Goal: Information Seeking & Learning: Learn about a topic

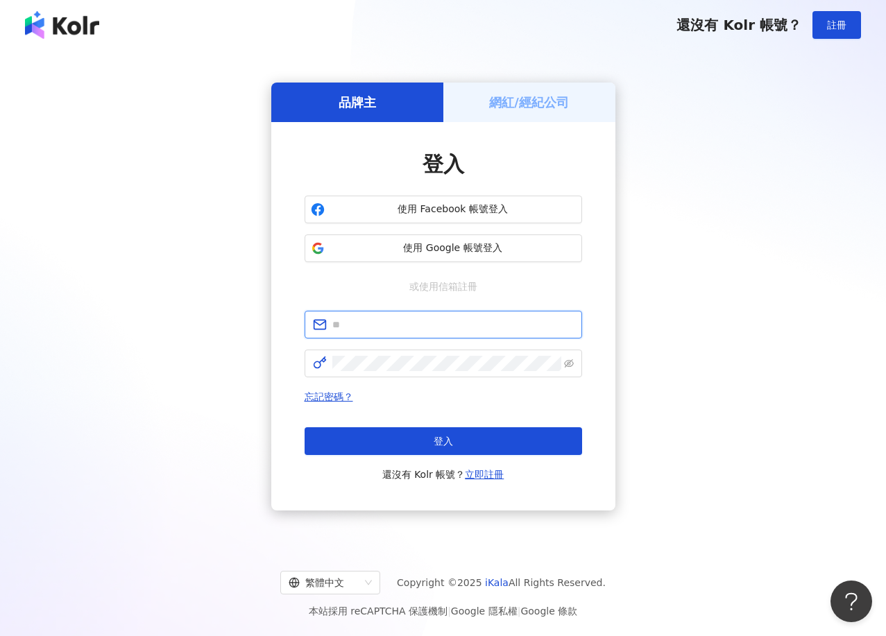
click at [434, 330] on input "text" at bounding box center [452, 324] width 241 height 15
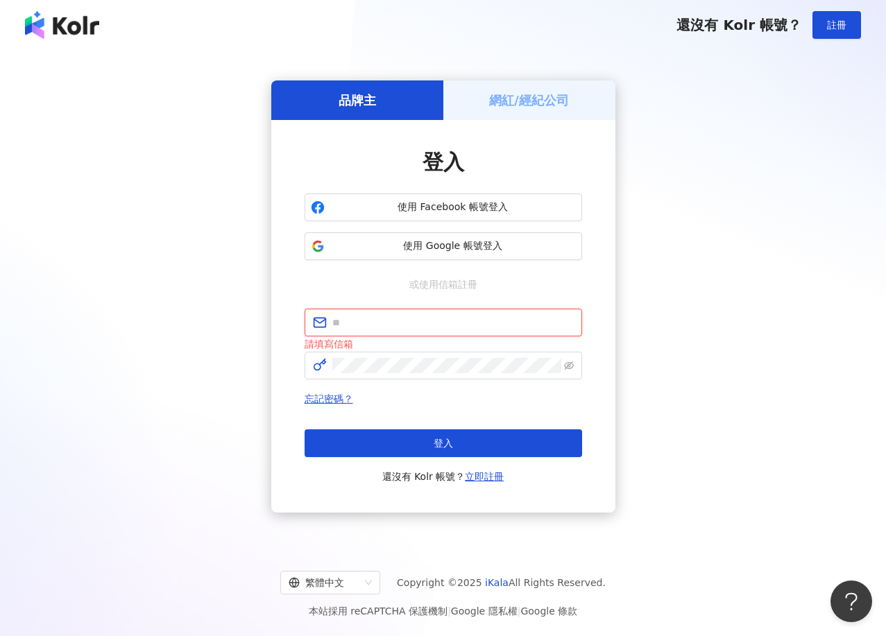
type input "**********"
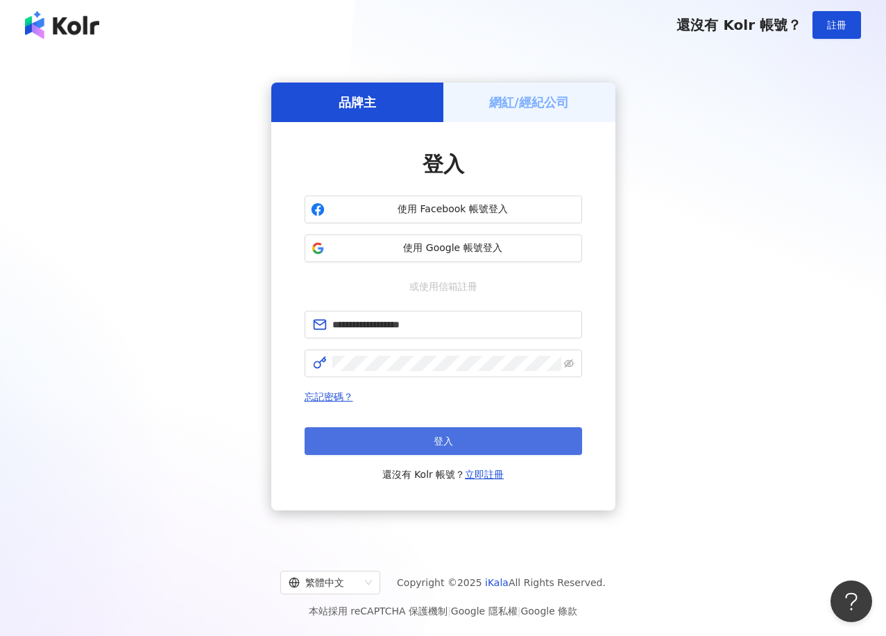
click at [409, 434] on button "登入" at bounding box center [444, 441] width 278 height 28
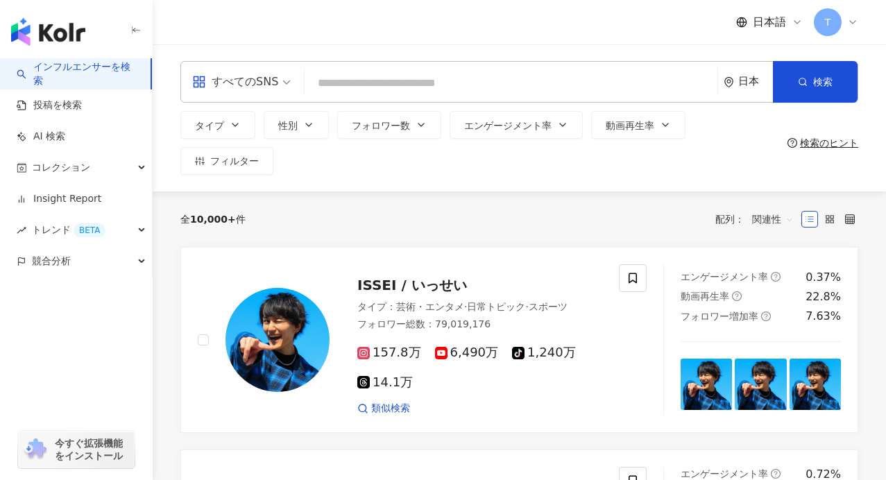
click at [502, 64] on div "すべてのSNS 日本 検索" at bounding box center [519, 82] width 678 height 42
click at [493, 90] on input "search" at bounding box center [511, 83] width 402 height 26
paste input "**********"
type input "**********"
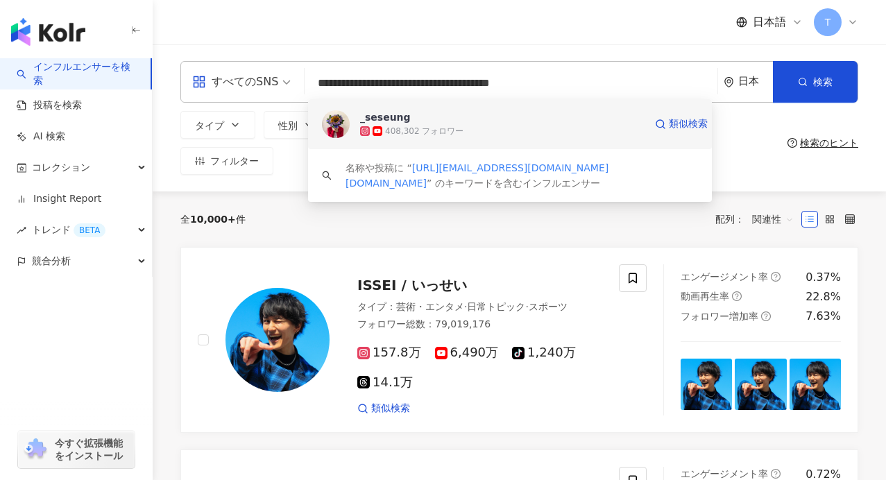
click at [409, 128] on div "408,302 フォロワー" at bounding box center [424, 132] width 78 height 12
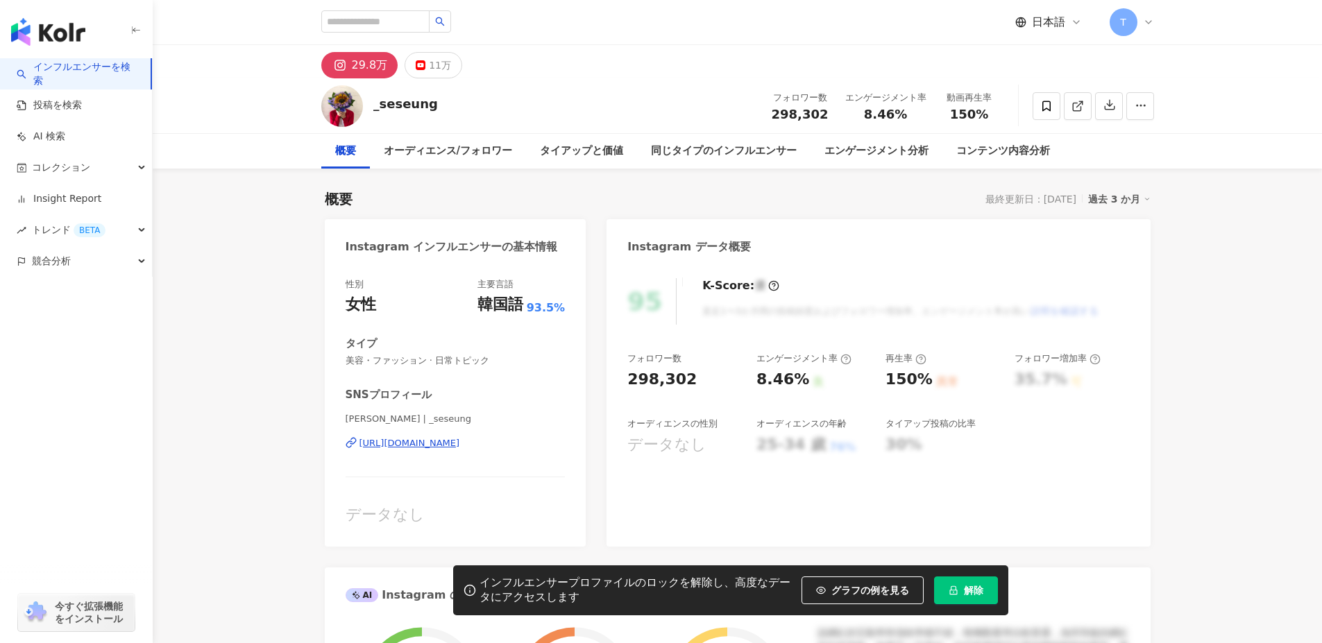
click at [885, 469] on button "解除" at bounding box center [966, 591] width 64 height 28
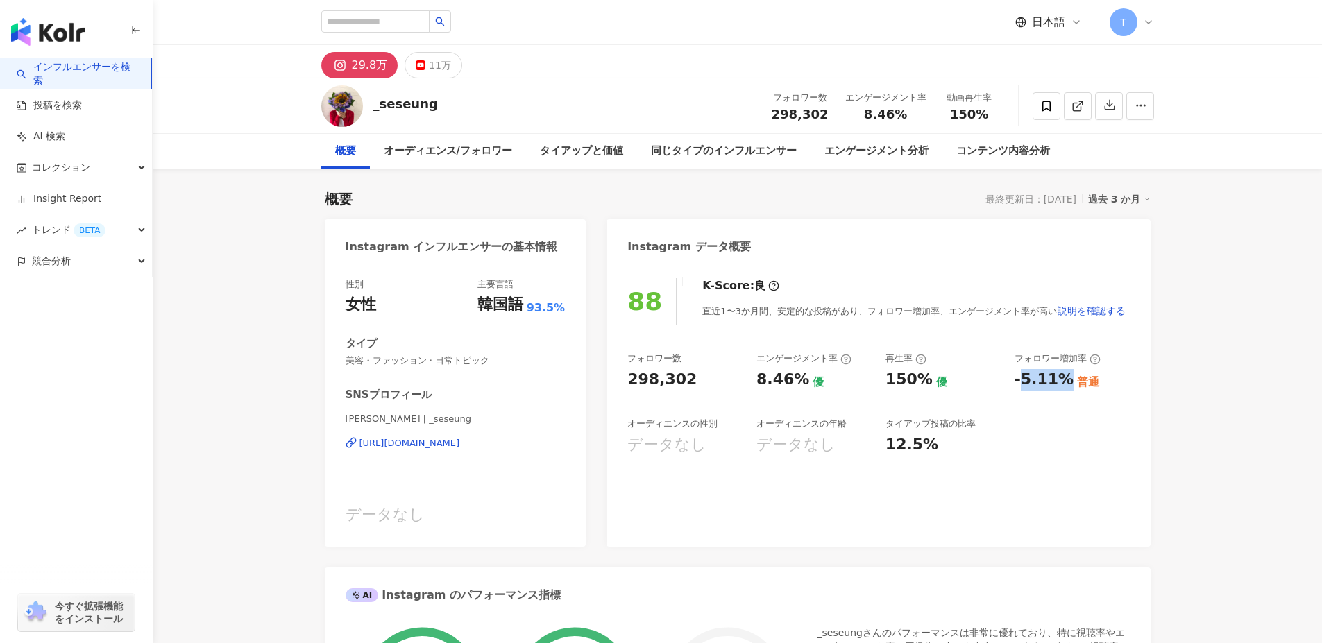
drag, startPoint x: 1018, startPoint y: 389, endPoint x: 1060, endPoint y: 386, distance: 42.4
click at [885, 386] on div "-5.11%" at bounding box center [1043, 380] width 59 height 22
click at [885, 386] on div "-5.11% 普通" at bounding box center [1071, 380] width 115 height 22
drag, startPoint x: 755, startPoint y: 384, endPoint x: 848, endPoint y: 387, distance: 93.0
click at [848, 387] on div "フォロワー数 298,302 エンゲージメント率 8.46% 優 再生率 150% 優 フォロワー増加率 -5.11% 普通 オーディエンスの性別 データなし…" at bounding box center [878, 403] width 502 height 103
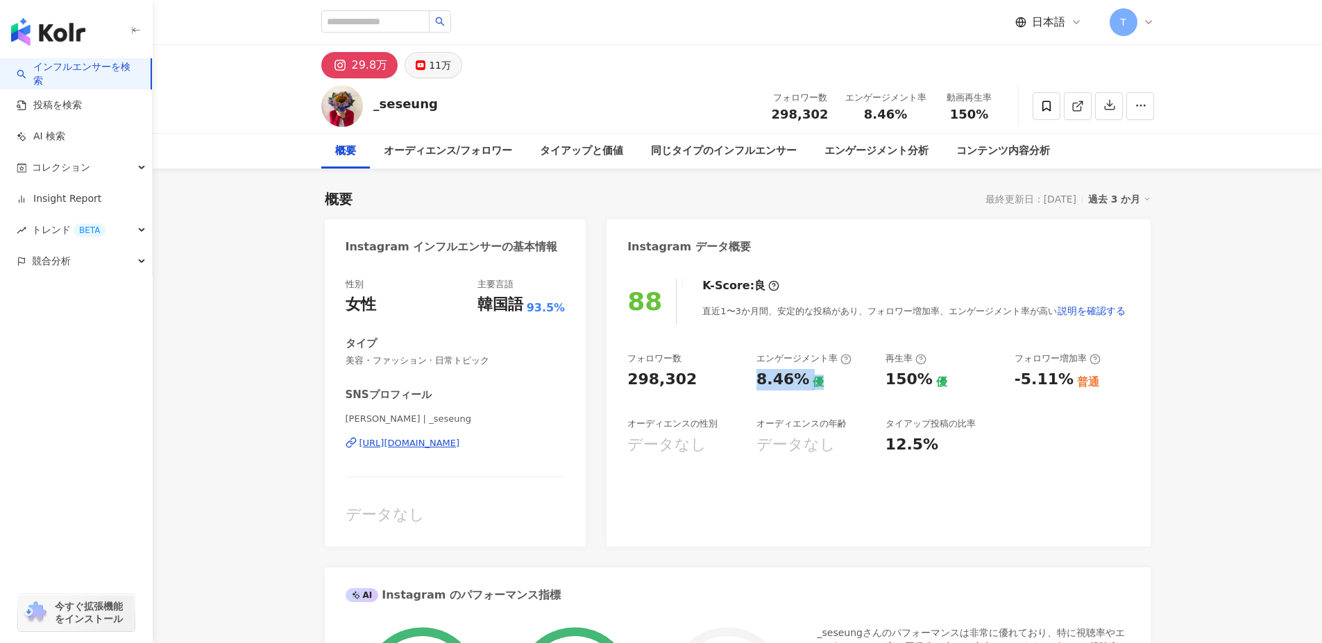
click at [453, 67] on button "11万" at bounding box center [433, 65] width 58 height 26
click at [442, 64] on div "11万" at bounding box center [440, 65] width 22 height 19
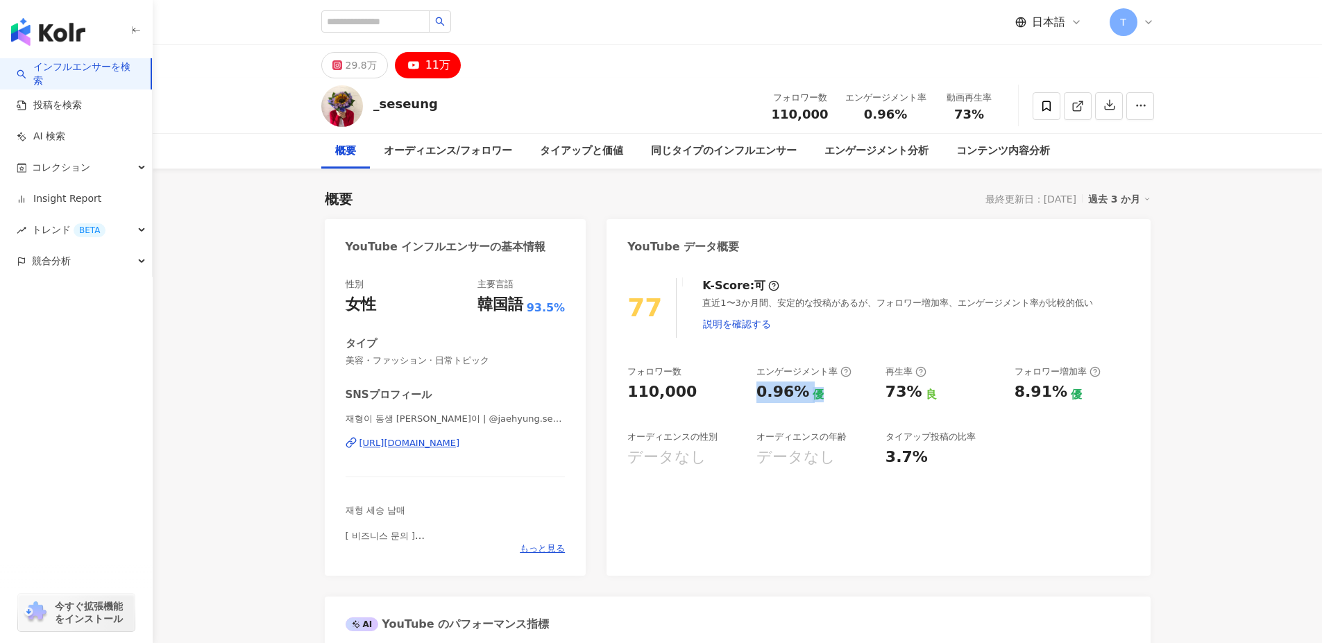
click at [885, 427] on div "フォロワー数 110,000 エンゲージメント率 0.96% 優 再生率 73% 良 フォロワー増加率 8.91% 優 オーディエンスの性別 データなし オー…" at bounding box center [878, 417] width 502 height 103
drag, startPoint x: 620, startPoint y: 308, endPoint x: 654, endPoint y: 309, distance: 34.0
click at [654, 309] on div "77 K-Score : 可 直近1〜3か月間、安定的な投稿があるが、フォロワー増加率、エンゲージメント率が比較的低い 説明を確認する フォロワー数 110,…" at bounding box center [877, 419] width 543 height 311
click at [883, 444] on div "フォロワー数 110,000 エンゲージメント率 0.96% 優 再生率 73% 良 フォロワー増加率 8.91% 優 オーディエンスの性別 データなし オー…" at bounding box center [878, 417] width 502 height 103
drag, startPoint x: 887, startPoint y: 392, endPoint x: 929, endPoint y: 407, distance: 44.3
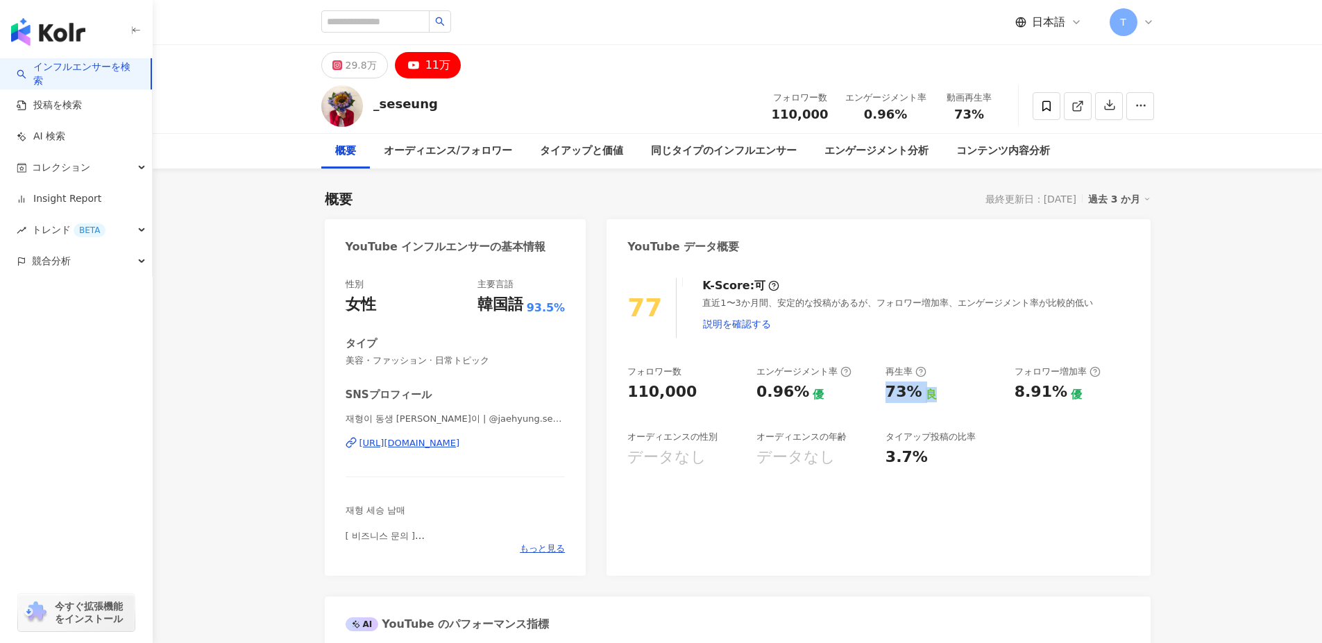
click at [885, 407] on div "フォロワー数 110,000 エンゲージメント率 0.96% 優 再生率 73% 良 フォロワー増加率 8.91% 優 オーディエンスの性別 データなし オー…" at bounding box center [878, 417] width 502 height 103
click at [885, 398] on div "73%" at bounding box center [903, 393] width 37 height 22
drag, startPoint x: 1005, startPoint y: 393, endPoint x: 1077, endPoint y: 398, distance: 72.4
click at [885, 398] on div "フォロワー数 110,000 エンゲージメント率 0.96% 優 再生率 73% 良 フォロワー増加率 8.91% 優 オーディエンスの性別 データなし オー…" at bounding box center [878, 417] width 502 height 103
click at [885, 445] on div "フォロワー数 110,000 エンゲージメント率 0.96% 優 再生率 73% 良 フォロワー増加率 8.91% 優 オーディエンスの性別 データなし オー…" at bounding box center [878, 417] width 502 height 103
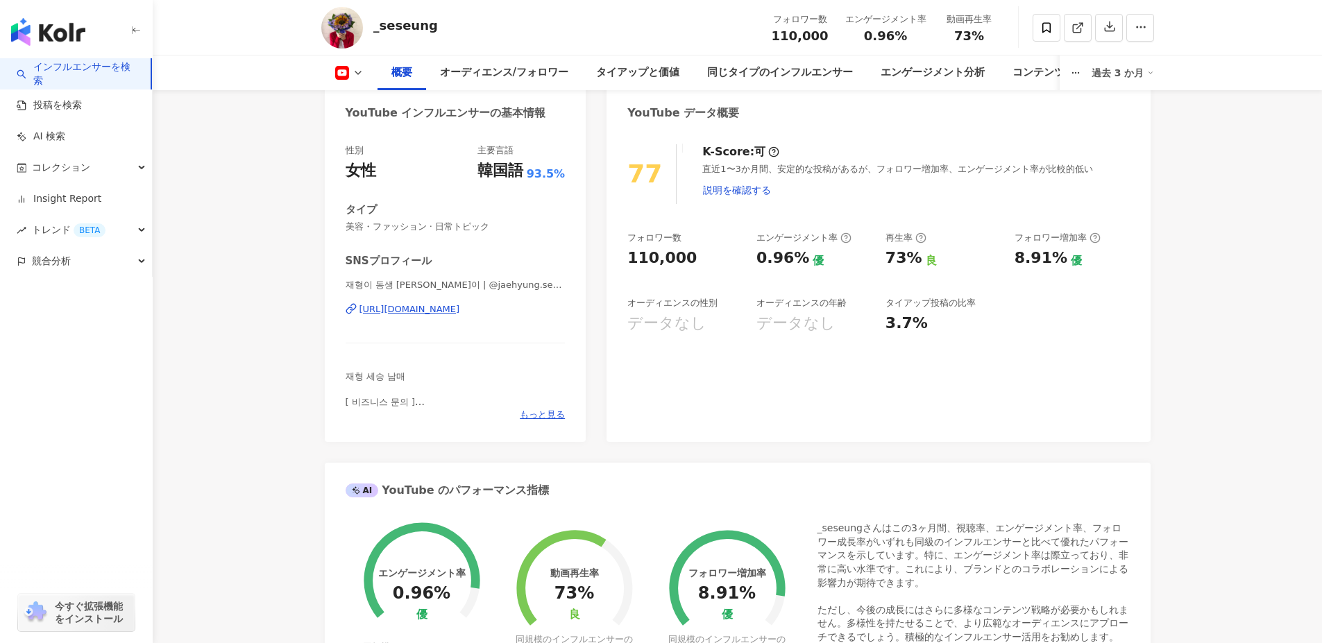
scroll to position [139, 0]
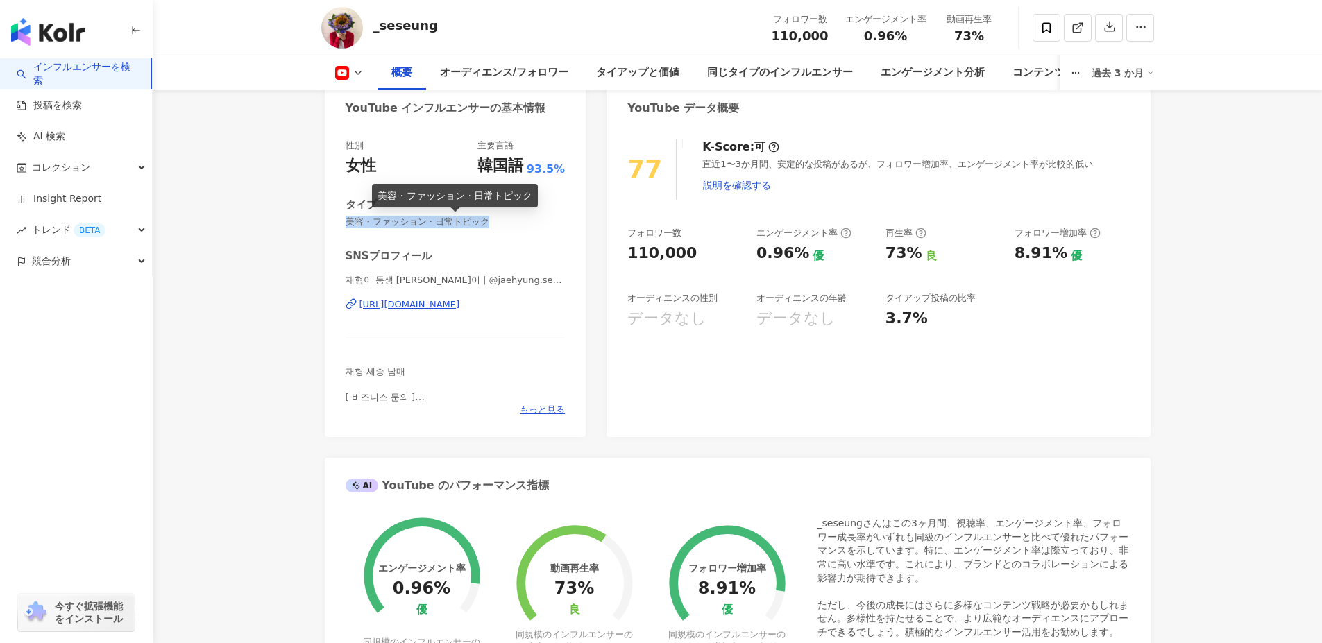
drag, startPoint x: 349, startPoint y: 226, endPoint x: 525, endPoint y: 228, distance: 176.2
click at [525, 228] on span "美容・ファッション · 日常トピック" at bounding box center [455, 222] width 220 height 12
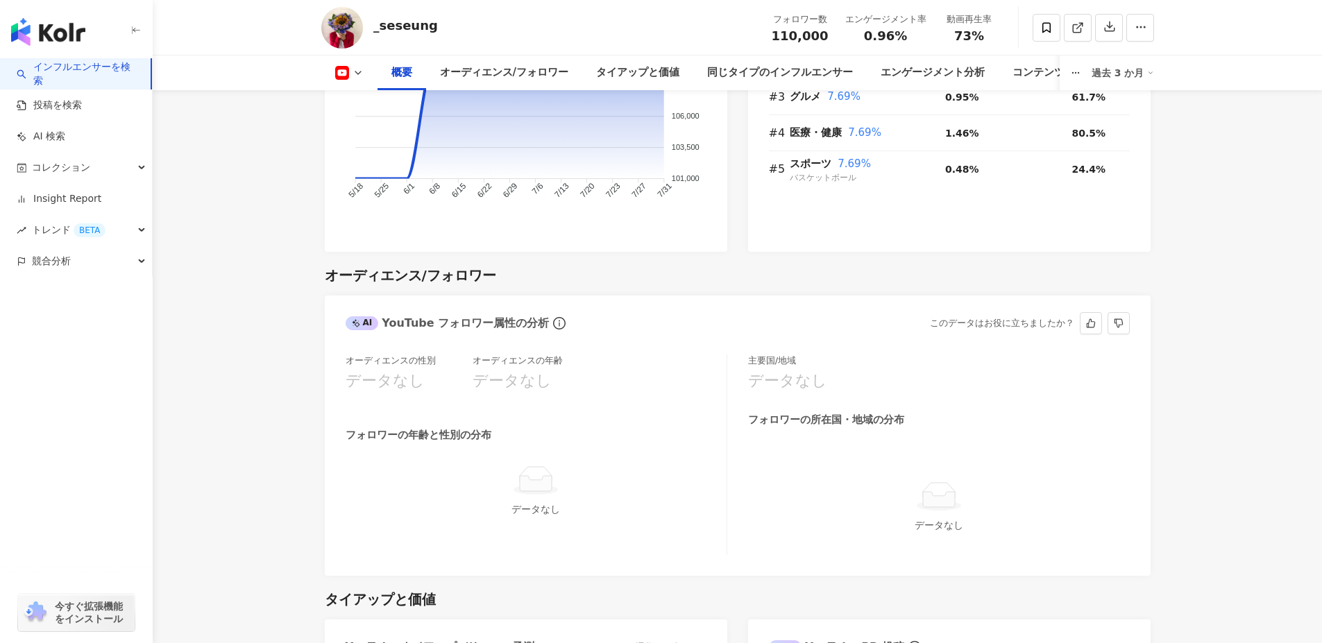
scroll to position [1110, 0]
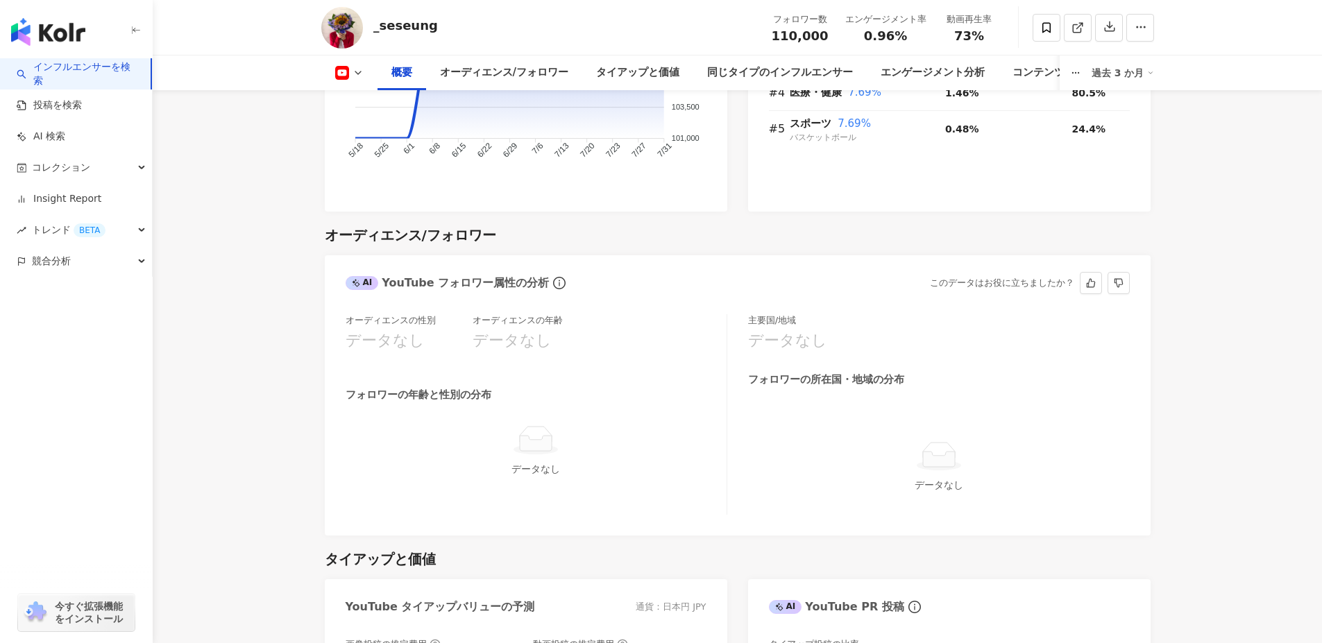
click at [398, 339] on div "オーディエンスの性別 データなし" at bounding box center [408, 340] width 127 height 53
drag, startPoint x: 345, startPoint y: 322, endPoint x: 605, endPoint y: 315, distance: 260.2
click at [605, 315] on div "オーディエンスの性別 データなし オーディエンスの年齢 データなし" at bounding box center [535, 340] width 381 height 53
click at [599, 337] on div "オーディエンスの性別 データなし オーディエンスの年齢 データなし" at bounding box center [535, 340] width 381 height 53
click at [558, 280] on icon "info-circle" at bounding box center [558, 283] width 1 height 6
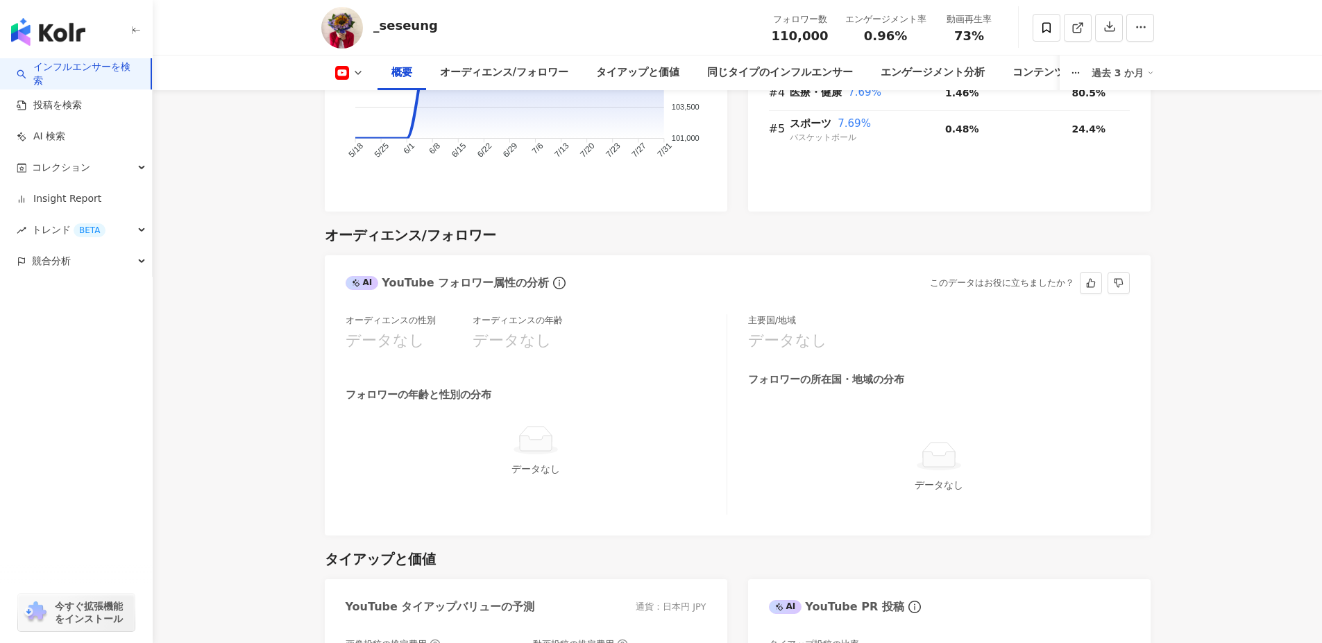
click at [669, 425] on div at bounding box center [536, 440] width 370 height 31
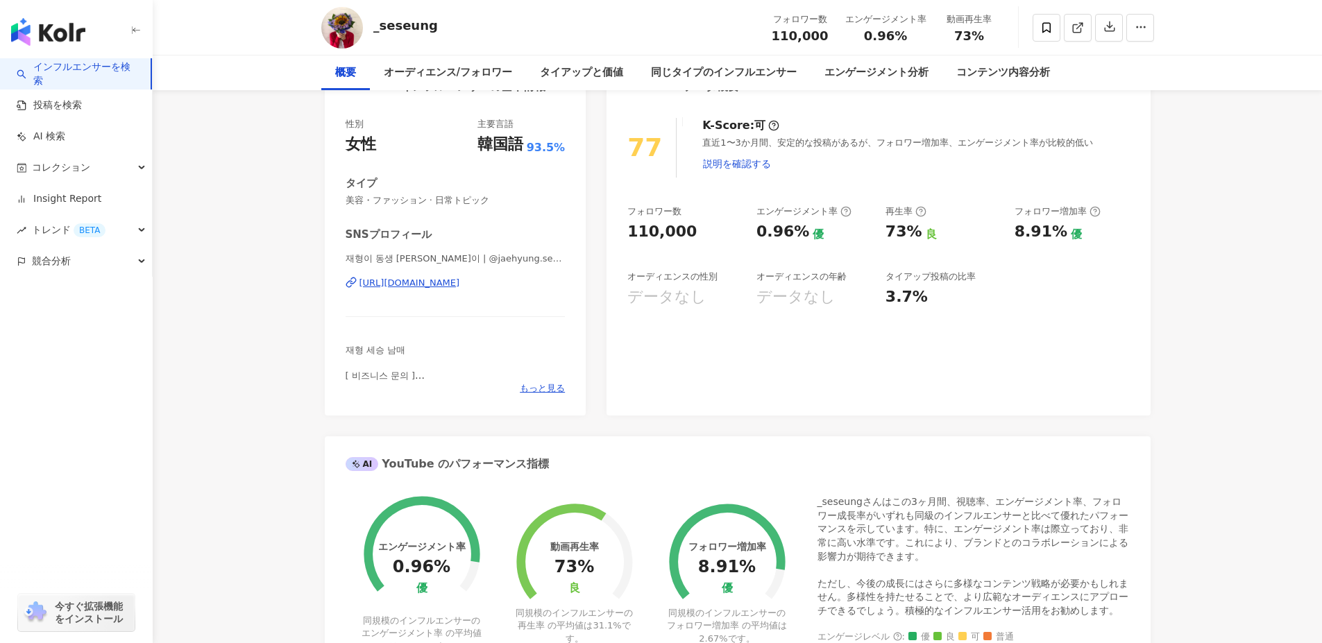
scroll to position [0, 0]
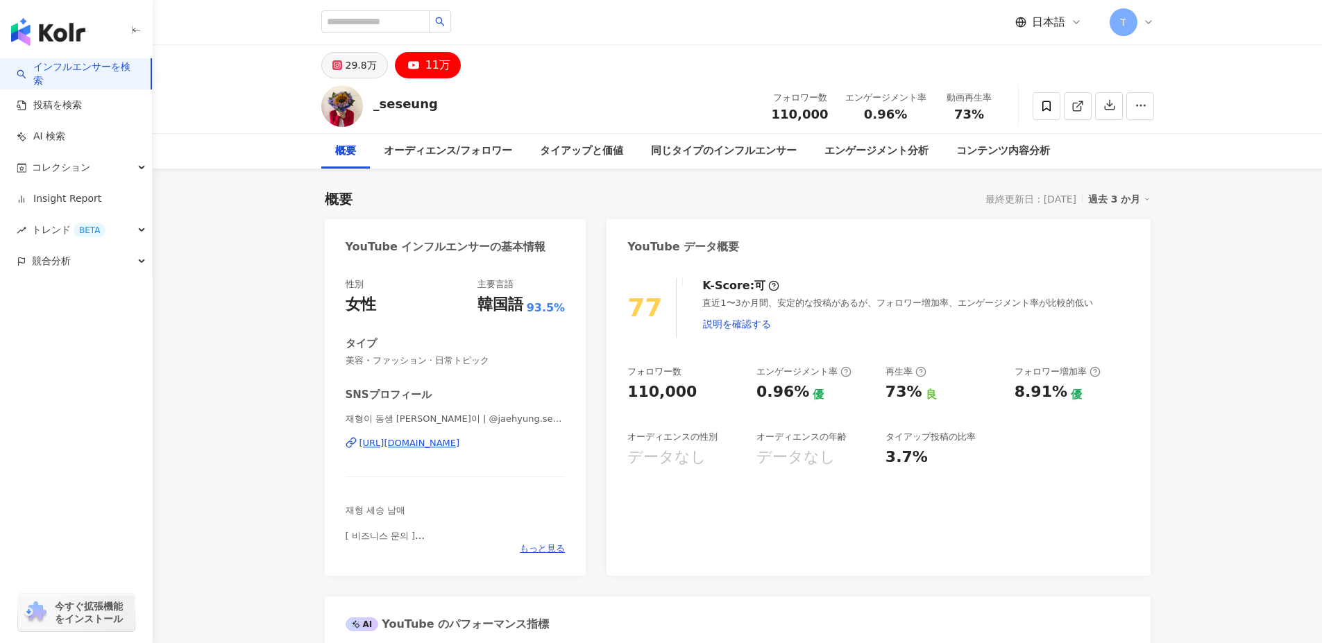
click at [350, 62] on div "29.8万" at bounding box center [360, 65] width 31 height 19
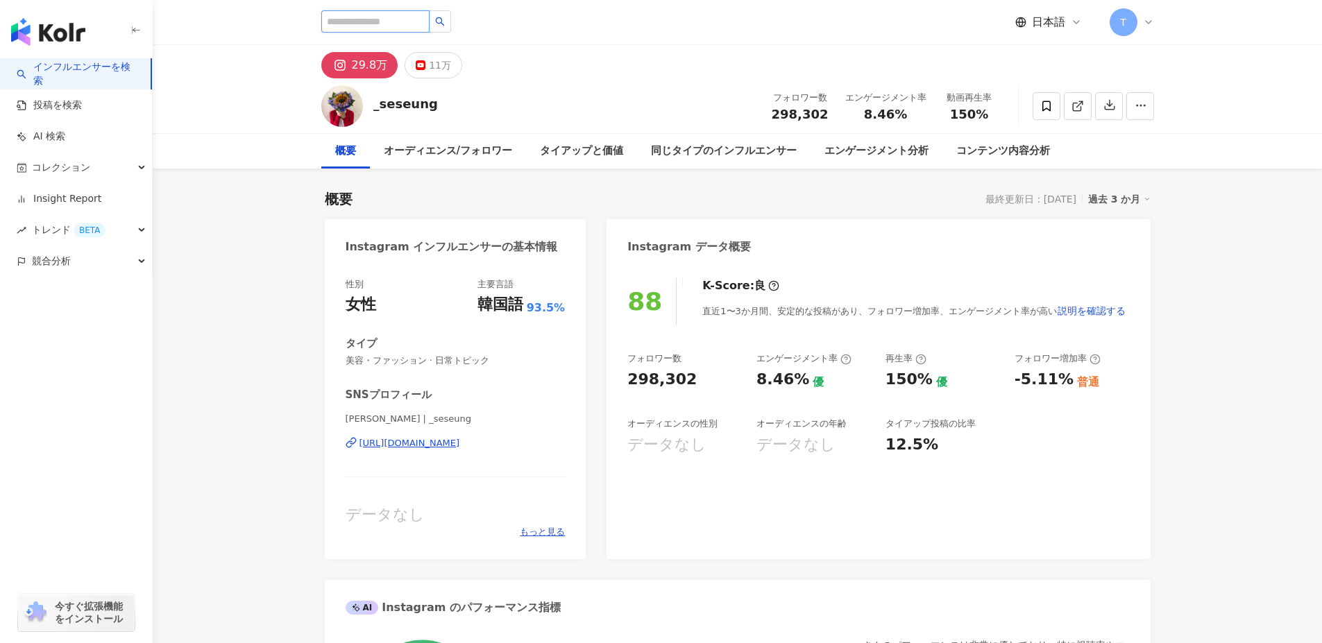
click at [391, 25] on input "search" at bounding box center [375, 21] width 108 height 22
paste input "**********"
type input "**********"
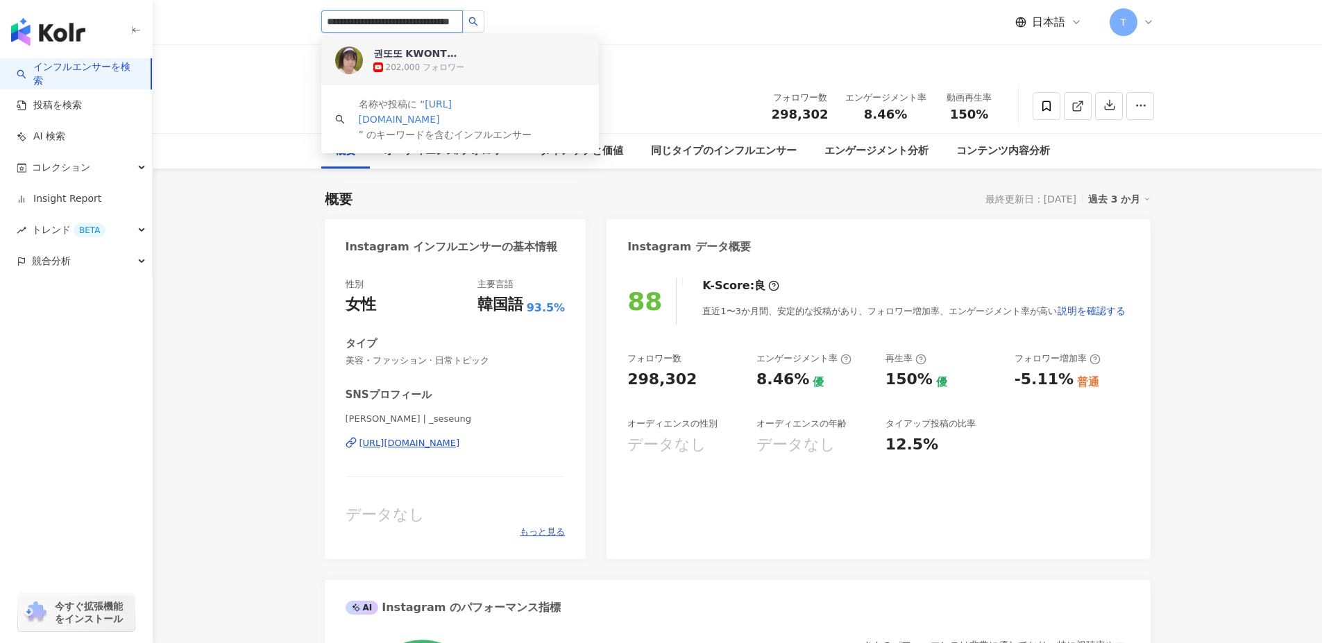
click at [420, 58] on div "권또또 KWONTTOTTO" at bounding box center [418, 53] width 90 height 14
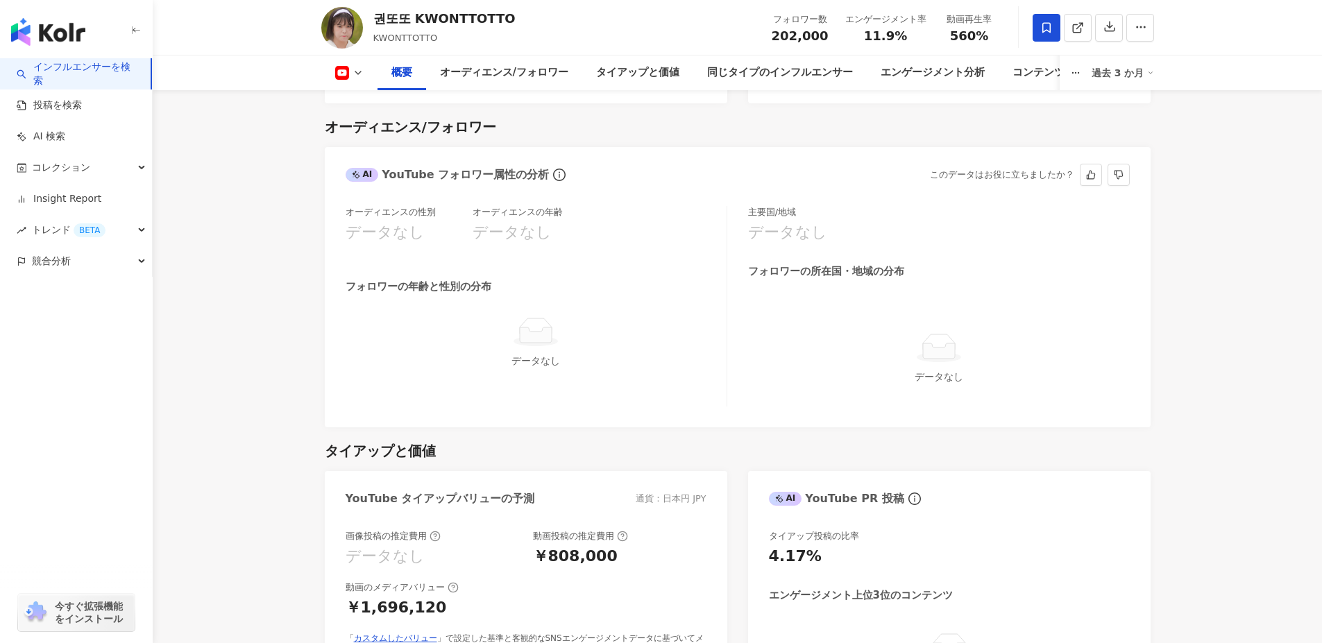
scroll to position [1179, 0]
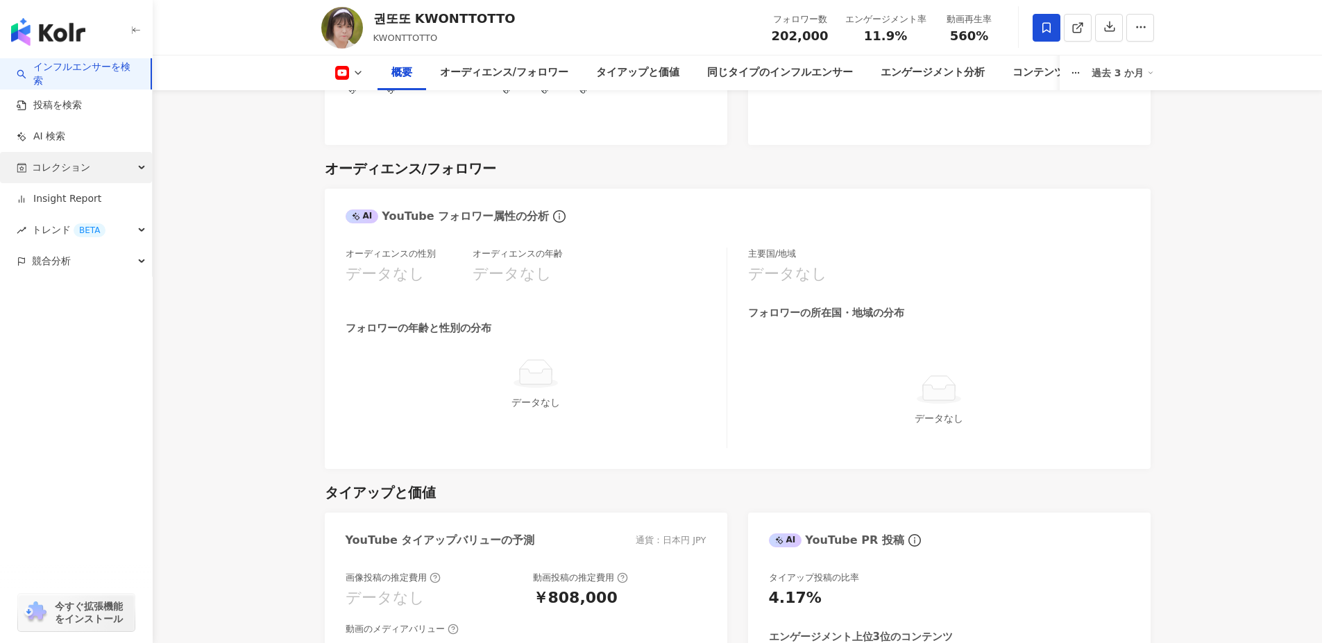
click at [67, 169] on span "コレクション" at bounding box center [61, 167] width 58 height 31
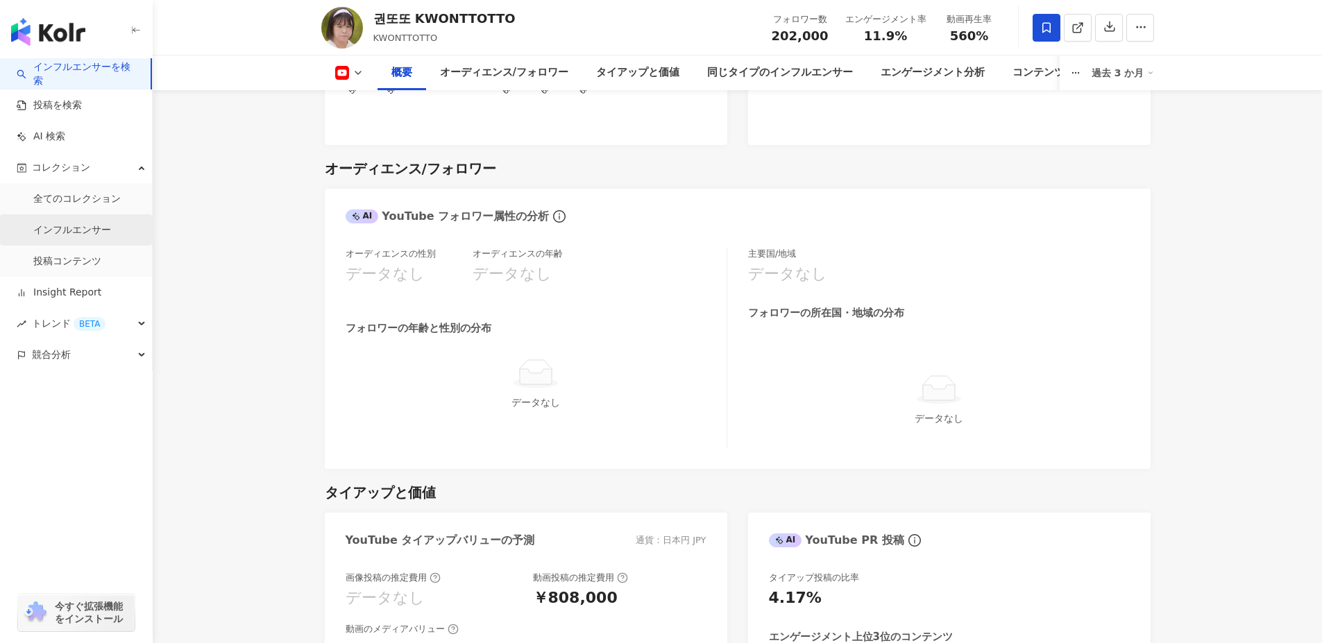
click at [66, 230] on link "インフルエンサー" at bounding box center [72, 230] width 78 height 14
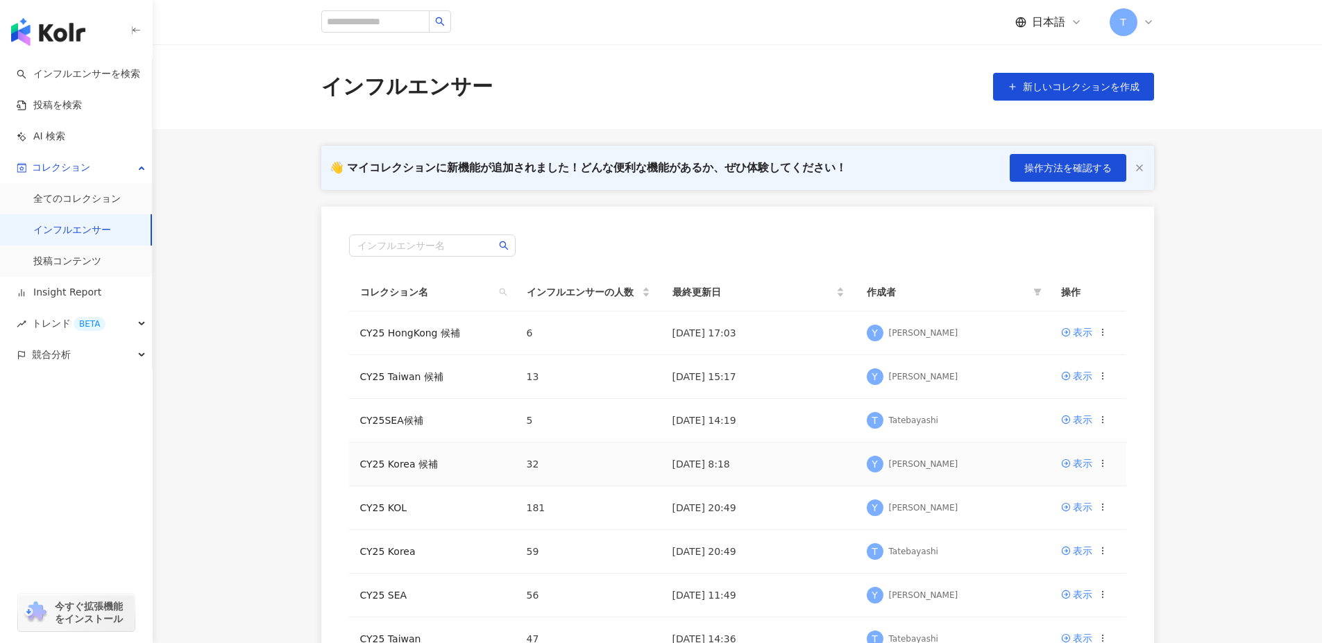
click at [400, 472] on td "CY25 Korea 候補" at bounding box center [432, 465] width 167 height 44
click at [400, 471] on td "CY25 Korea 候補" at bounding box center [432, 465] width 167 height 44
click at [400, 461] on link "CY25 Korea 候補" at bounding box center [399, 464] width 78 height 11
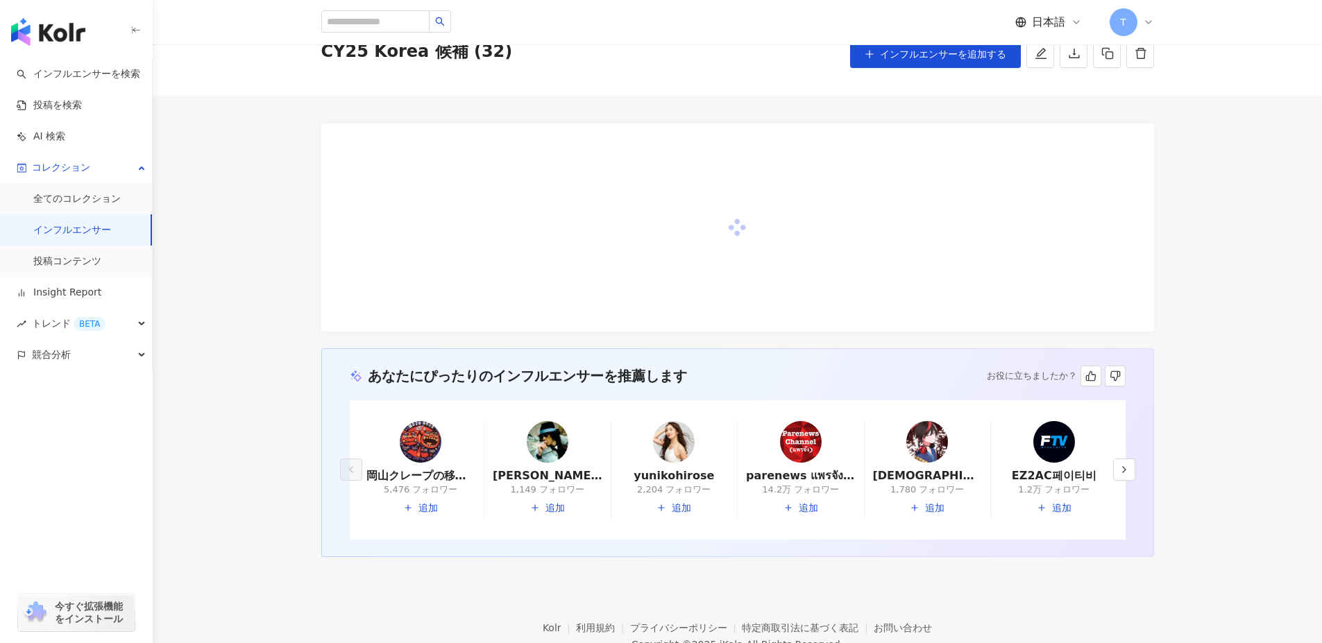
scroll to position [69, 0]
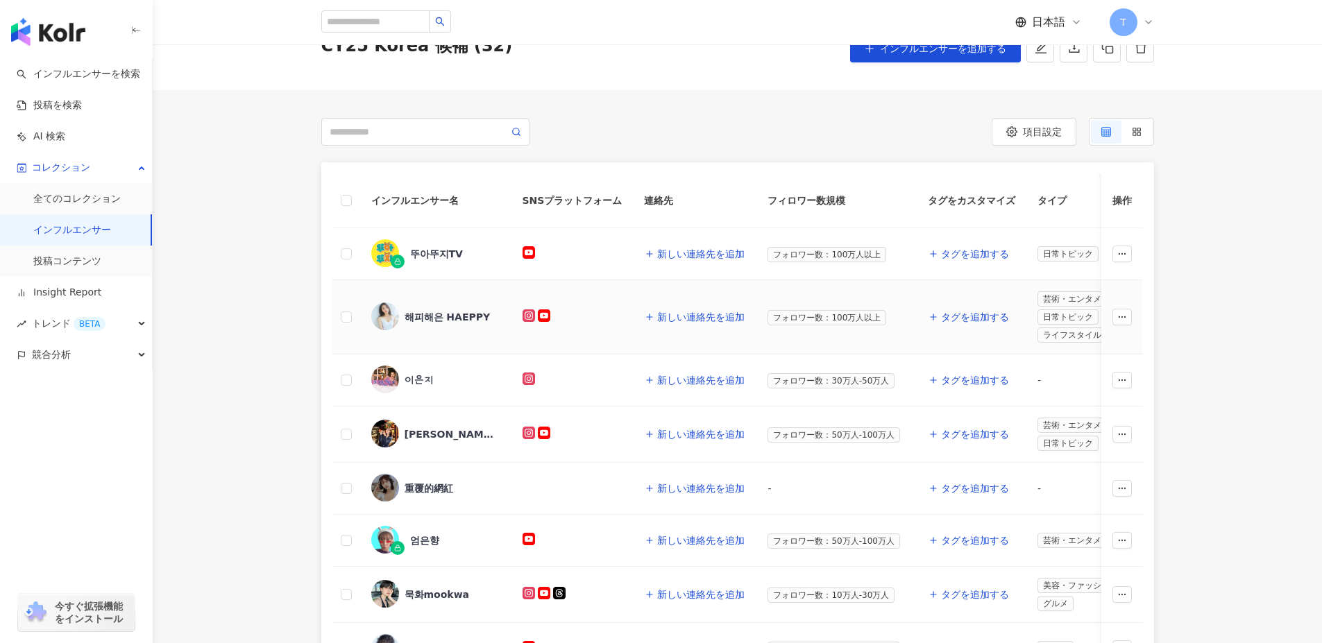
click at [443, 321] on div "해피해은 HAEPPY" at bounding box center [447, 317] width 86 height 14
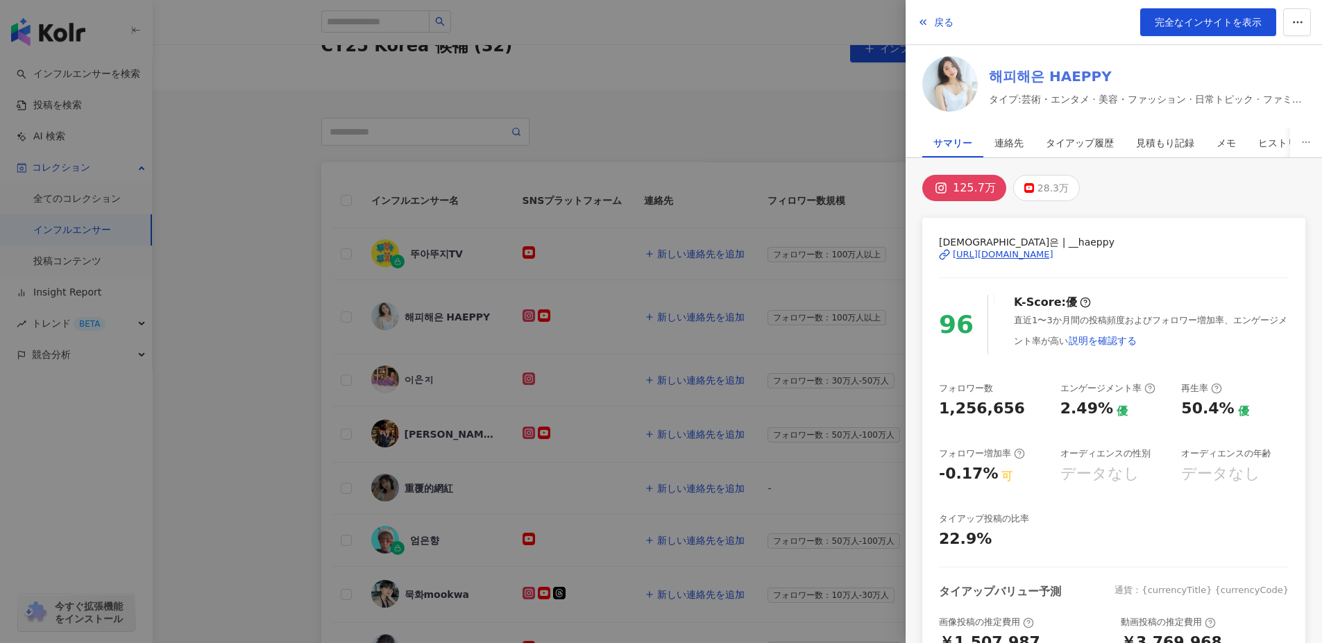
click at [1016, 78] on link "해피해은 HAEPPY" at bounding box center [1147, 76] width 316 height 19
click at [535, 58] on div at bounding box center [661, 321] width 1322 height 643
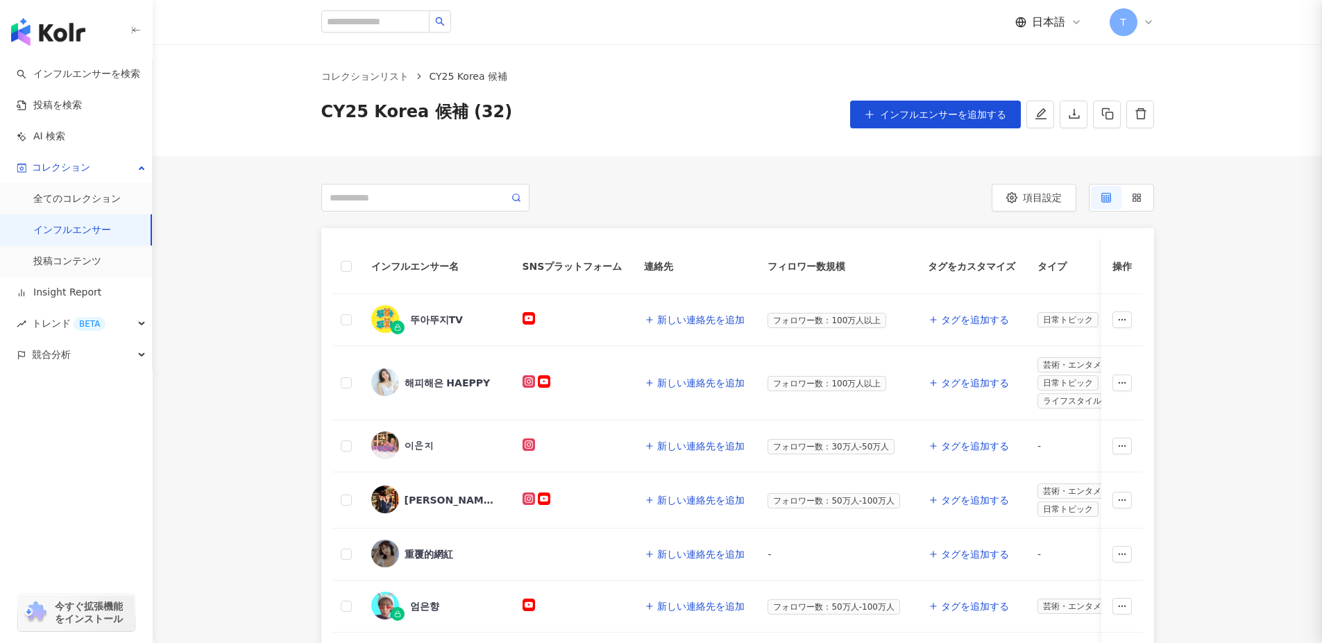
scroll to position [0, 0]
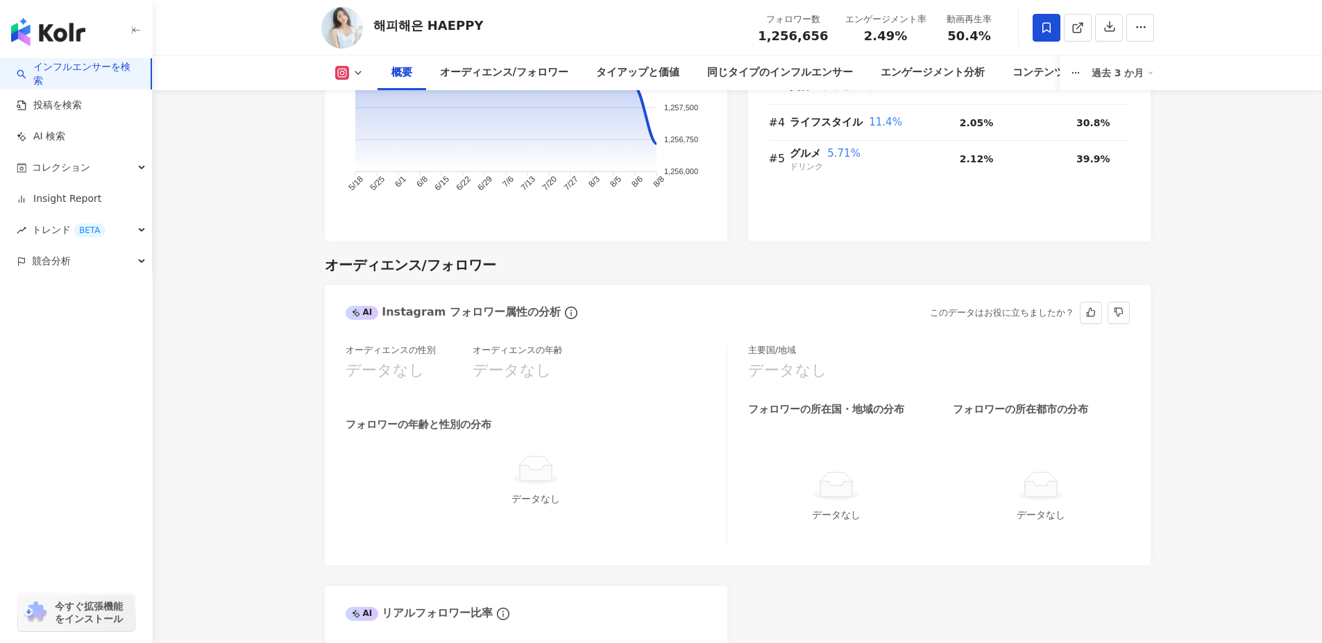
scroll to position [1110, 0]
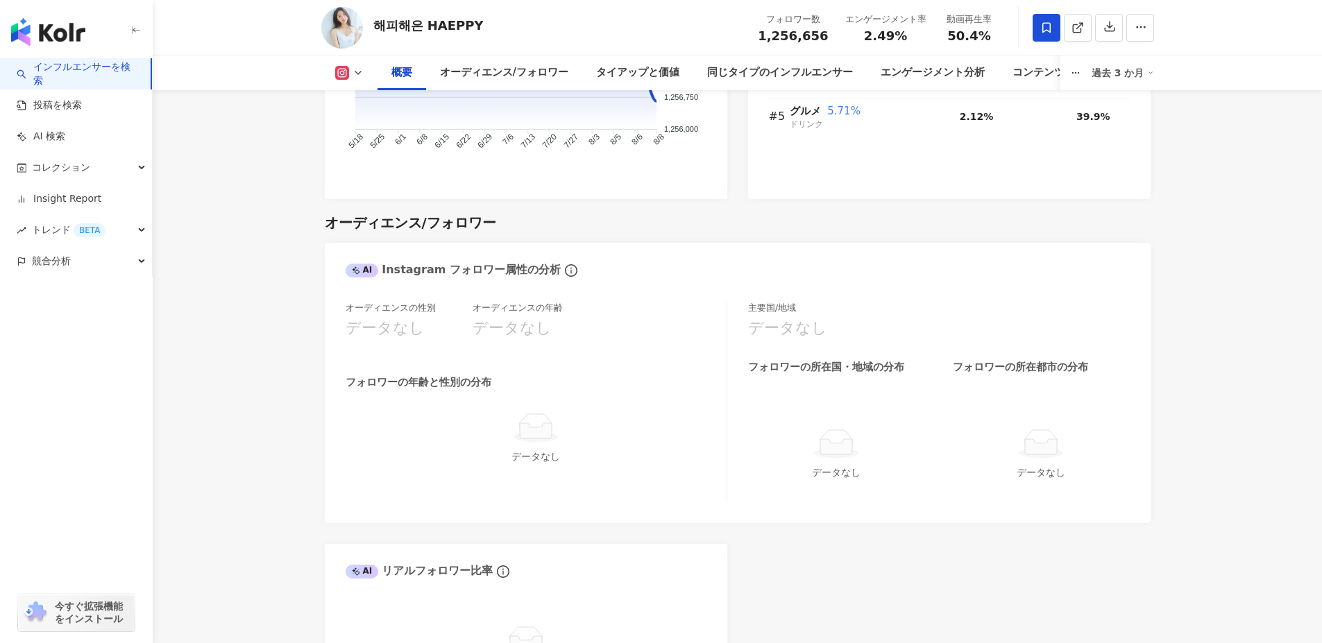
click at [345, 76] on rect at bounding box center [341, 73] width 11 height 10
click at [350, 123] on button "YouTube" at bounding box center [371, 130] width 83 height 19
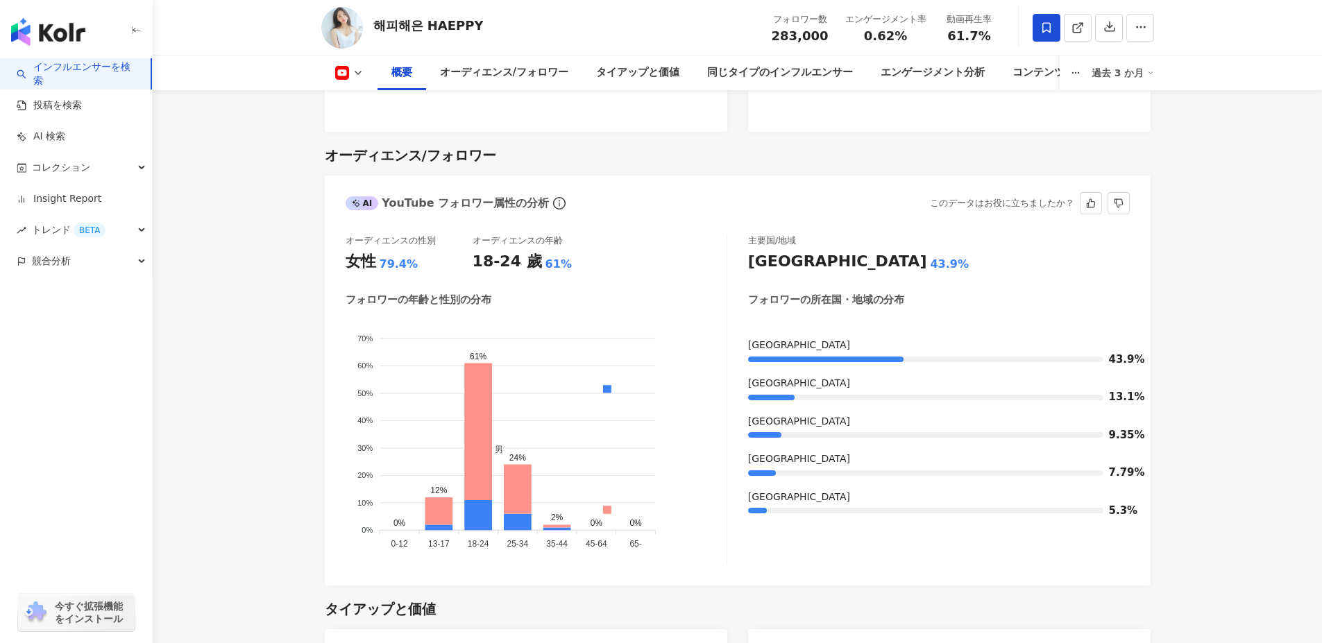
scroll to position [1258, 0]
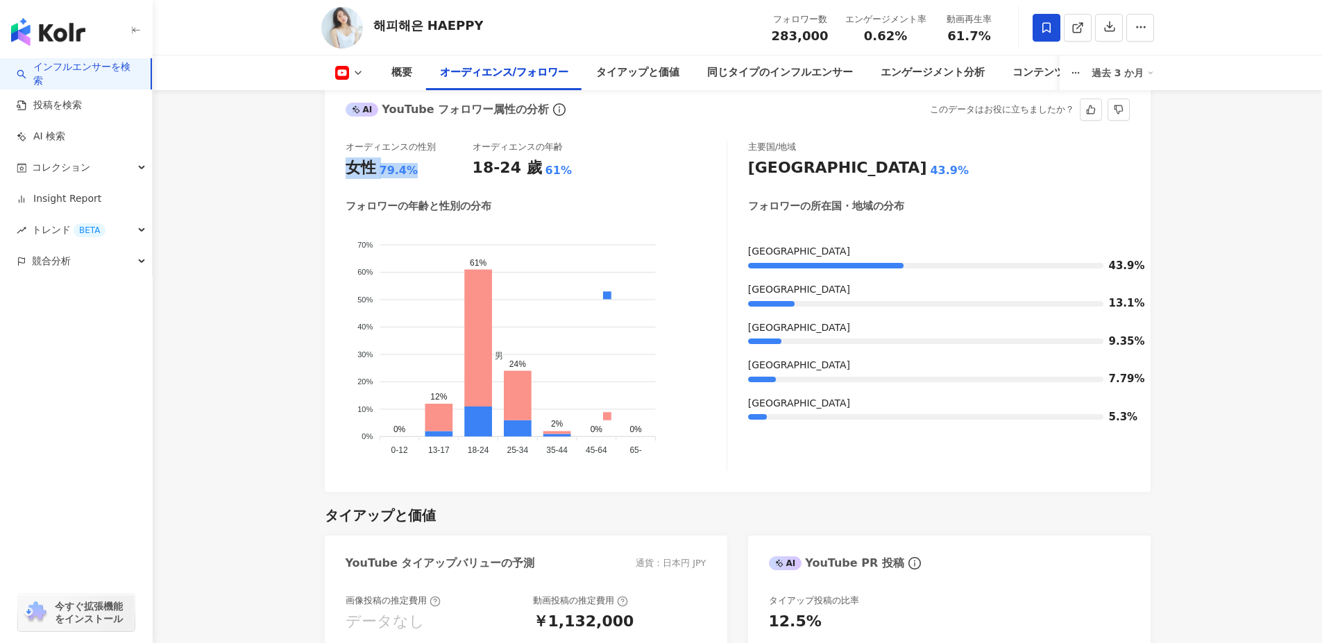
drag, startPoint x: 341, startPoint y: 170, endPoint x: 439, endPoint y: 176, distance: 98.0
click at [439, 176] on div "オーディエンスの性別 女性 79.4% オーディエンスの年齢 18-24 歲 61% フォロワーの年齢と性別の分布 男 女性 70% 70% 60% 60% …" at bounding box center [738, 309] width 826 height 365
click at [617, 186] on div "オーディエンスの性別 女性 79.4% オーディエンスの年齢 18-24 歲 61% フォロワーの年齢と性別の分布 男 女性 70% 70% 60% 60% …" at bounding box center [536, 306] width 382 height 330
drag, startPoint x: 613, startPoint y: 168, endPoint x: 456, endPoint y: 172, distance: 157.5
click at [456, 172] on div "オーディエンスの性別 女性 79.4% オーディエンスの年齢 18-24 歲 61%" at bounding box center [535, 159] width 381 height 37
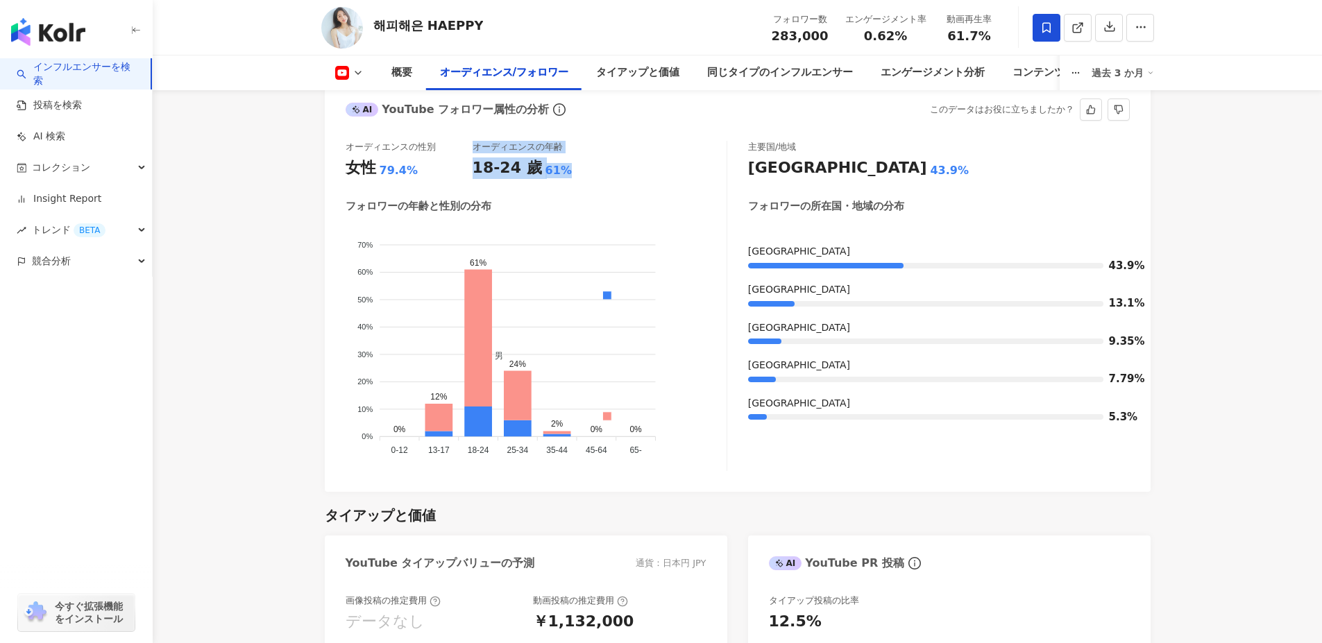
click at [636, 178] on div "オーディエンスの性別 女性 79.4% オーディエンスの年齢 18-24 歲 61%" at bounding box center [535, 159] width 381 height 37
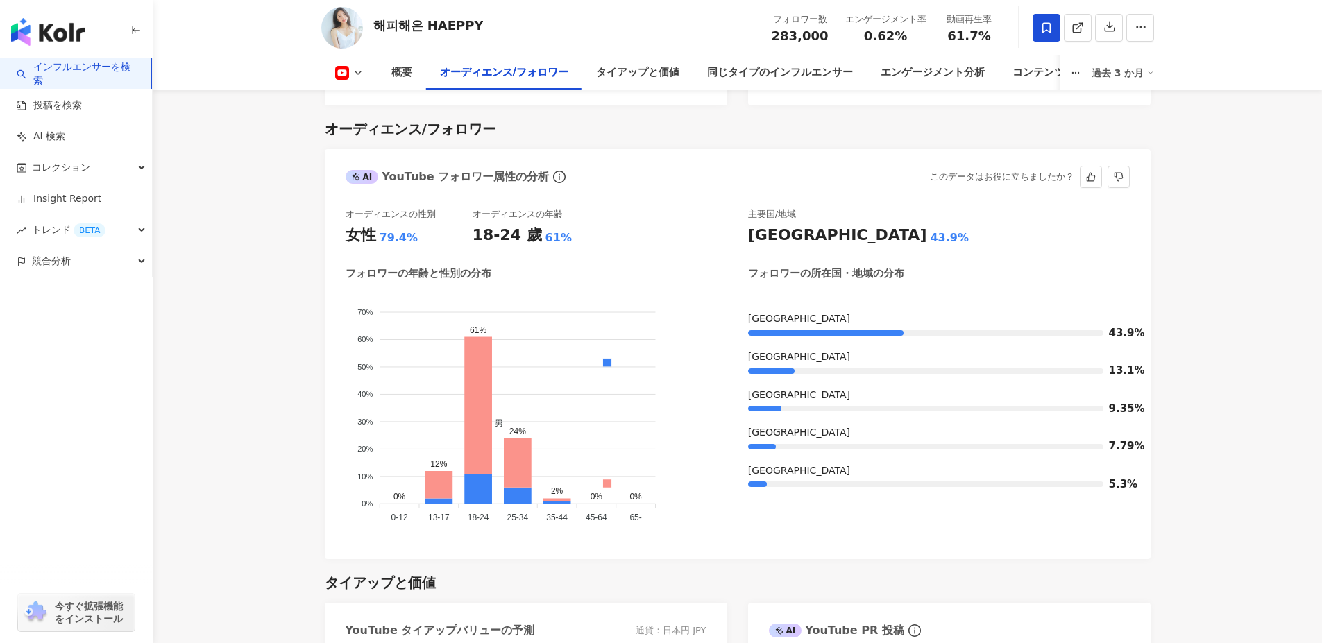
scroll to position [1188, 0]
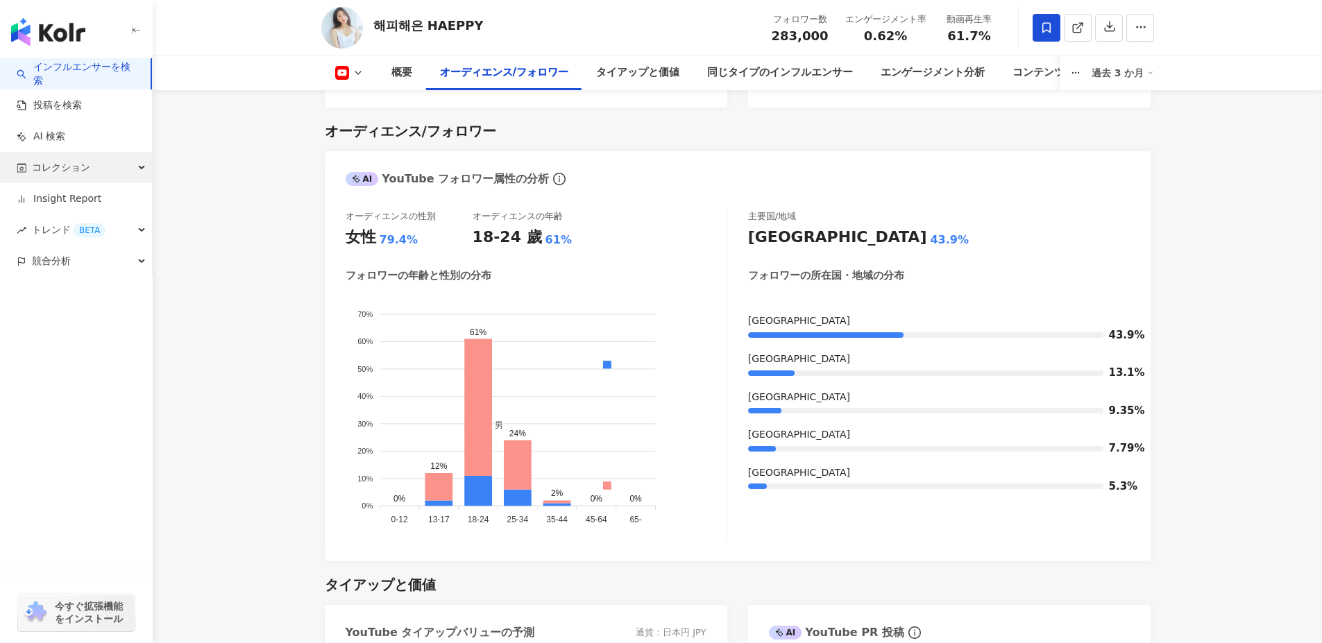
click at [78, 170] on span "コレクション" at bounding box center [61, 167] width 58 height 31
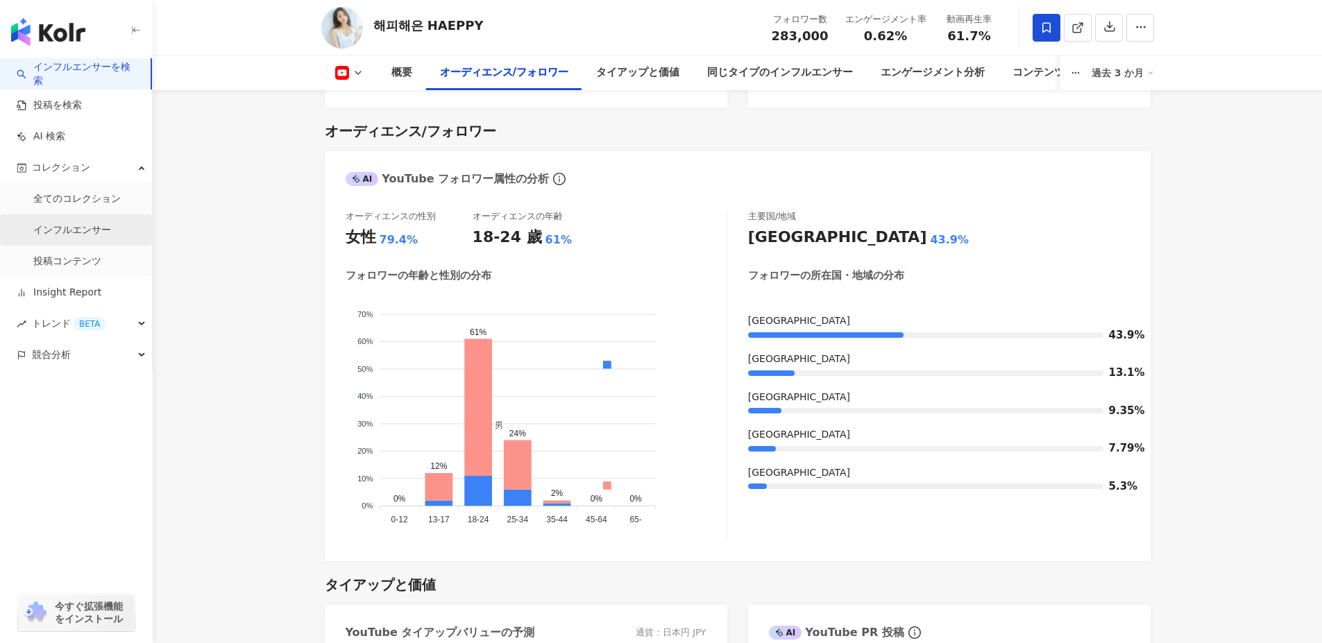
click at [72, 227] on link "インフルエンサー" at bounding box center [72, 230] width 78 height 14
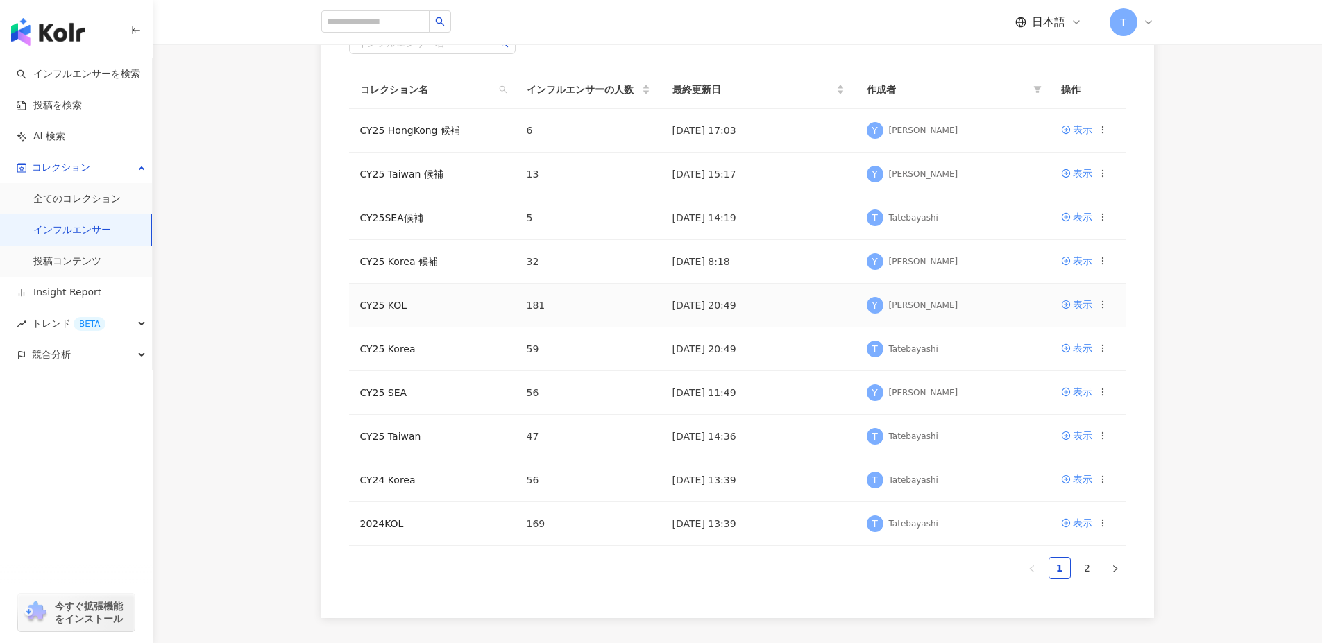
scroll to position [208, 0]
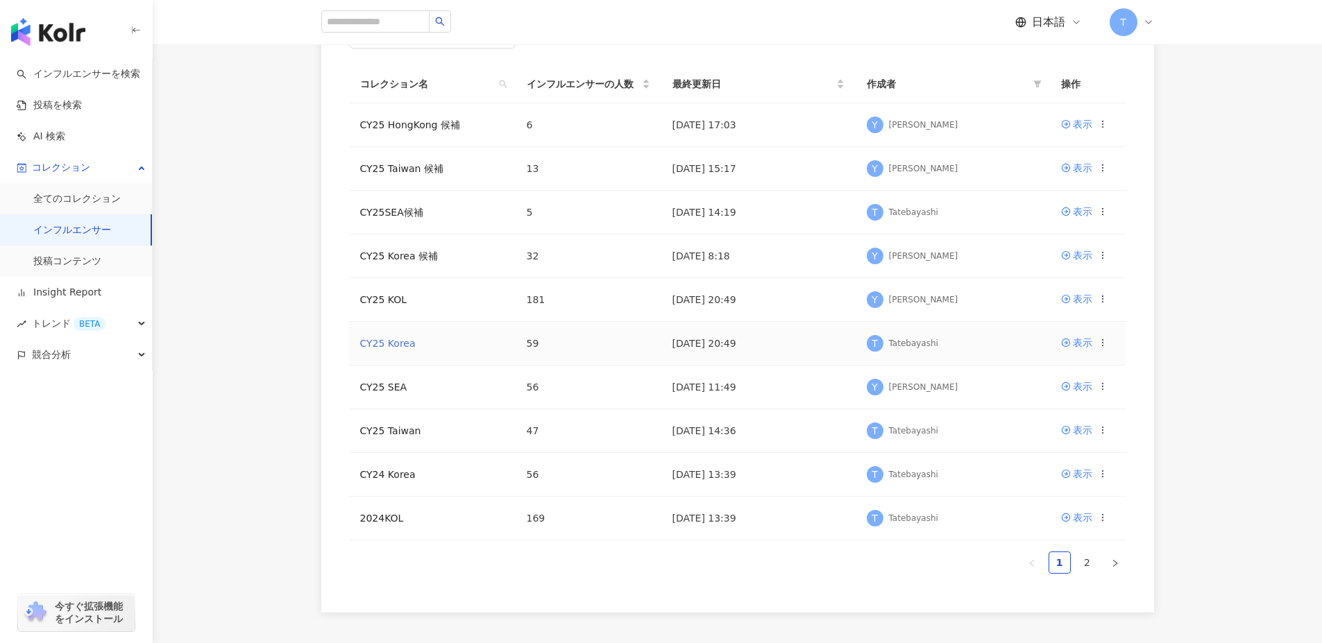
click at [380, 346] on link "CY25 Korea" at bounding box center [388, 343] width 56 height 11
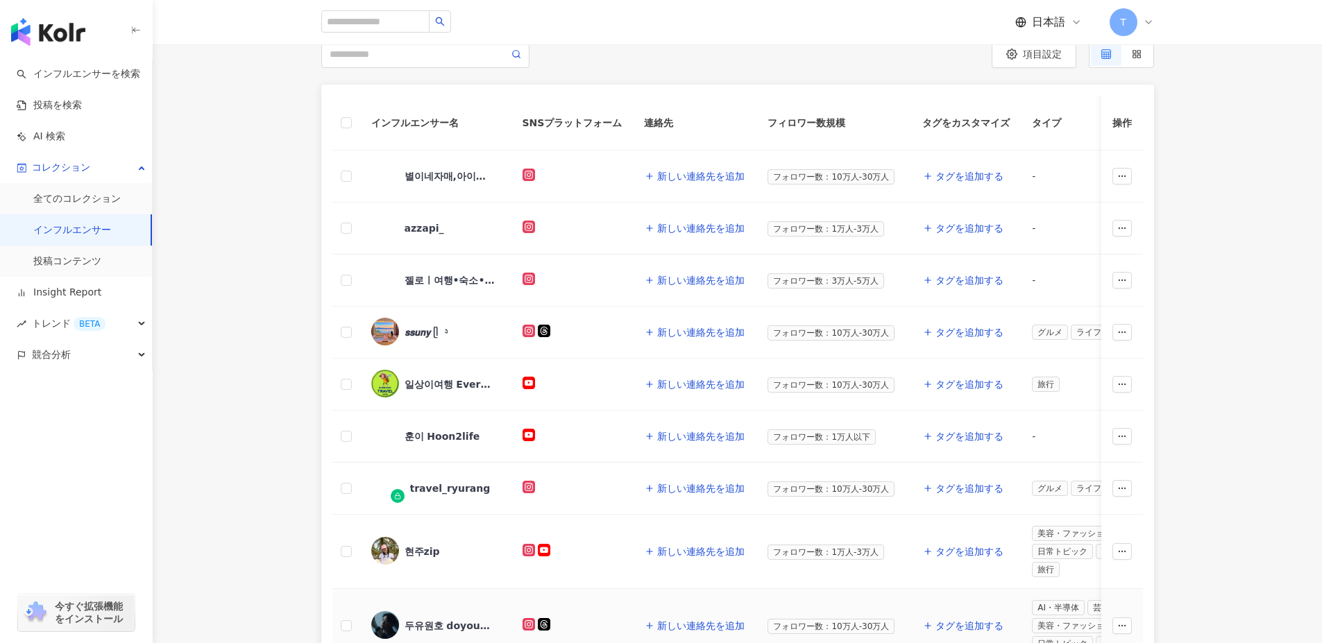
scroll to position [139, 0]
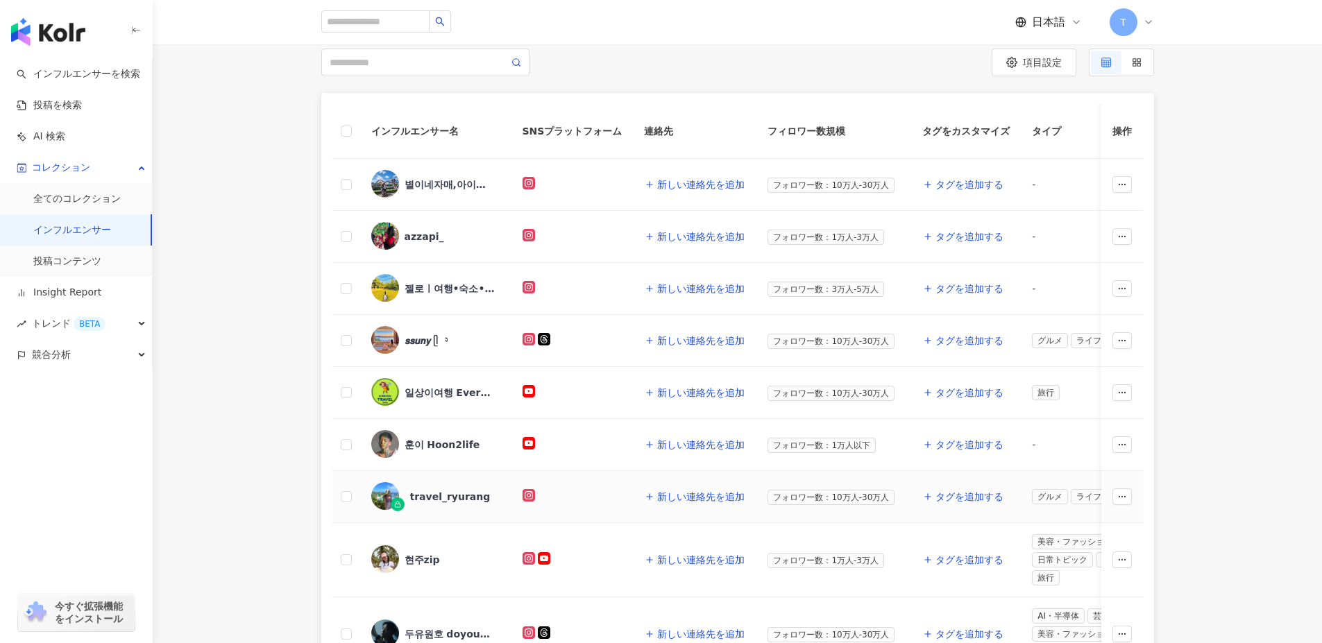
click at [440, 496] on div "travel_ryurang" at bounding box center [450, 497] width 80 height 14
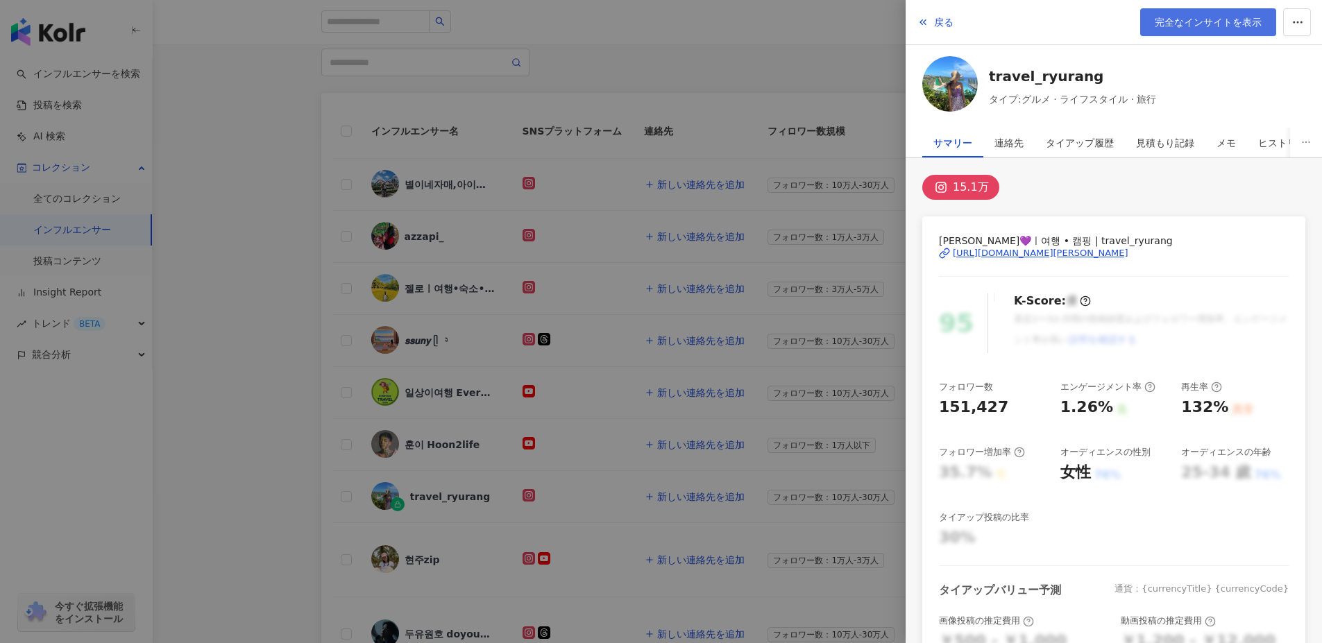
click at [1233, 25] on span "完全なインサイトを表示" at bounding box center [1207, 22] width 107 height 11
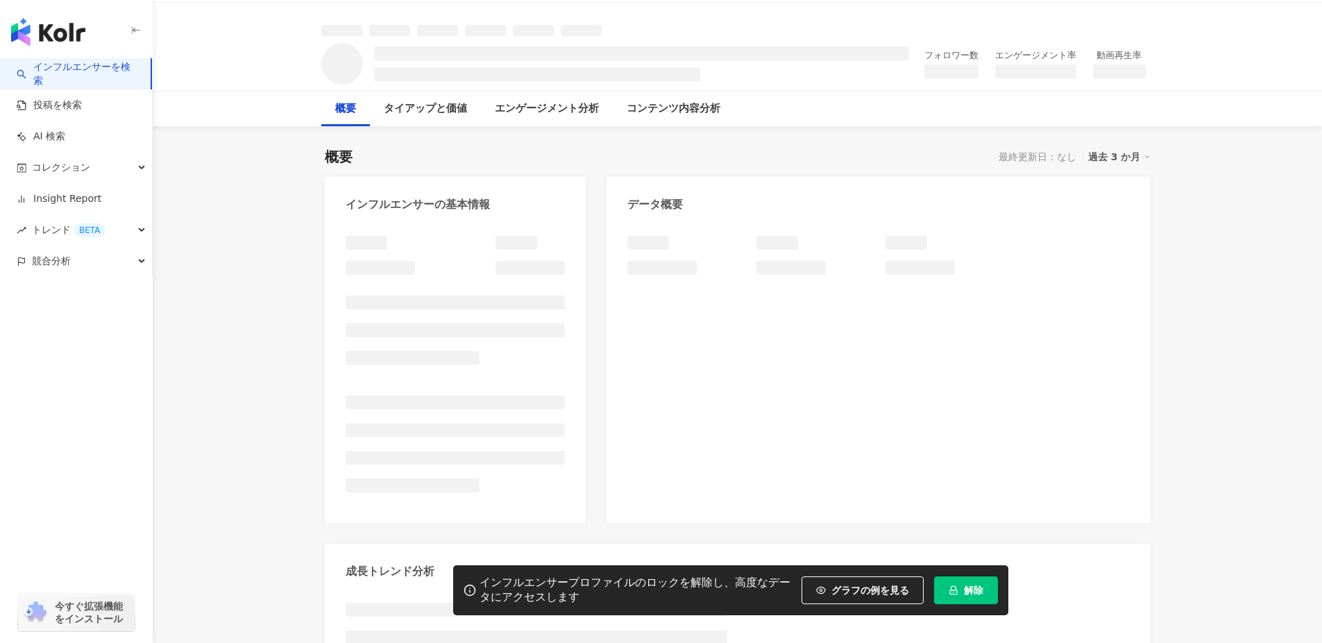
scroll to position [139, 0]
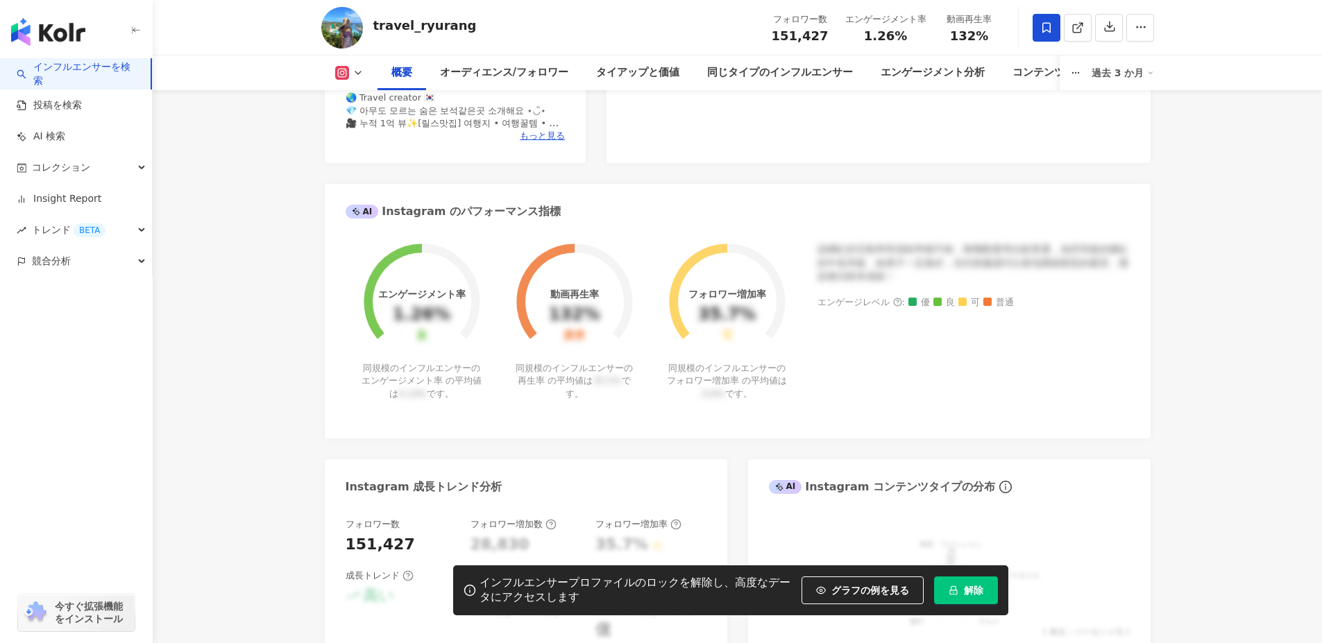
scroll to position [416, 0]
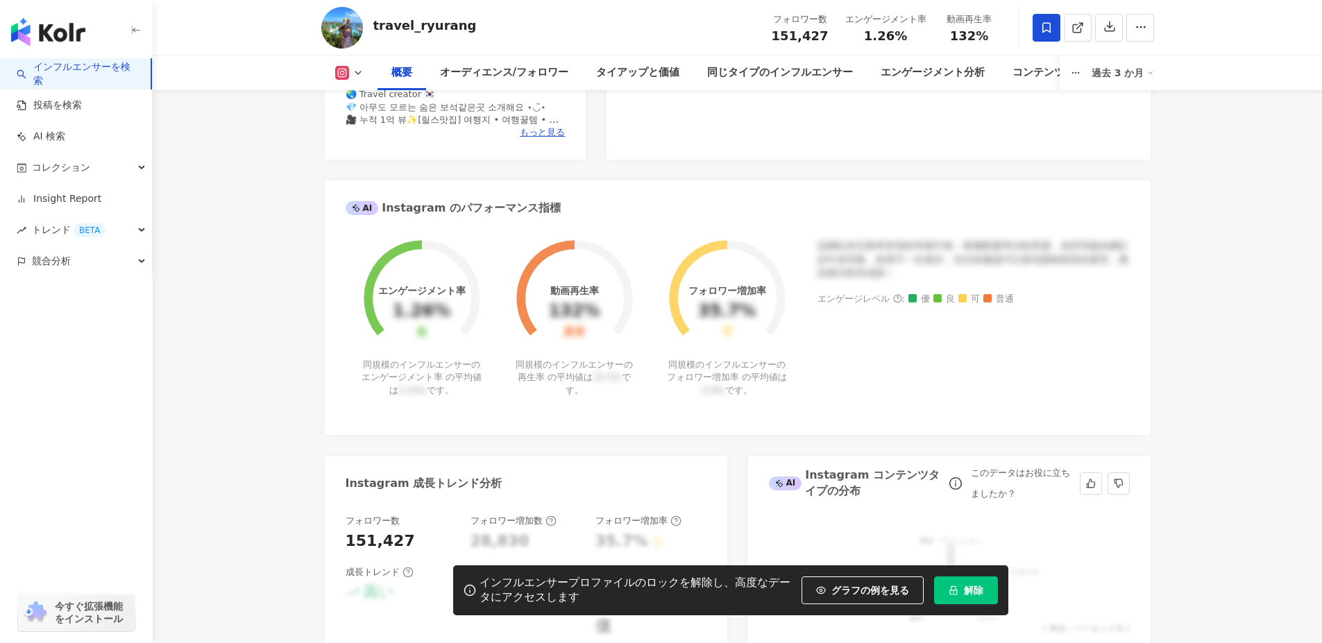
click at [987, 583] on button "解除" at bounding box center [966, 591] width 64 height 28
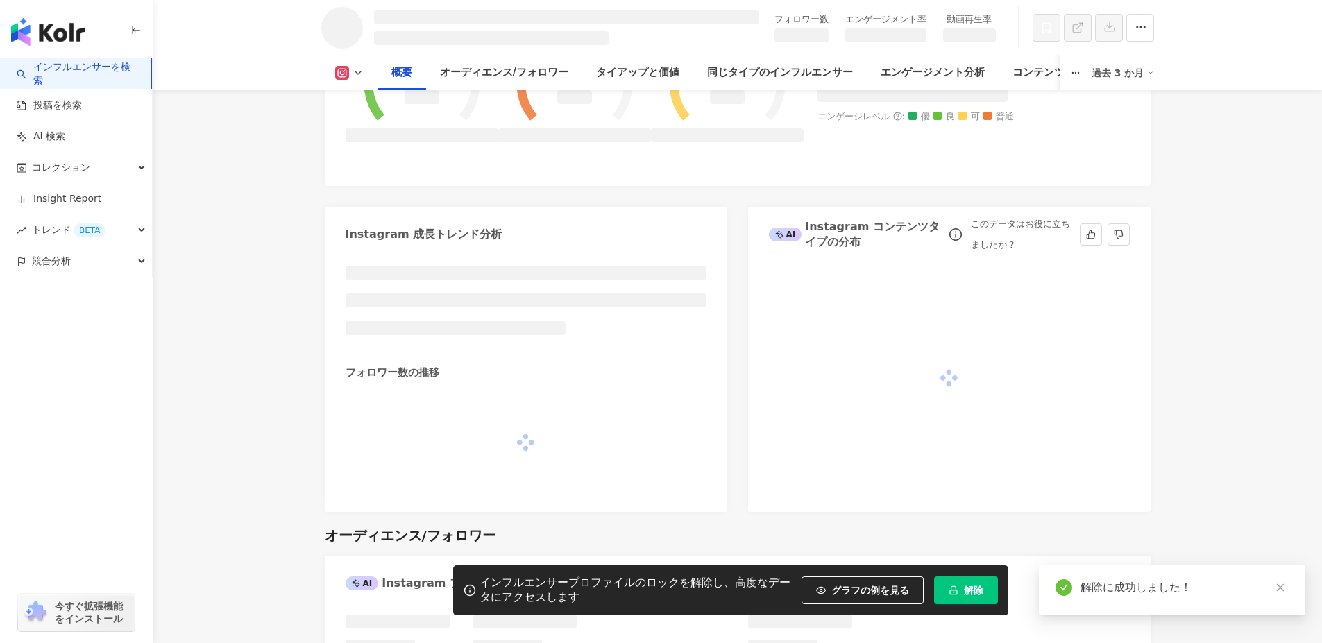
scroll to position [677, 0]
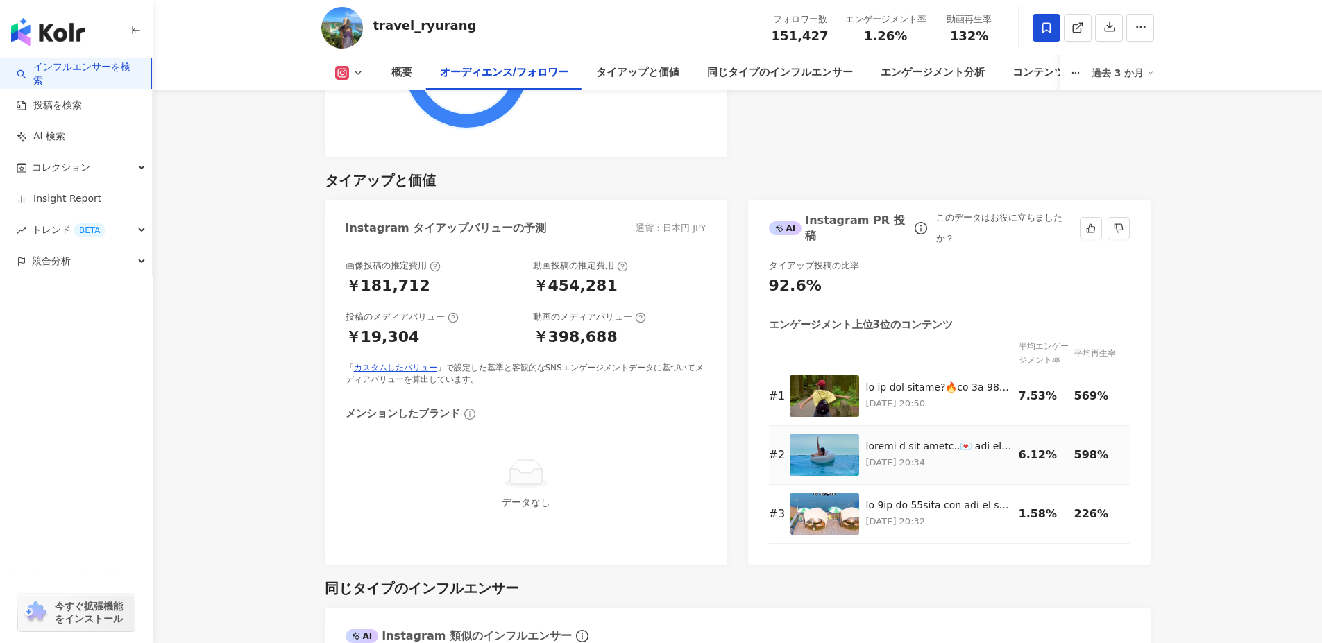
scroll to position [1864, 0]
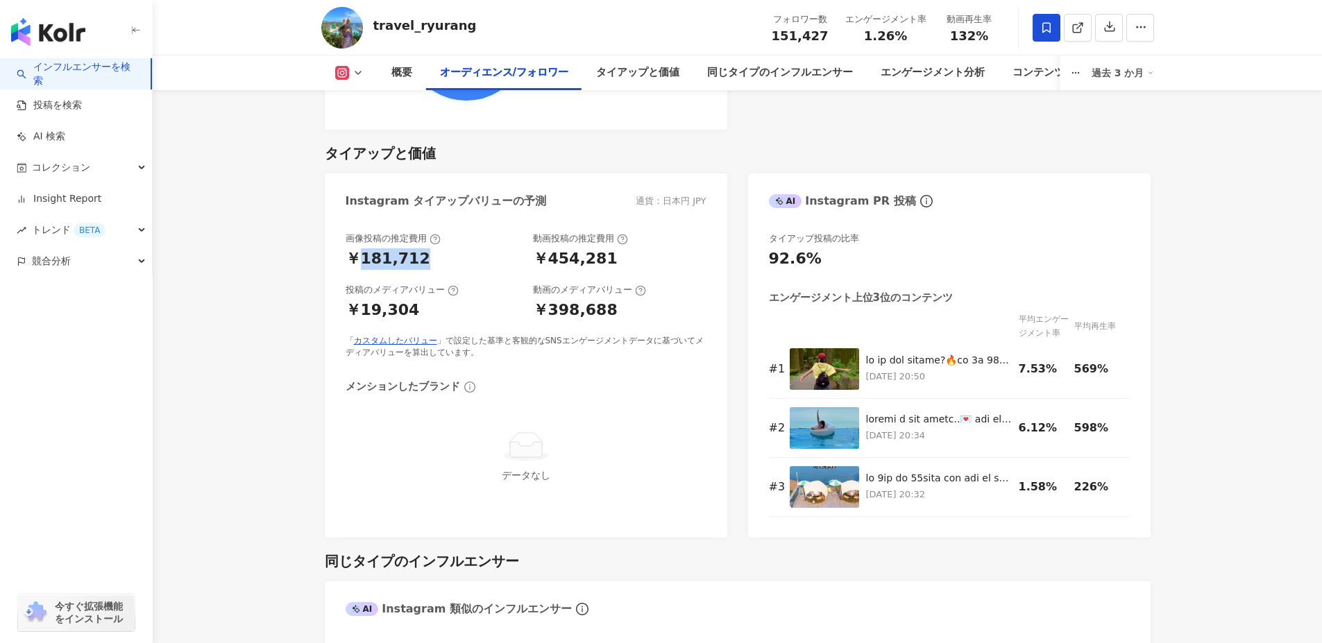
drag, startPoint x: 357, startPoint y: 264, endPoint x: 434, endPoint y: 264, distance: 76.3
click at [434, 264] on div "￥181,712" at bounding box center [431, 259] width 173 height 22
drag, startPoint x: 536, startPoint y: 264, endPoint x: 647, endPoint y: 250, distance: 111.8
click at [647, 250] on div "￥454,281" at bounding box center [619, 259] width 173 height 22
drag, startPoint x: 615, startPoint y: 306, endPoint x: 503, endPoint y: 315, distance: 112.7
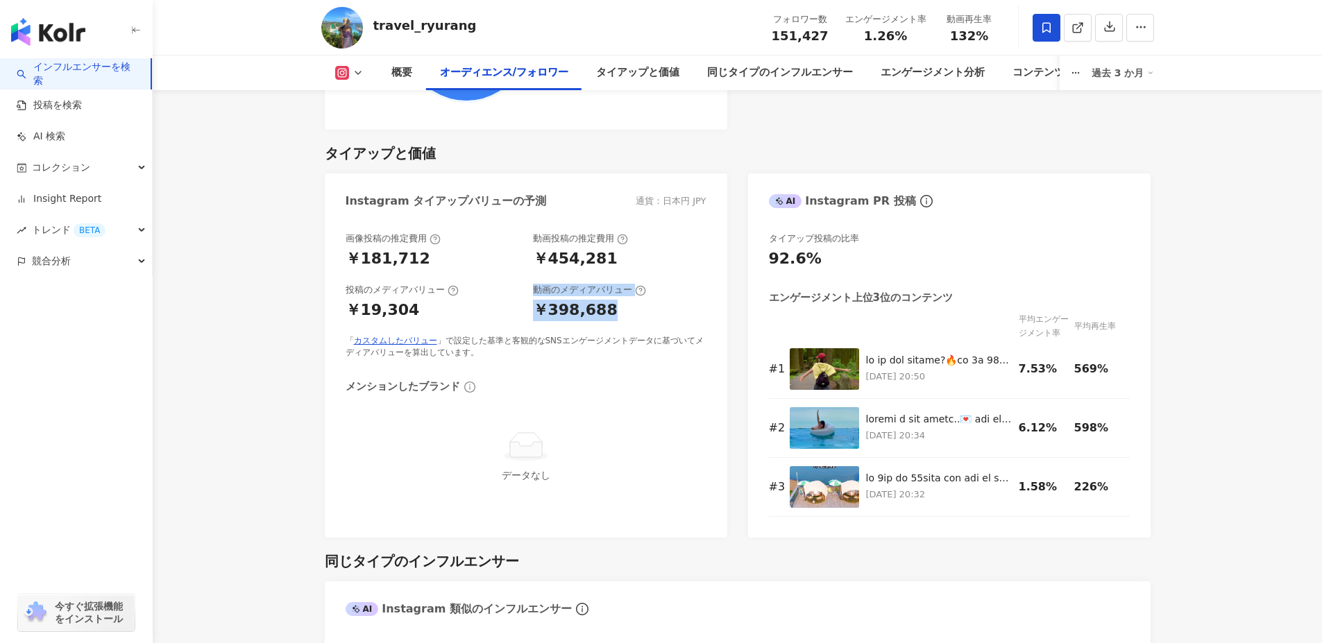
click at [503, 315] on div "投稿のメディアバリュー ￥19,304 動画のメディアバリュー ￥398,688" at bounding box center [525, 302] width 361 height 37
click at [503, 315] on div "￥19,304" at bounding box center [431, 311] width 173 height 22
drag, startPoint x: 351, startPoint y: 321, endPoint x: 464, endPoint y: 320, distance: 113.1
click at [464, 320] on div "￥19,304" at bounding box center [431, 311] width 173 height 22
click at [503, 312] on div "￥19,304" at bounding box center [431, 311] width 173 height 22
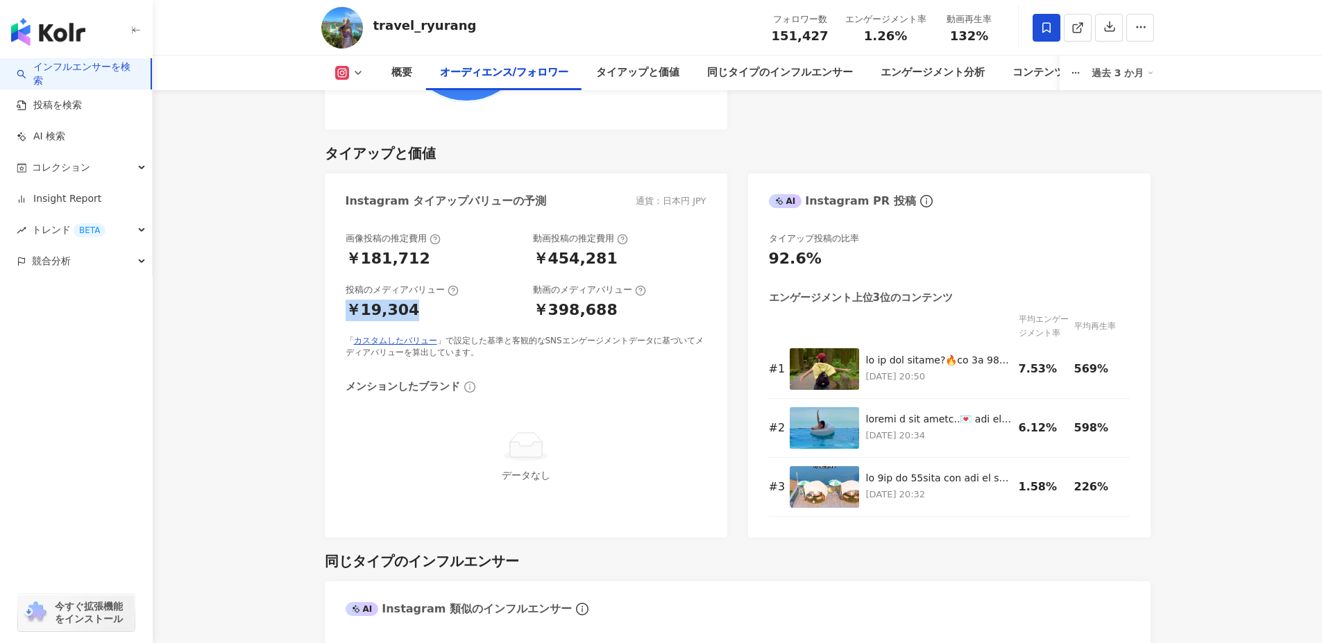
click at [503, 312] on div "￥19,304" at bounding box center [431, 311] width 173 height 22
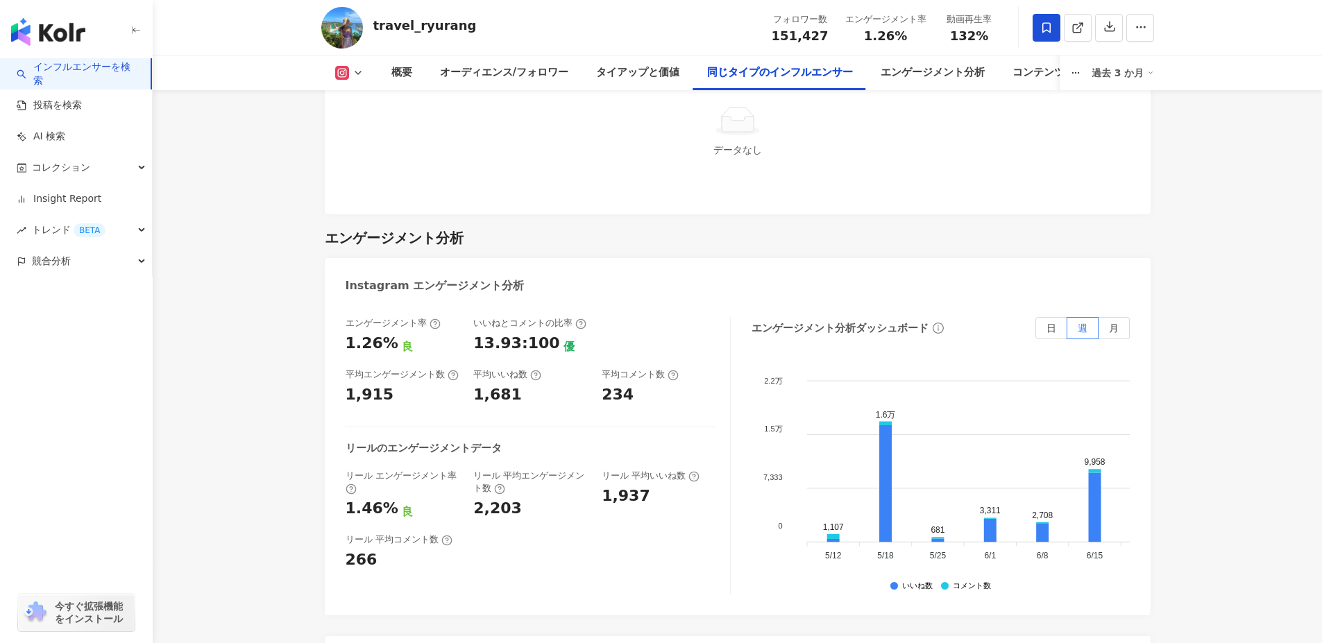
scroll to position [2697, 0]
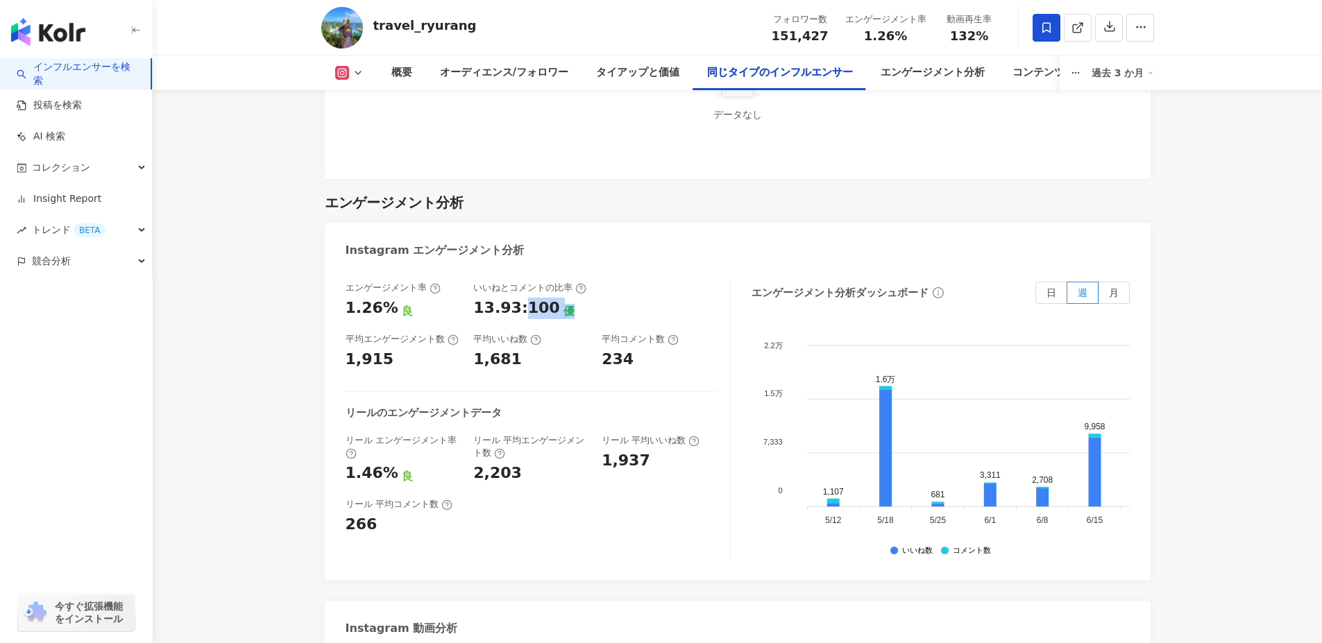
drag, startPoint x: 522, startPoint y: 308, endPoint x: 568, endPoint y: 312, distance: 46.0
click at [568, 312] on div "13.93:100 優" at bounding box center [530, 309] width 114 height 22
click at [481, 321] on div "エンゲージメント率 1.26% 良 いいねとコメントの比率 13.93:100 優 平均エンゲージメント数 1,915 平均いいね数 1,681 平均コメント…" at bounding box center [530, 326] width 370 height 89
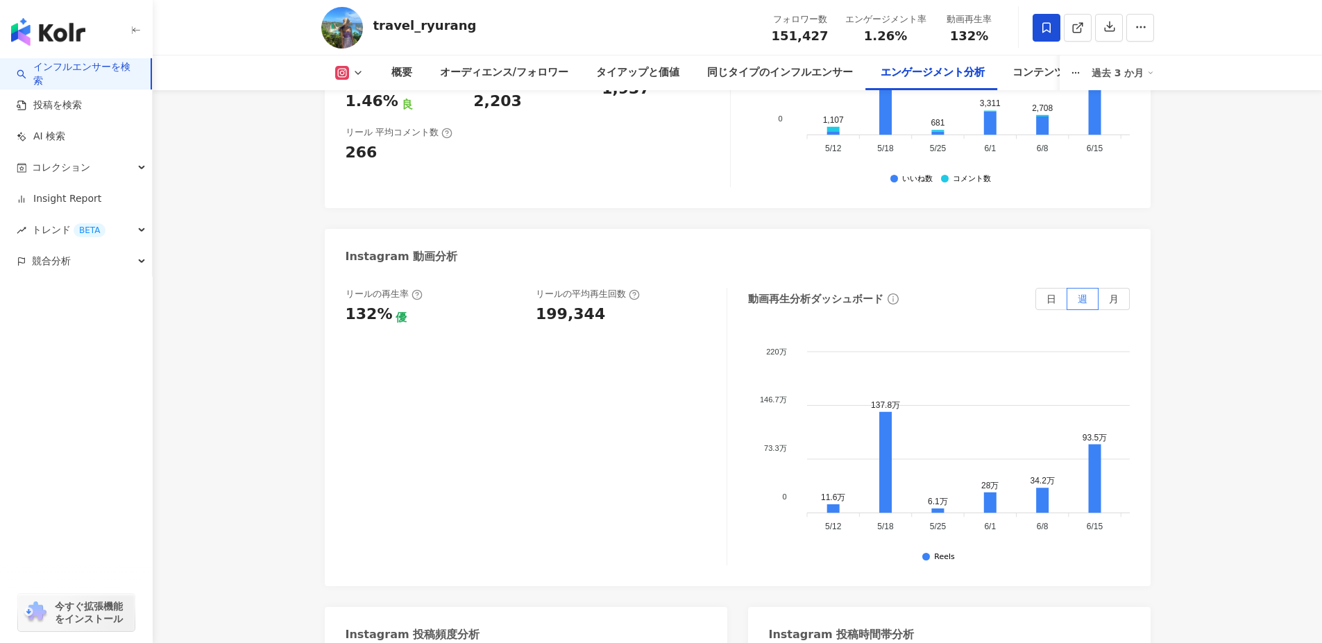
scroll to position [3113, 0]
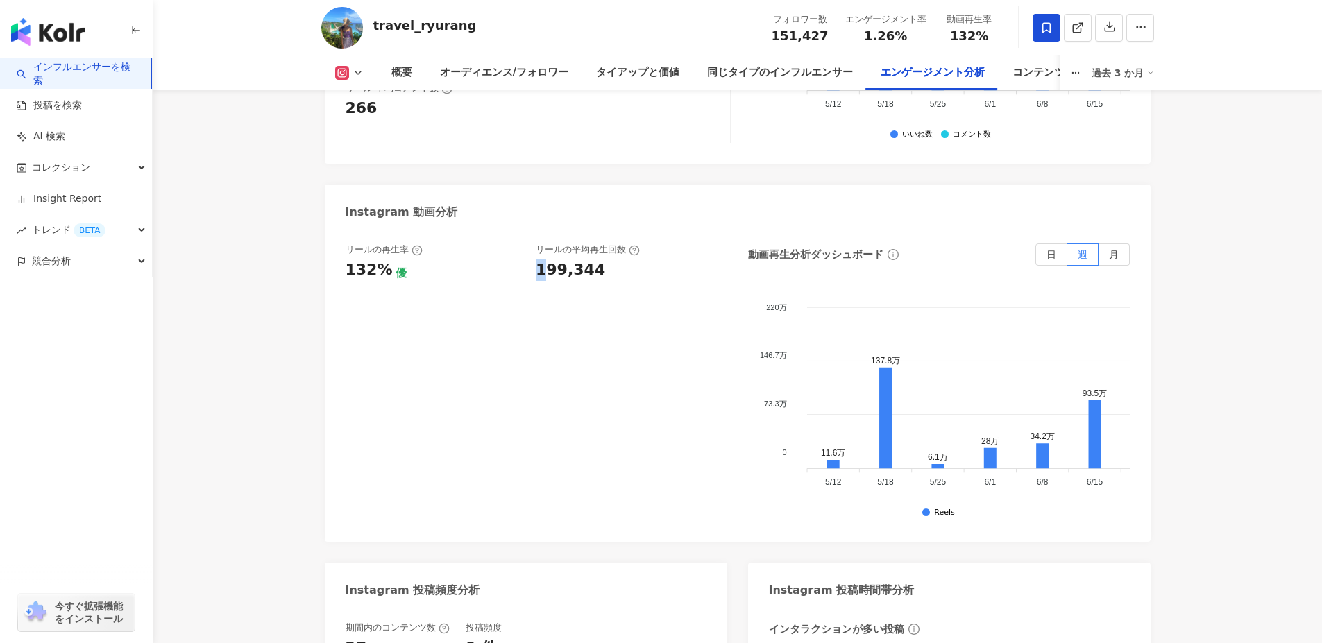
drag, startPoint x: 545, startPoint y: 288, endPoint x: 537, endPoint y: 285, distance: 8.8
click at [537, 285] on div "リールの再生率 132% 優 リールの平均再生回数 199,344" at bounding box center [536, 383] width 382 height 278
drag, startPoint x: 368, startPoint y: 292, endPoint x: 339, endPoint y: 287, distance: 30.2
click at [339, 287] on div "リールの再生率 132% 優 リールの平均再生回数 199,344 動画再生分析ダッシュボード 日 週 月 220万 220万 146.7万 146.7万 7…" at bounding box center [738, 386] width 826 height 312
click at [498, 346] on div "リールの再生率 132% 優 リールの平均再生回数 199,344" at bounding box center [536, 383] width 382 height 278
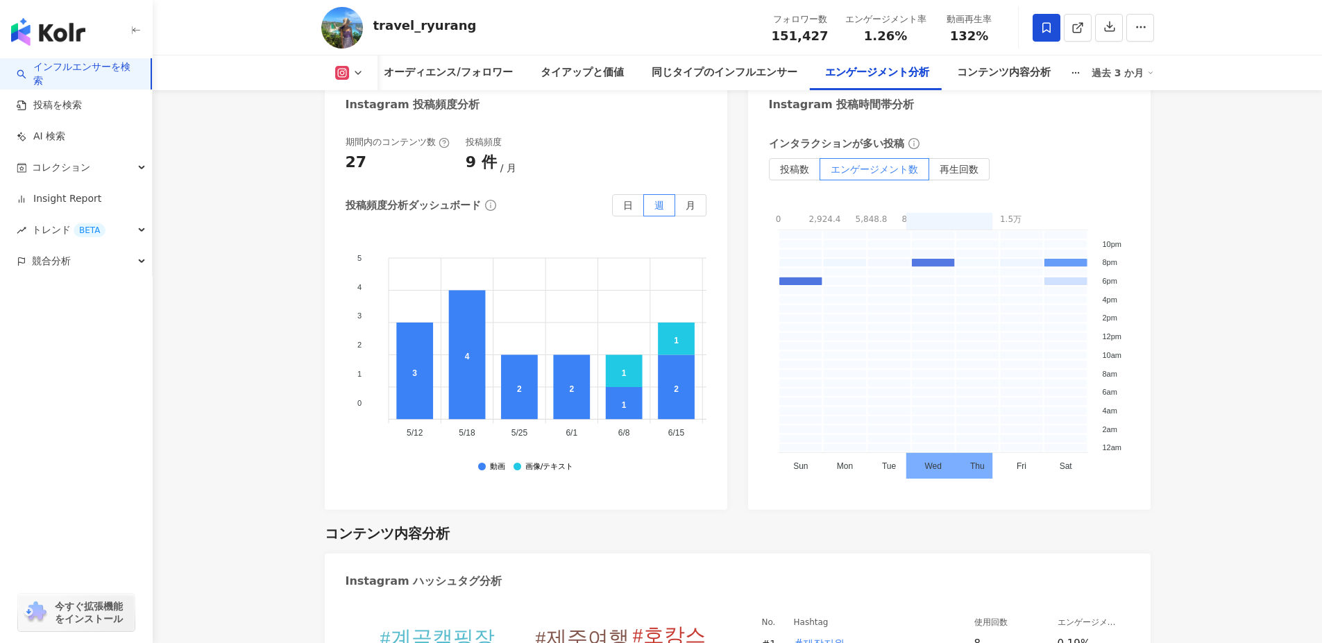
scroll to position [2905, 0]
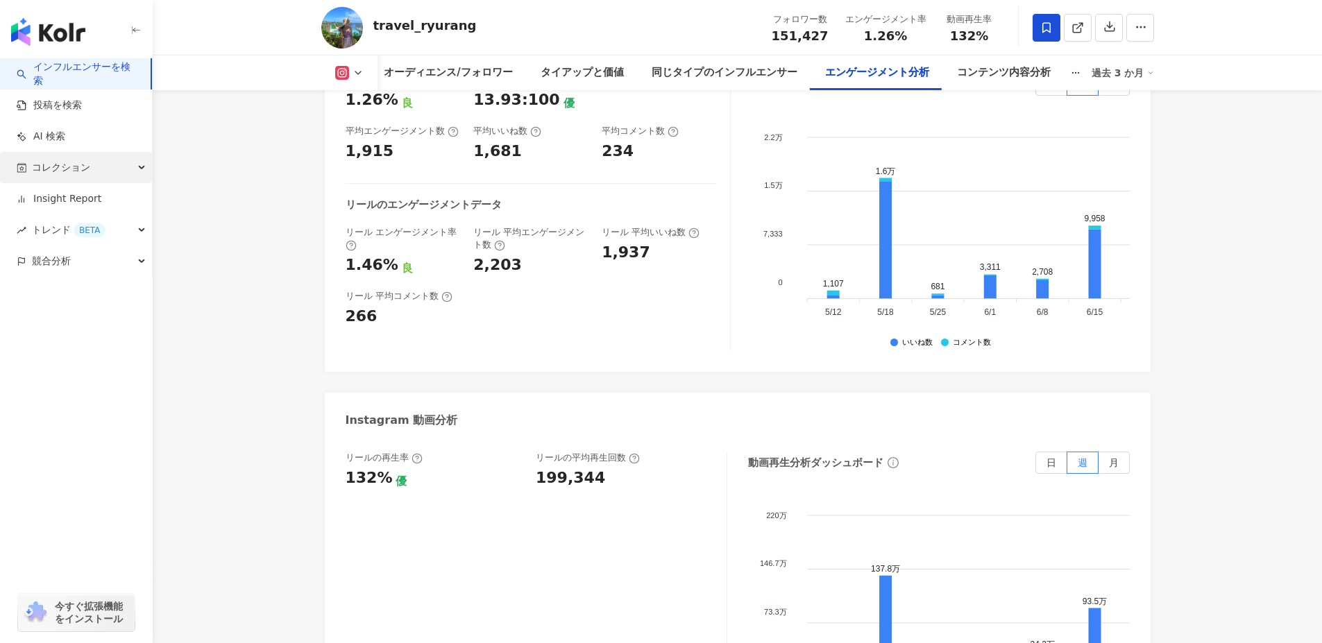
click at [54, 170] on span "コレクション" at bounding box center [61, 167] width 58 height 31
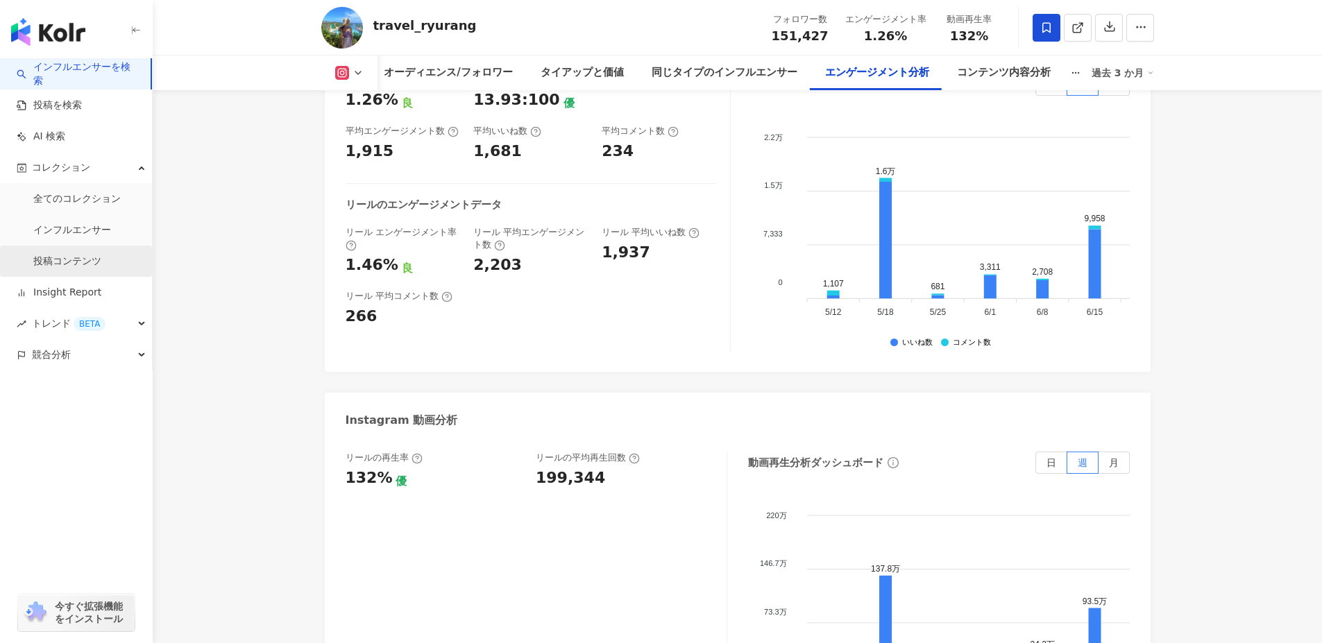
click at [51, 257] on link "投稿コンテンツ" at bounding box center [67, 262] width 68 height 14
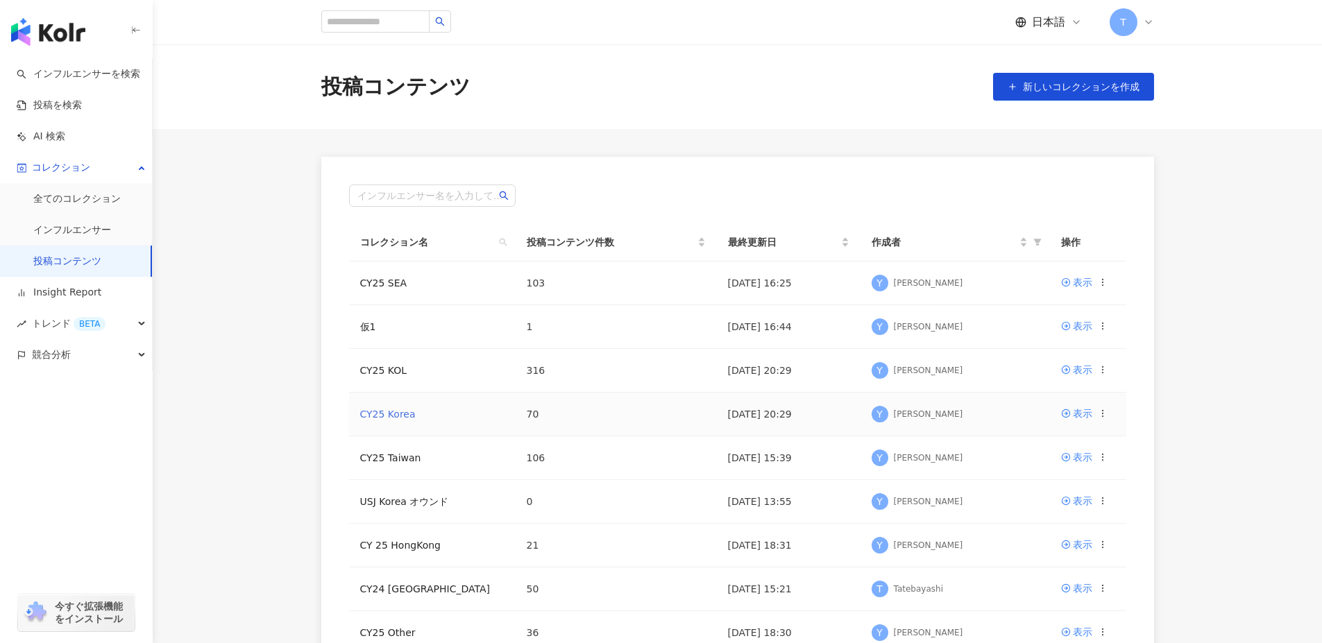
click at [375, 409] on link "CY25 Korea" at bounding box center [388, 414] width 56 height 11
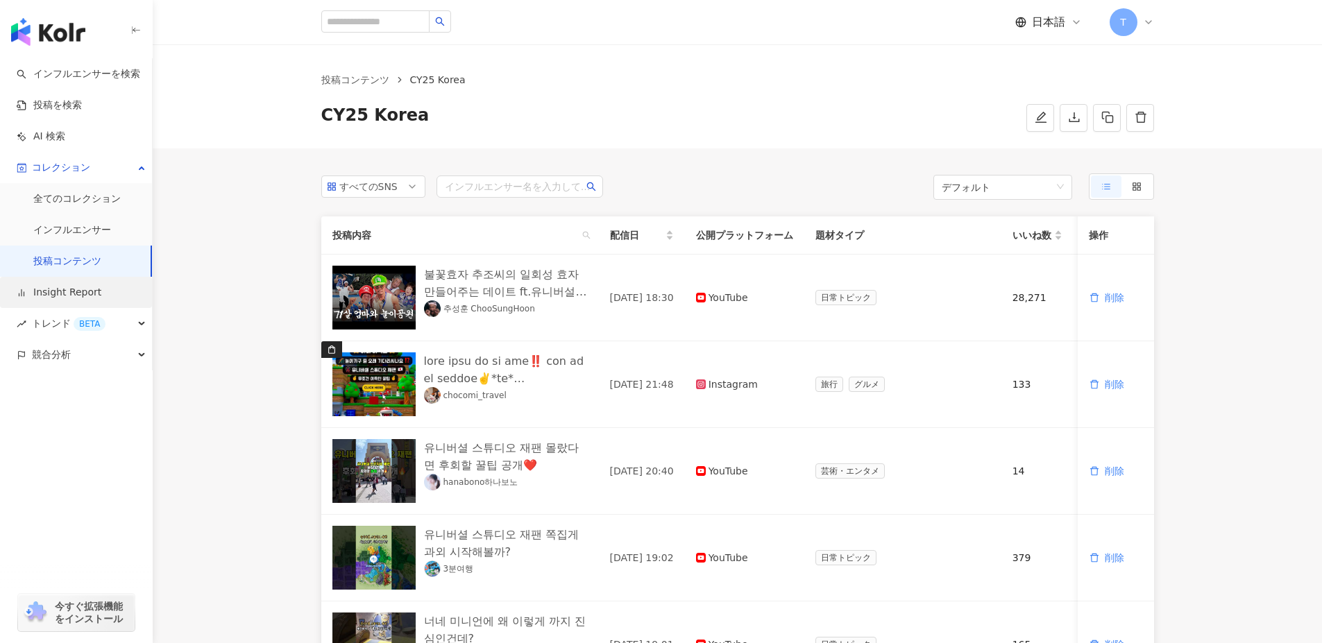
click at [62, 291] on link "Insight Report" at bounding box center [59, 293] width 85 height 14
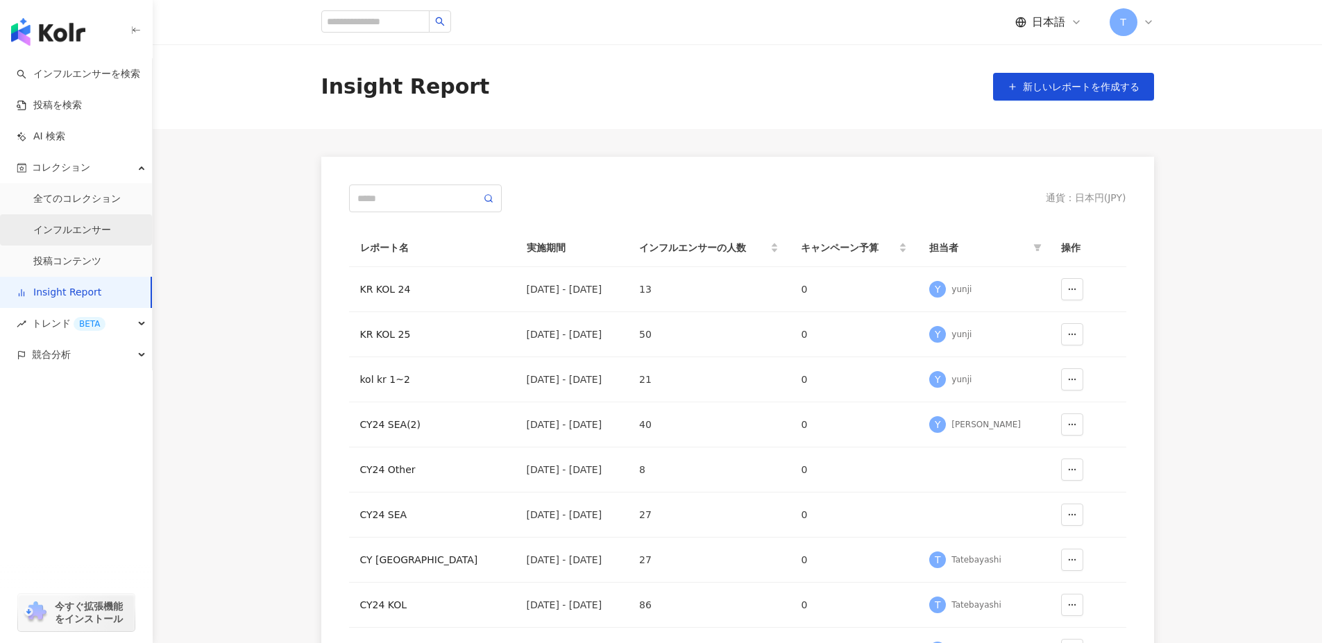
click at [76, 223] on link "インフルエンサー" at bounding box center [72, 230] width 78 height 14
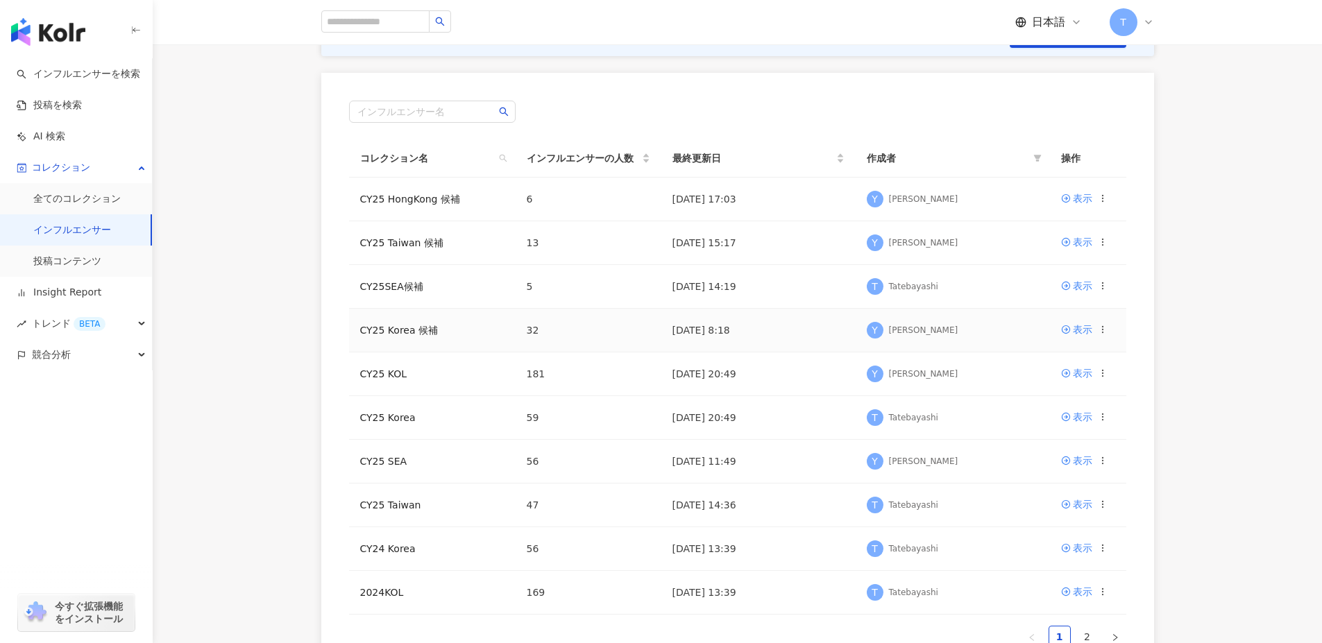
scroll to position [139, 0]
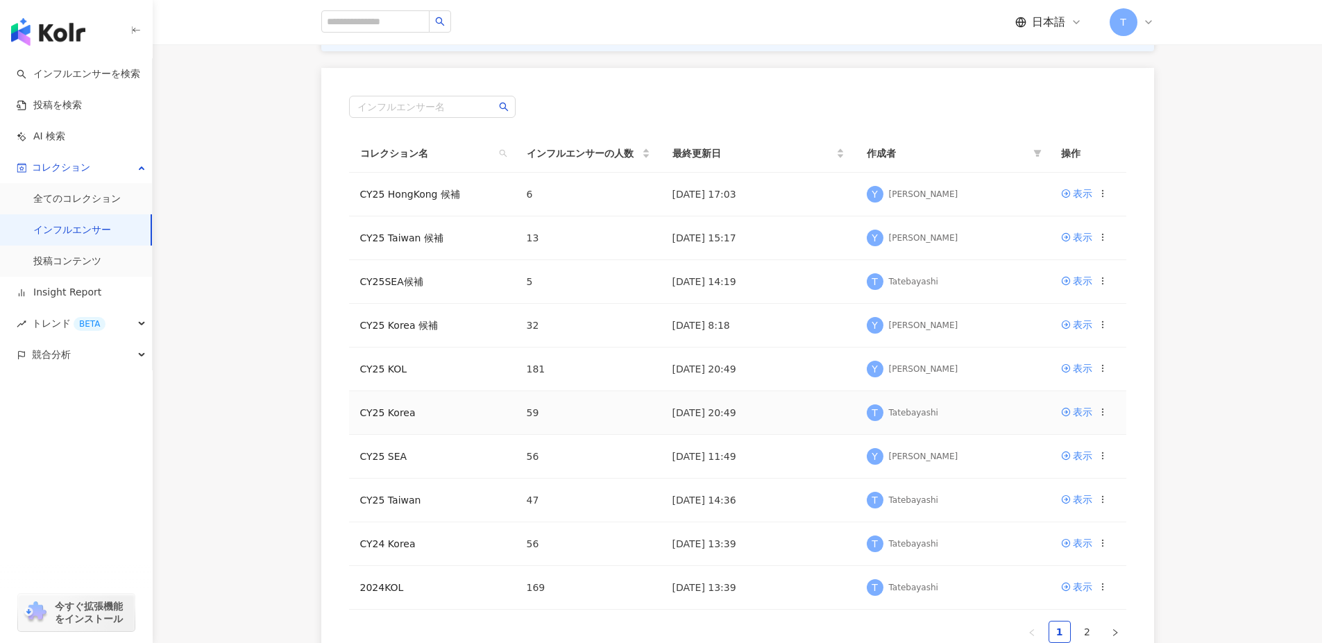
click at [391, 404] on td "CY25 Korea" at bounding box center [432, 413] width 167 height 44
click at [389, 411] on link "CY25 Korea" at bounding box center [388, 412] width 56 height 11
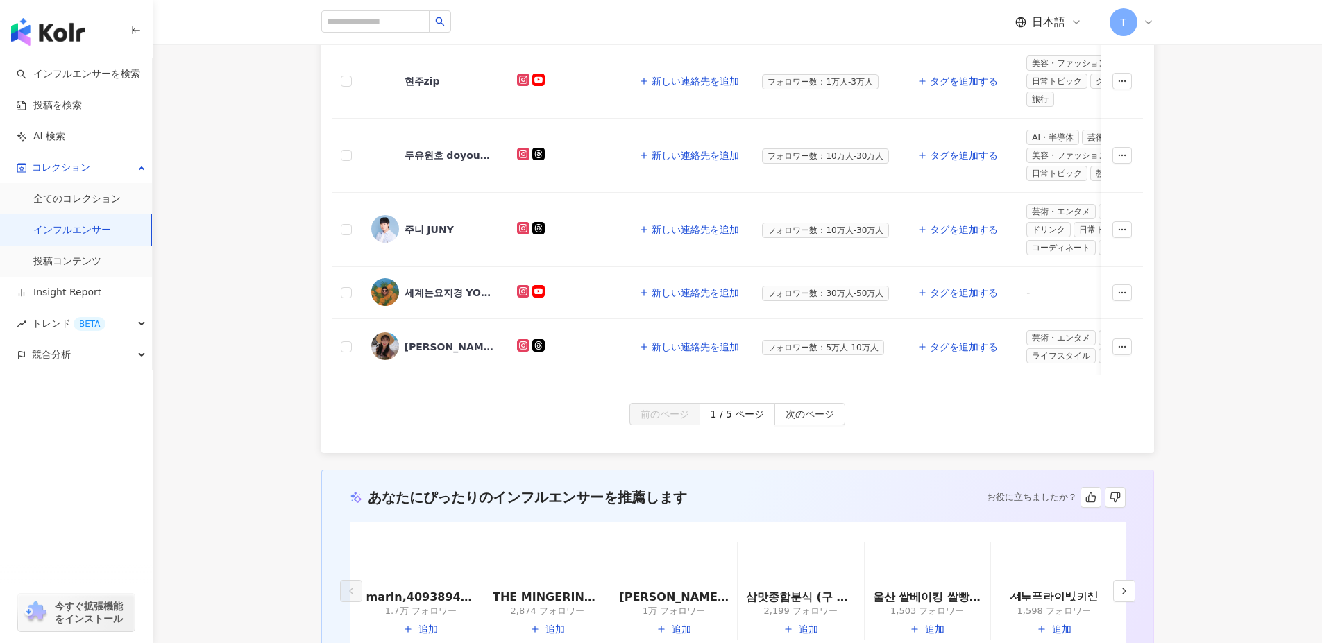
scroll to position [624, 0]
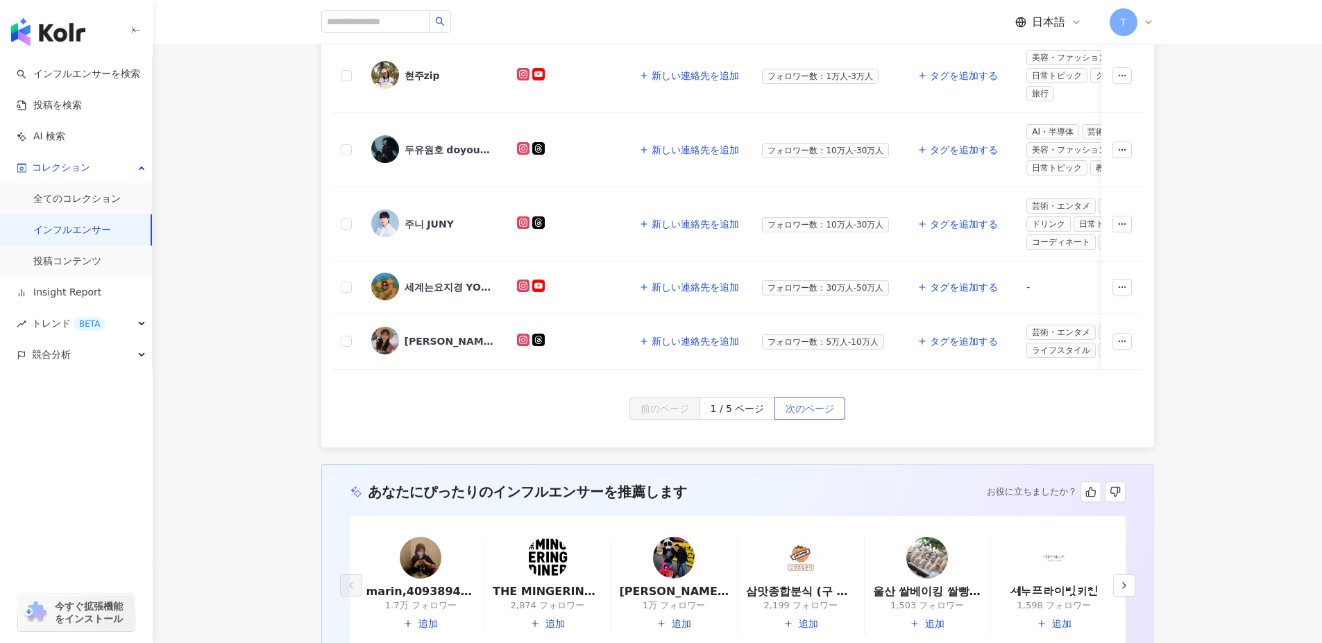
click at [808, 420] on span "次のページ" at bounding box center [809, 409] width 49 height 22
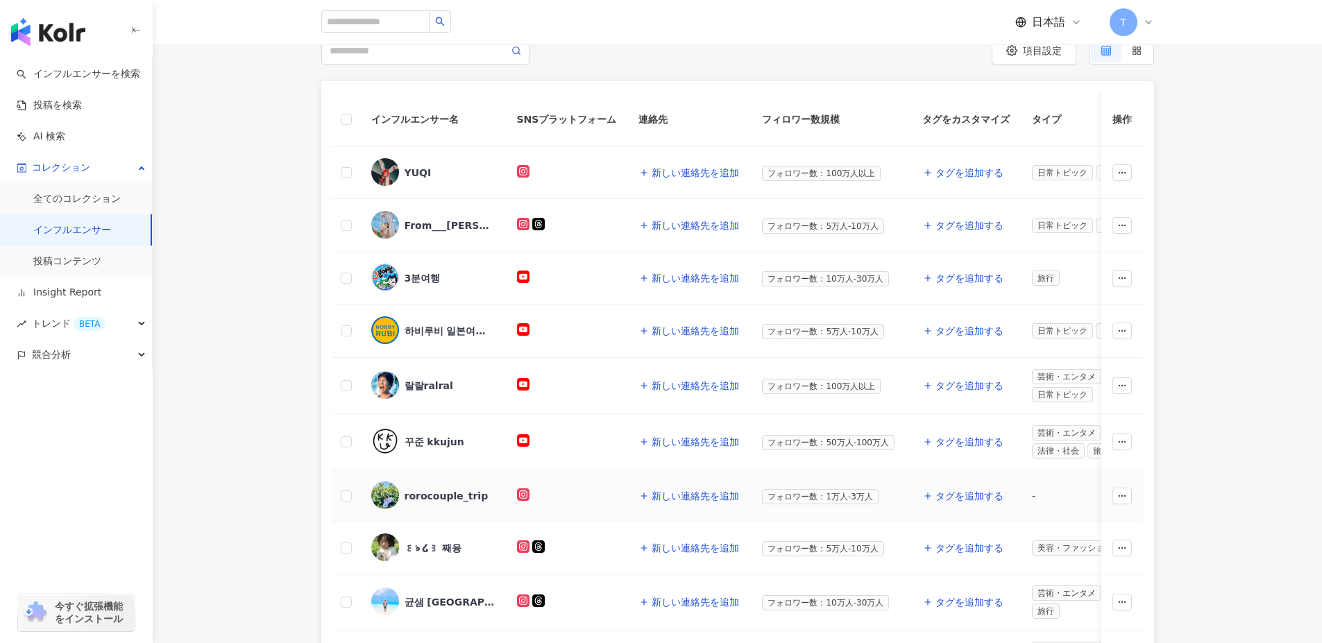
scroll to position [139, 0]
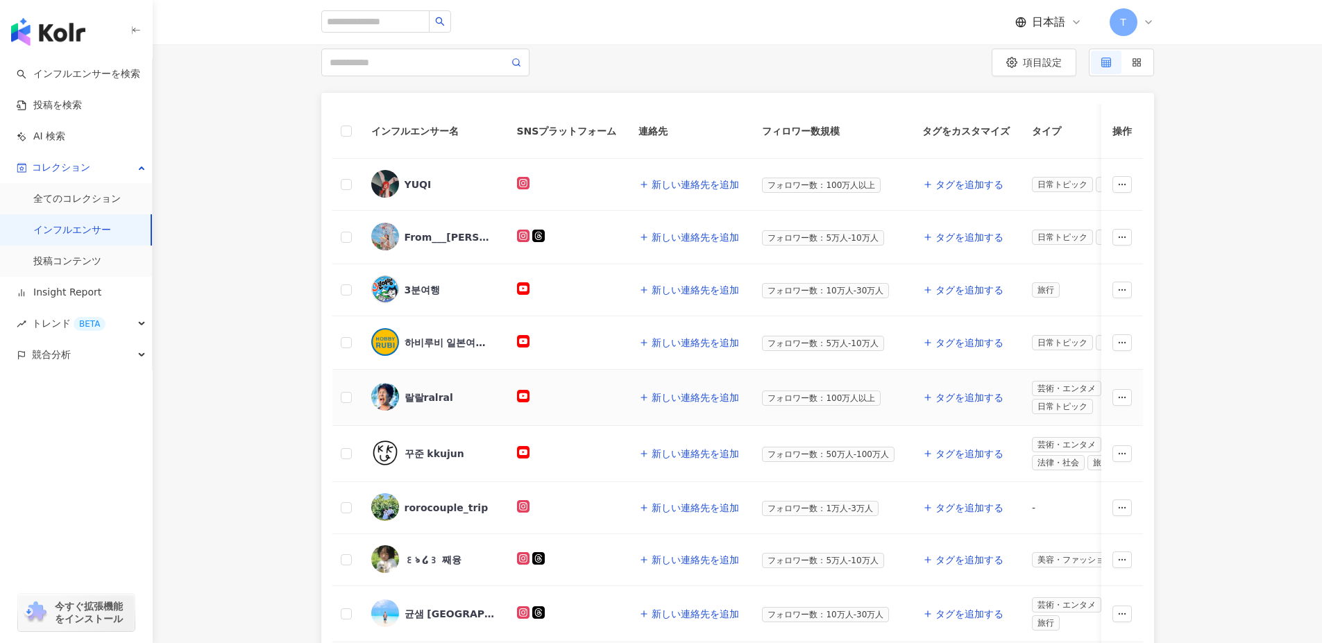
click at [439, 396] on div "랄랄ralral" at bounding box center [428, 398] width 49 height 14
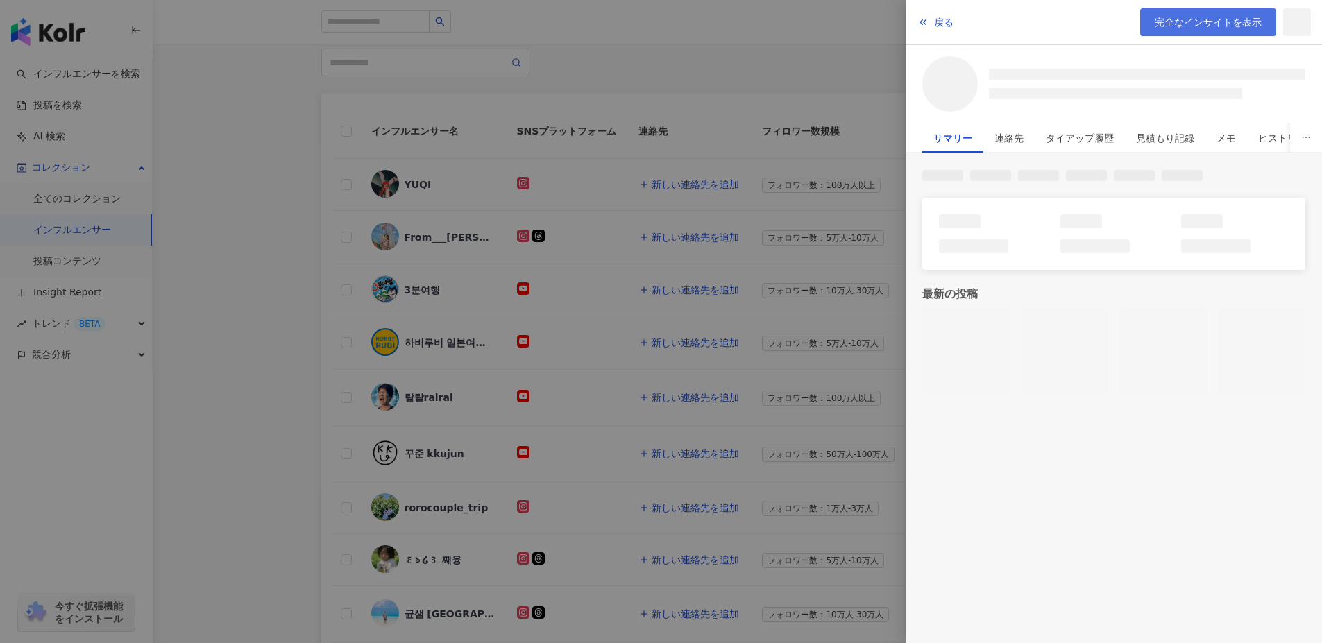
click at [1218, 20] on span "完全なインサイトを表示" at bounding box center [1207, 22] width 107 height 11
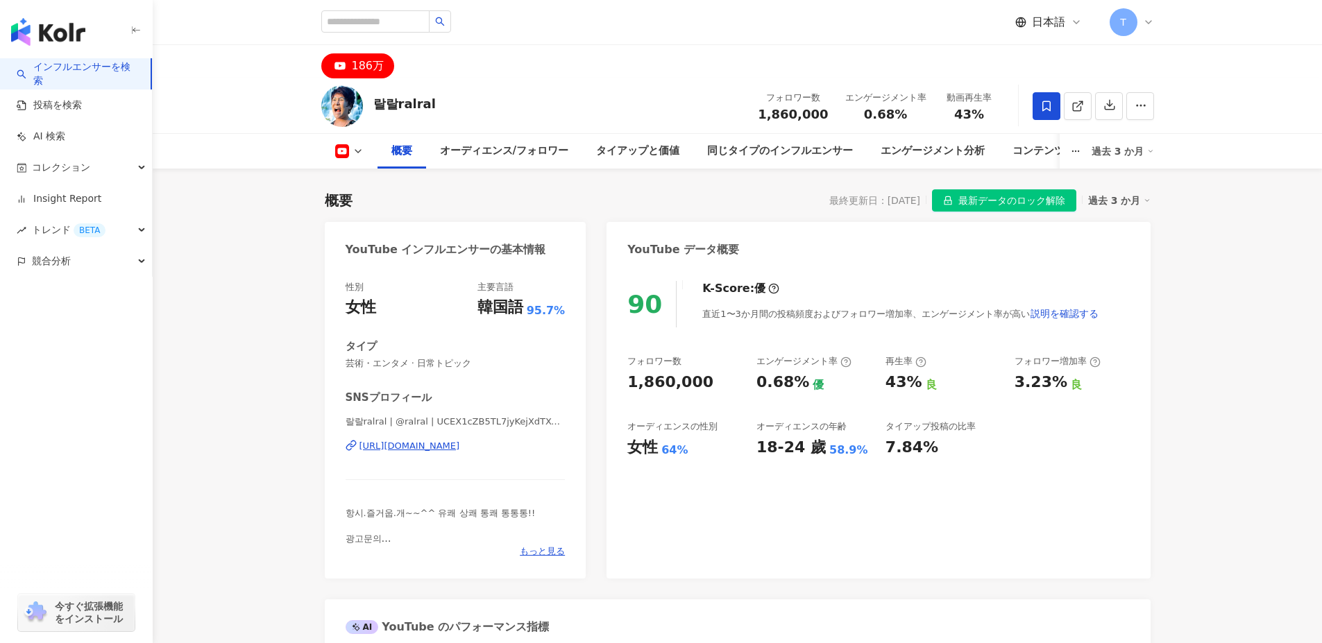
scroll to position [139, 0]
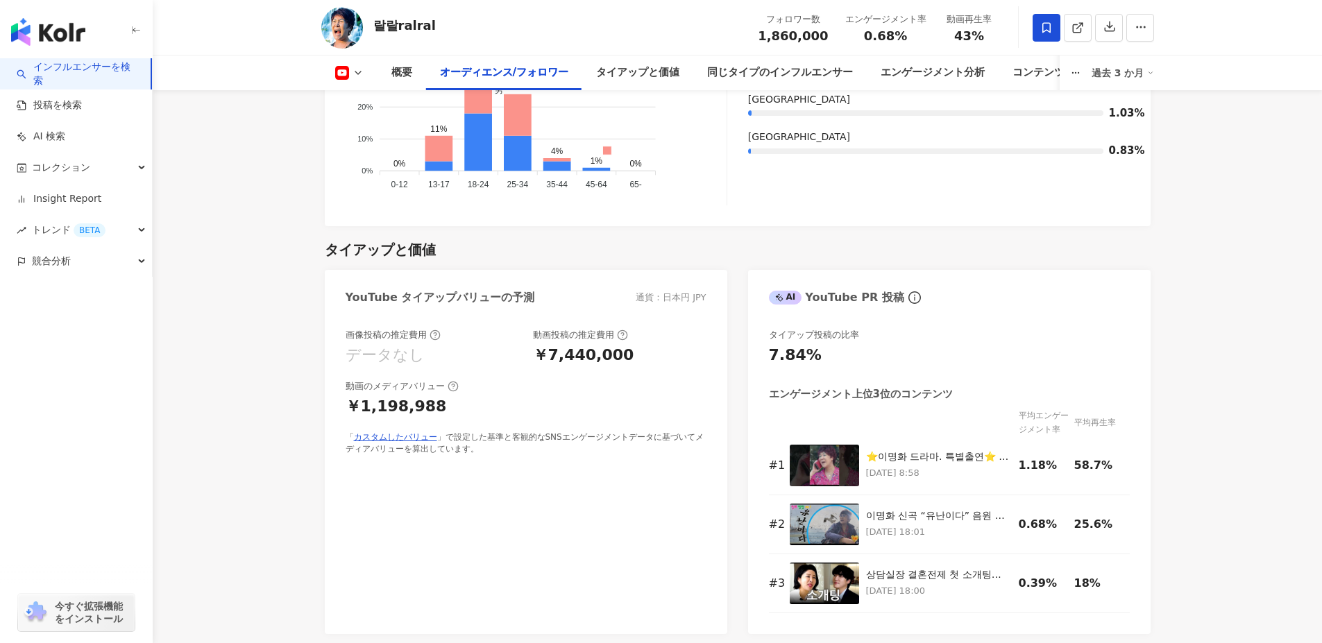
scroll to position [1665, 0]
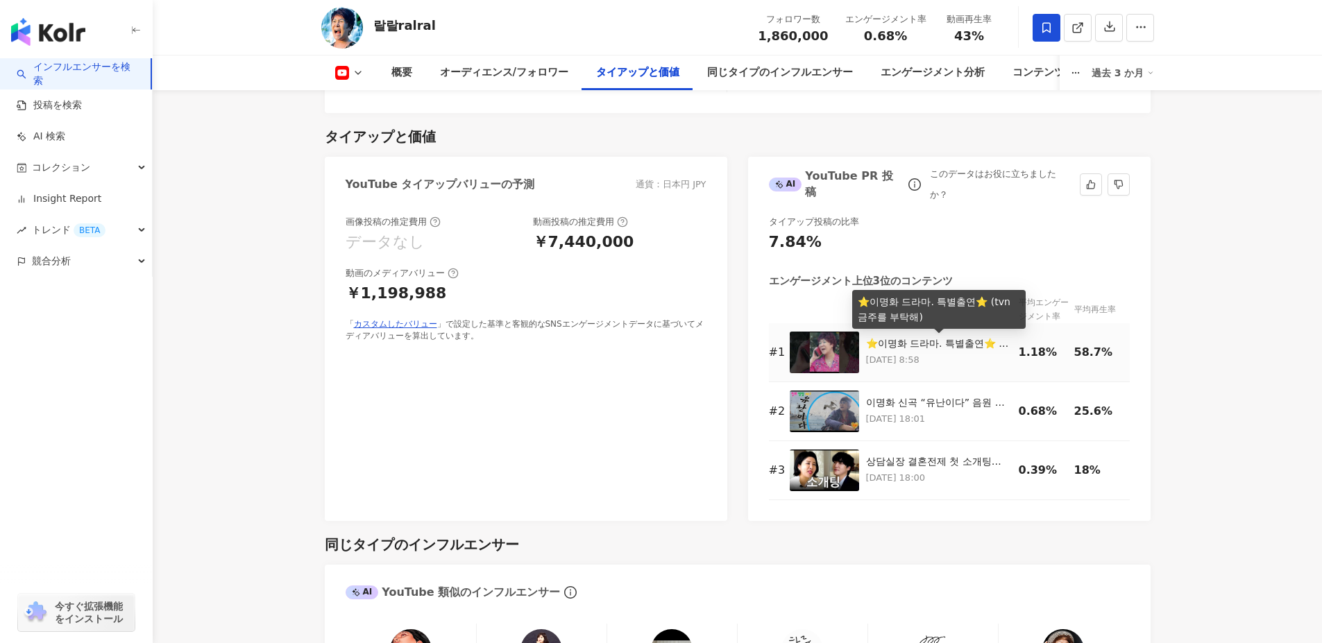
click at [901, 341] on div "⭐️이명화 드라마. 특별출연⭐️ (tvn 금주를 부탁해)" at bounding box center [939, 344] width 146 height 14
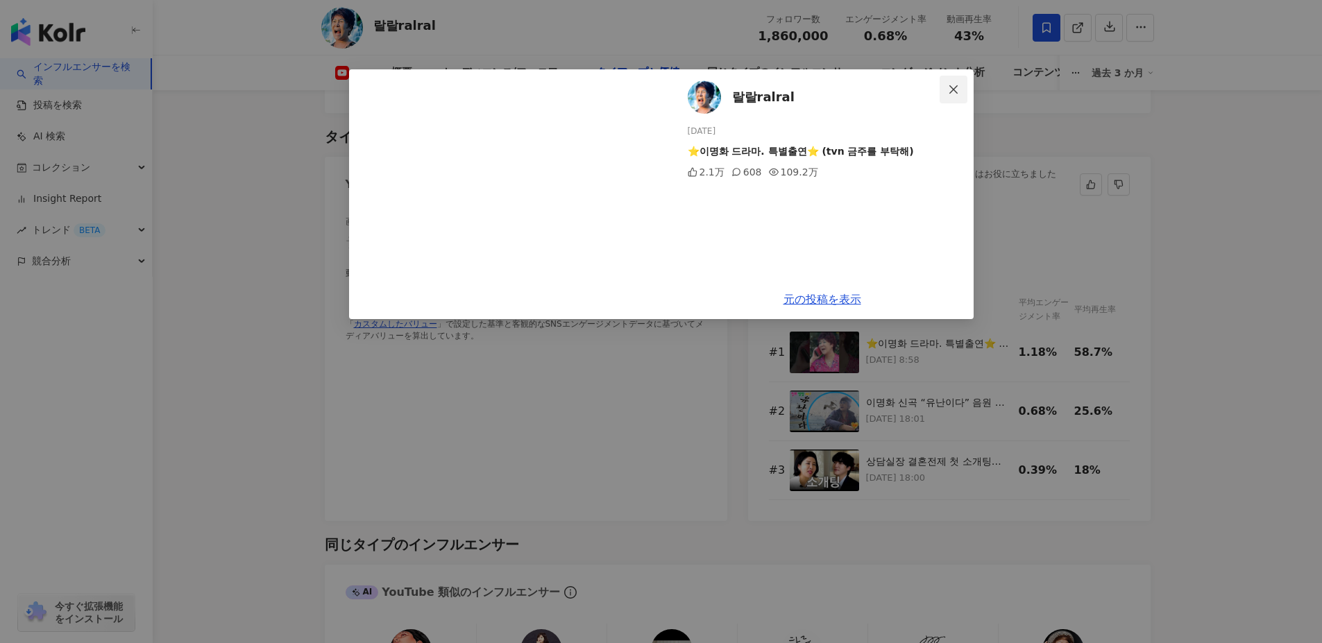
click at [955, 85] on icon "close" at bounding box center [953, 89] width 11 height 11
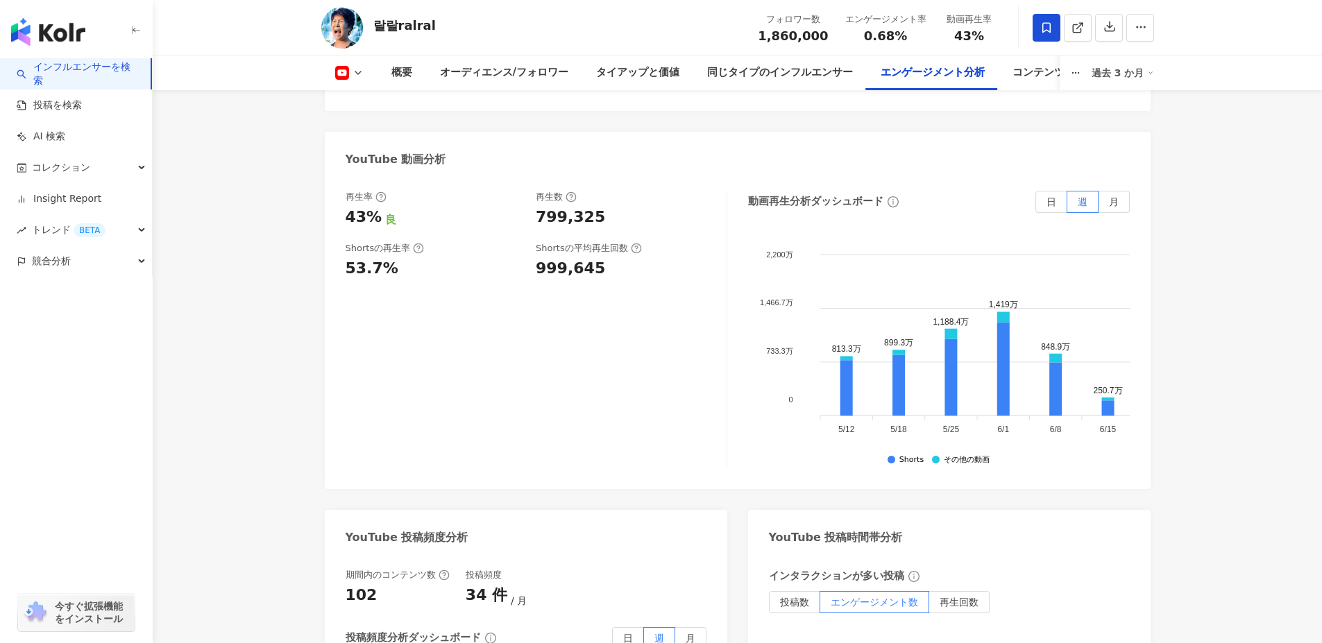
scroll to position [2706, 0]
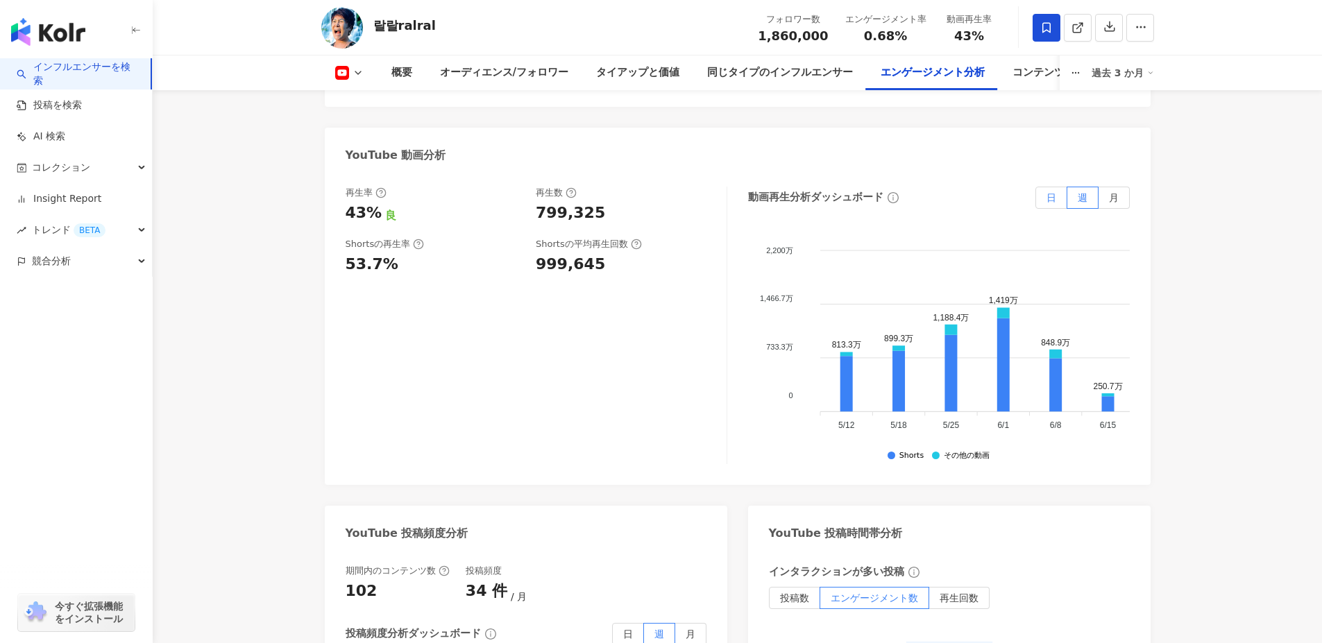
click at [1054, 192] on span "日" at bounding box center [1051, 197] width 10 height 11
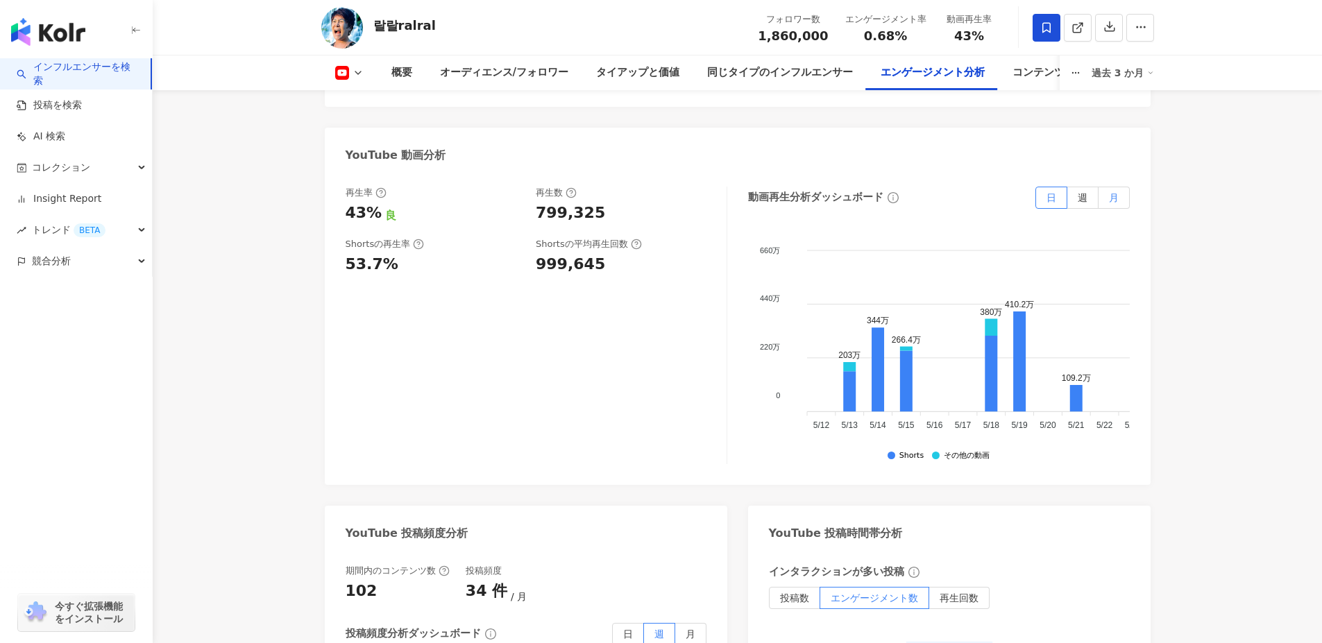
click at [1113, 192] on span "月" at bounding box center [1114, 197] width 10 height 11
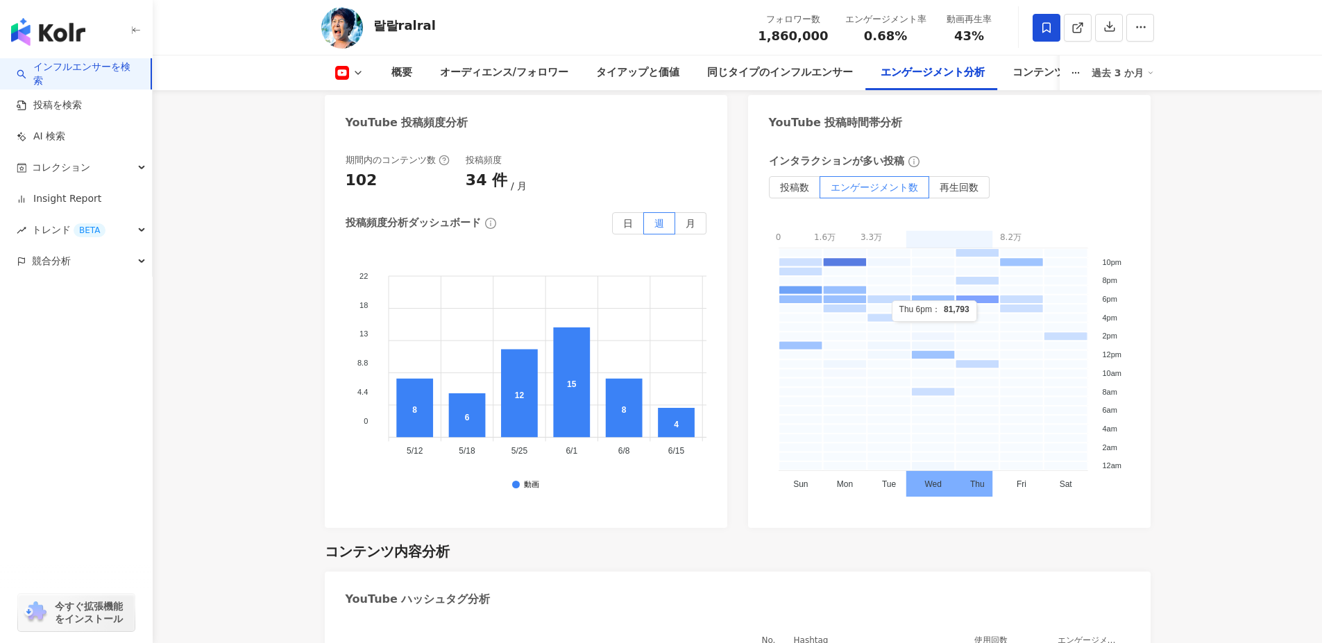
scroll to position [3122, 0]
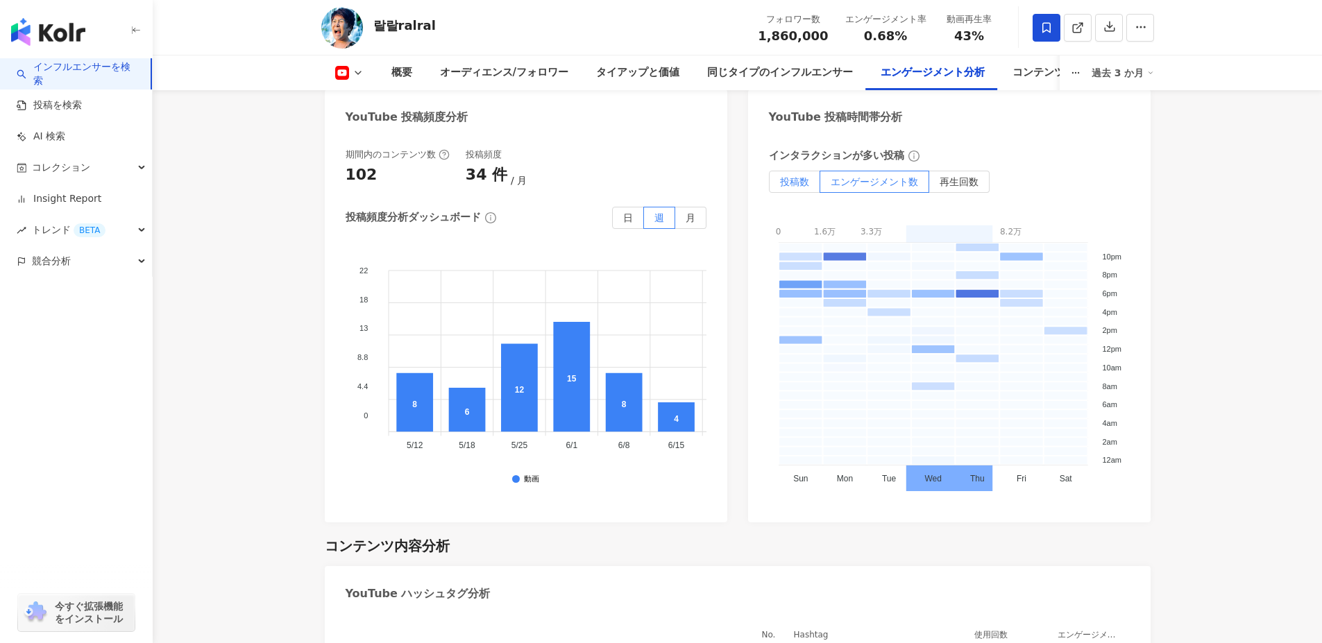
click at [780, 176] on span "投稿数" at bounding box center [794, 181] width 29 height 11
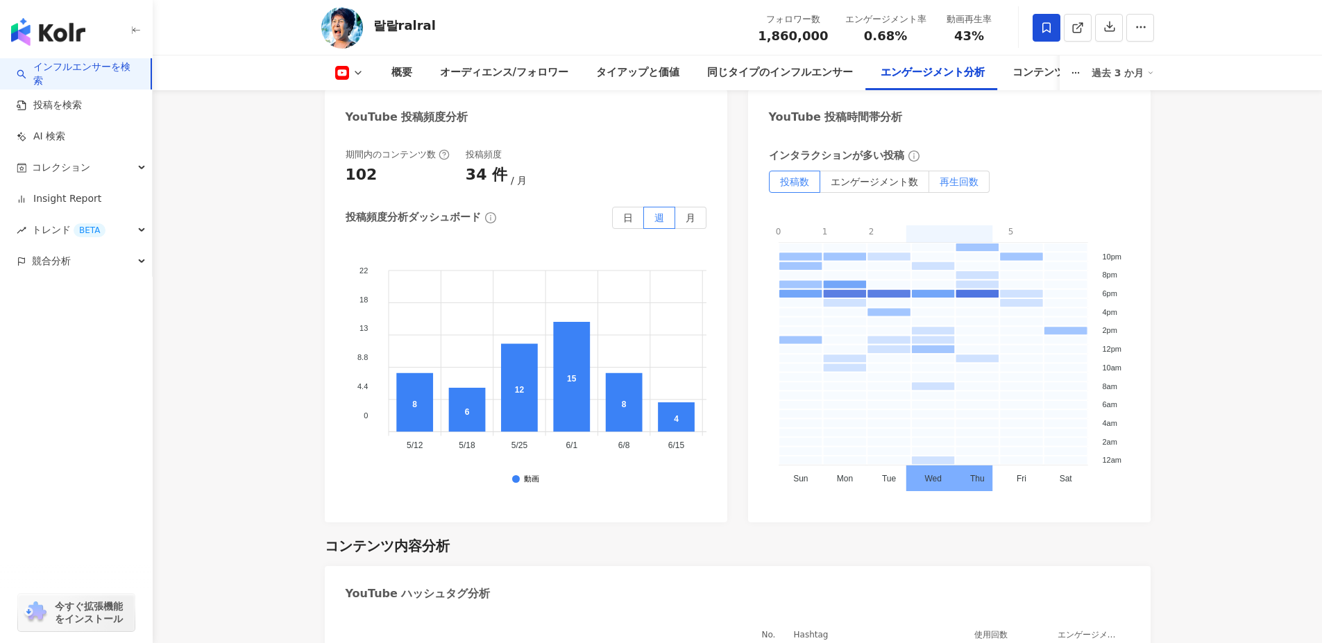
click at [971, 171] on label "再生回数" at bounding box center [959, 182] width 60 height 22
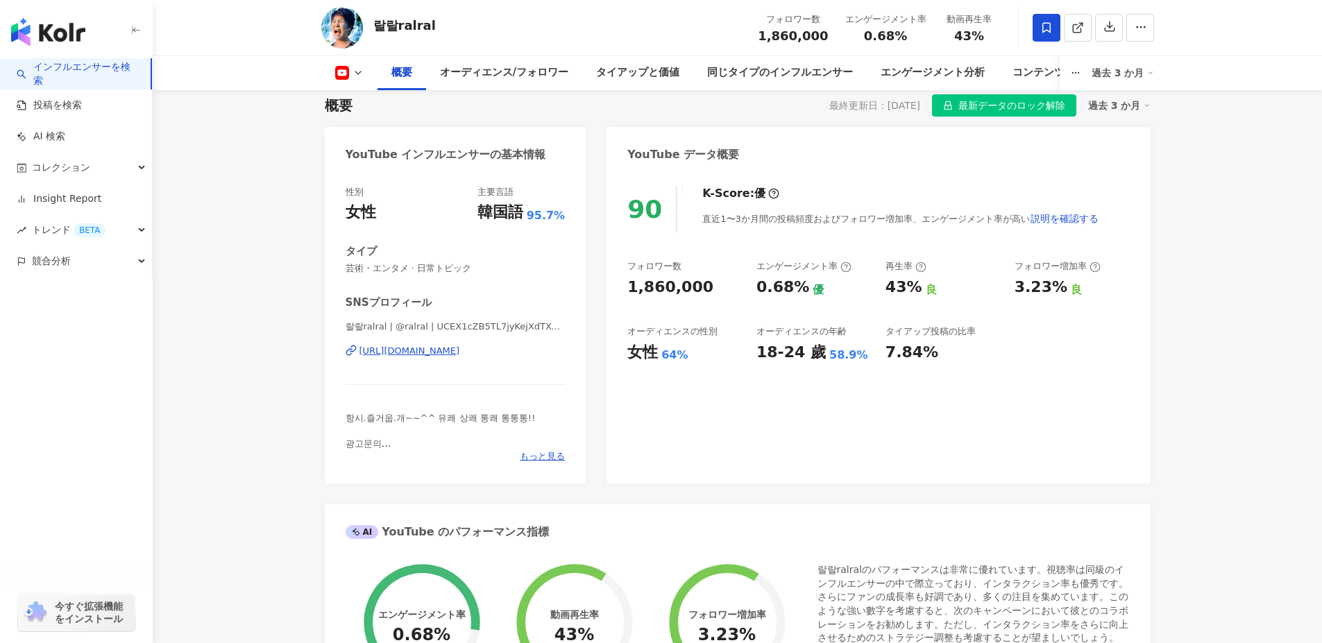
scroll to position [0, 0]
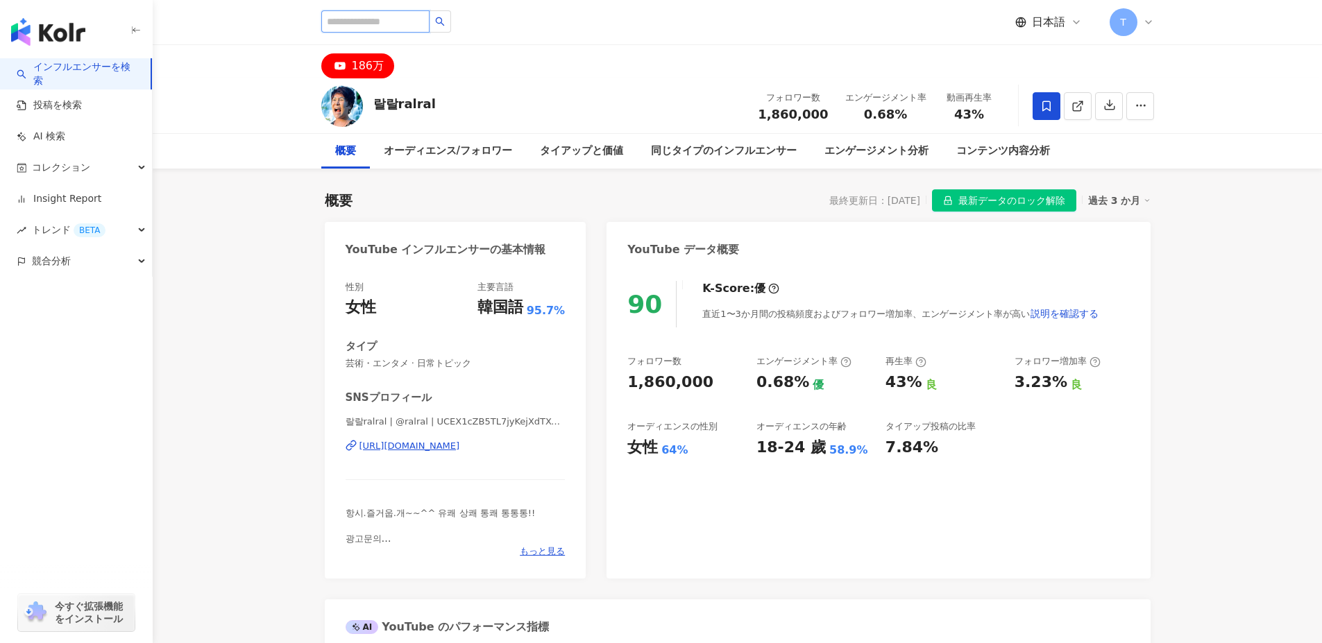
click at [398, 15] on input "search" at bounding box center [375, 21] width 108 height 22
paste input "**********"
type input "**********"
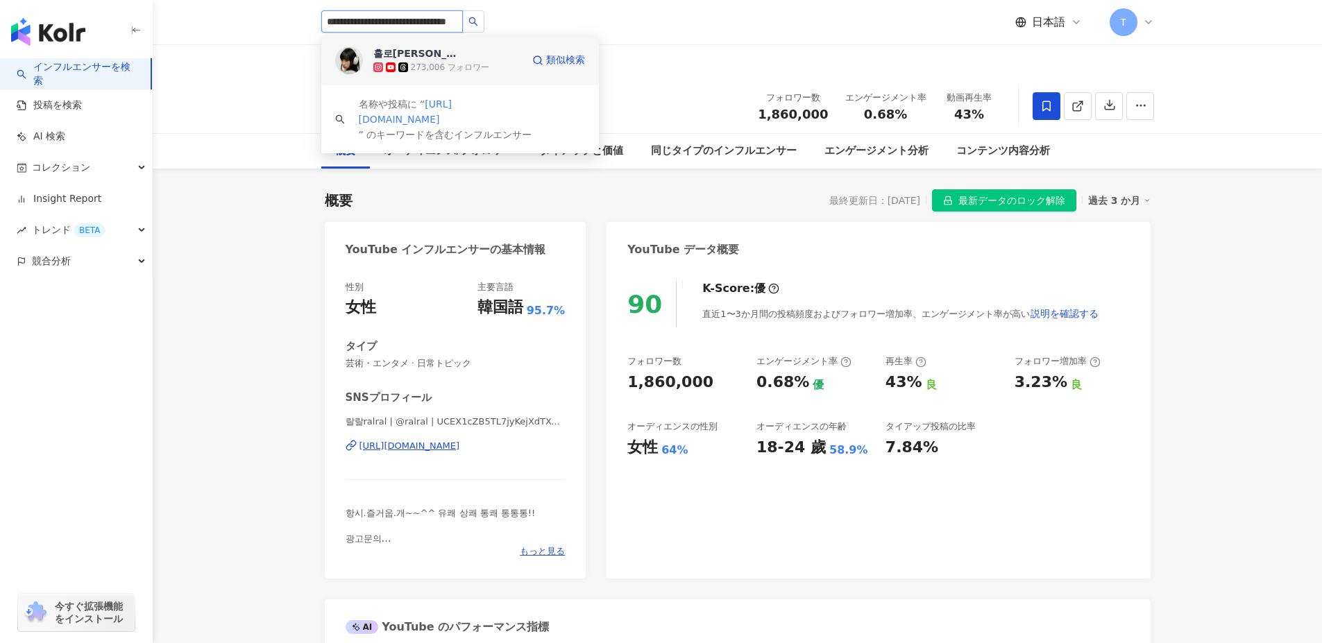
click at [412, 50] on div "홀로나나 NANA" at bounding box center [418, 53] width 90 height 14
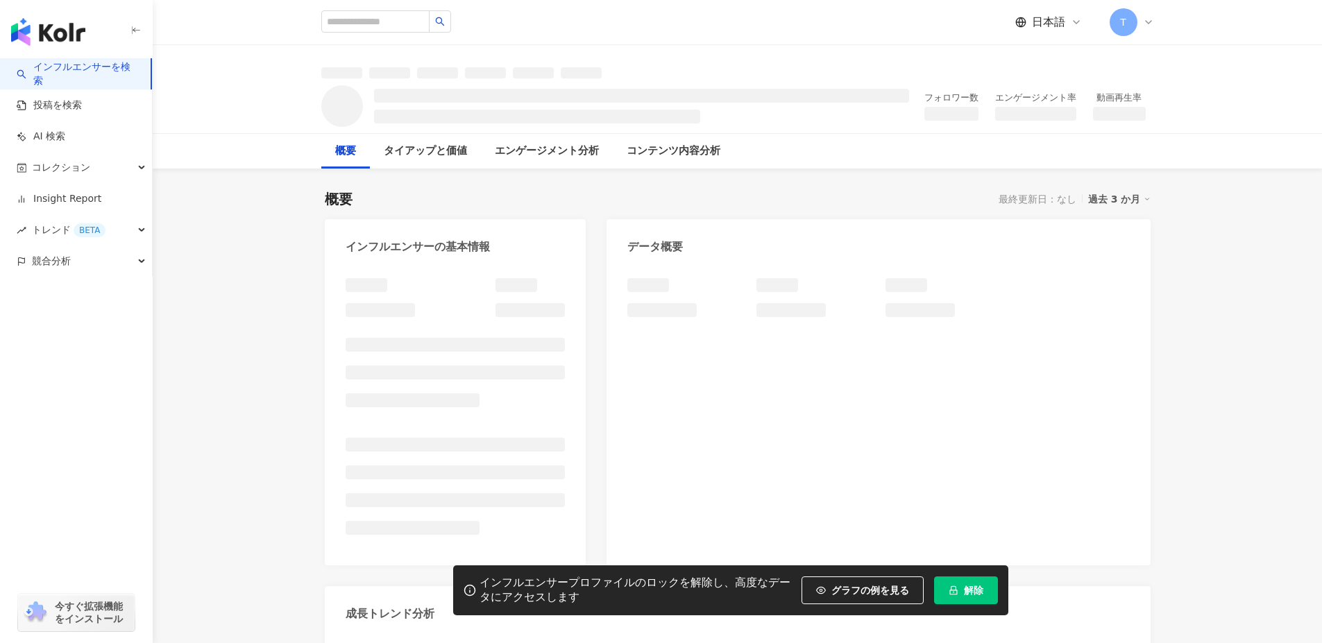
click at [985, 583] on button "解除" at bounding box center [966, 591] width 64 height 28
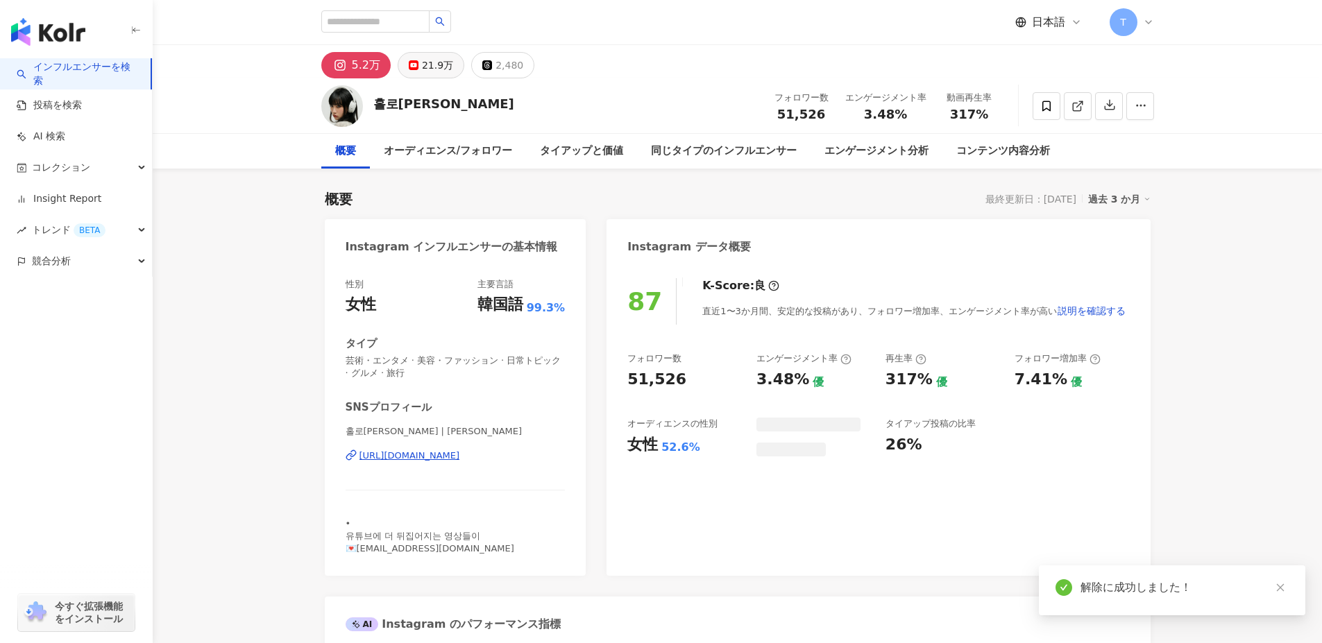
click at [442, 63] on div "21.9万" at bounding box center [437, 65] width 31 height 19
click at [413, 65] on icon at bounding box center [413, 66] width 1 height 2
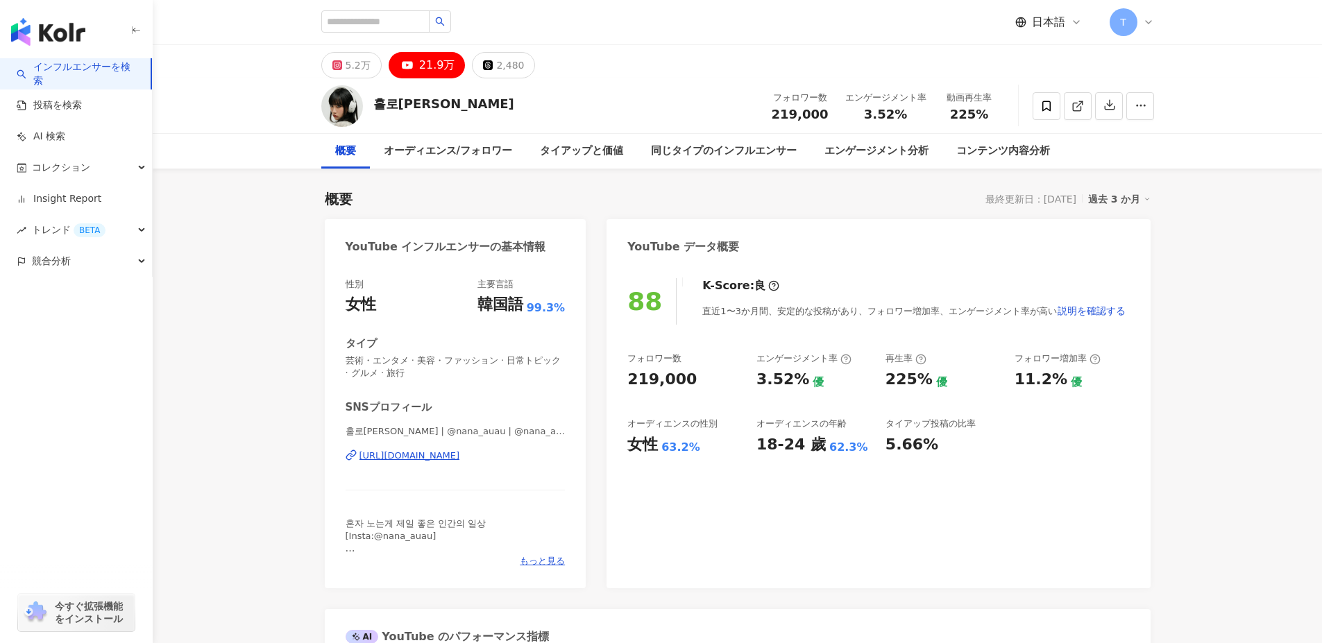
click at [409, 3] on div "日本語 T" at bounding box center [737, 22] width 833 height 44
click at [400, 21] on input "search" at bounding box center [375, 21] width 108 height 22
paste input "**********"
type input "**********"
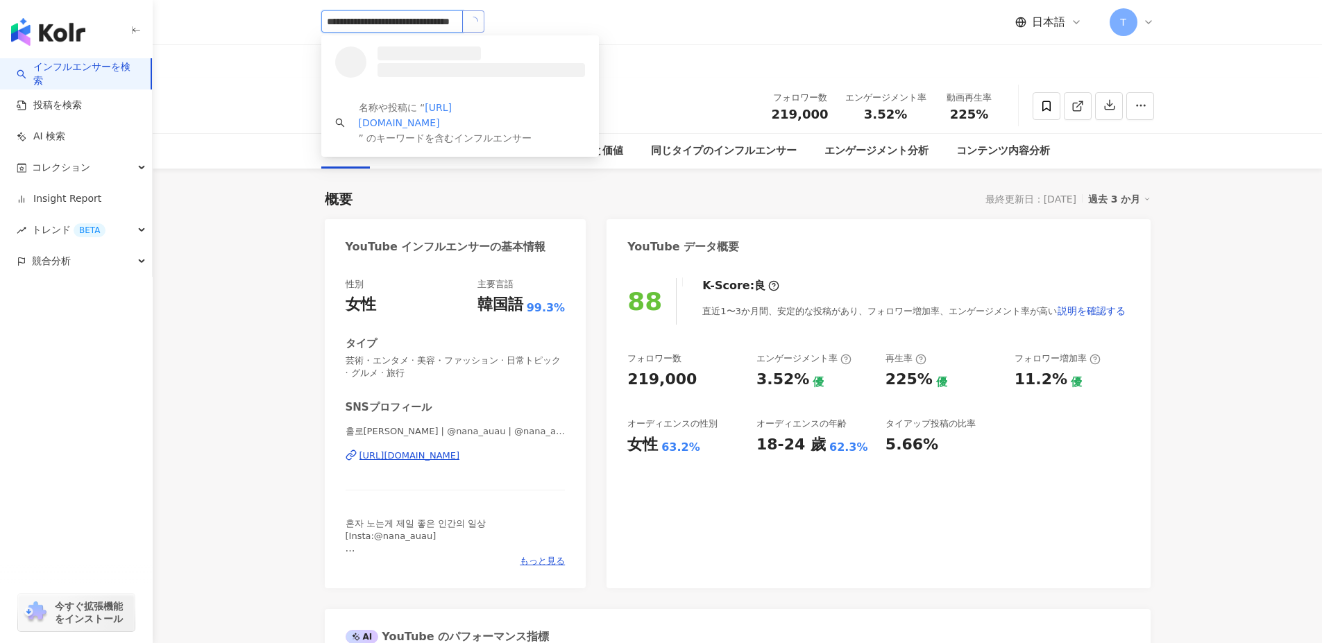
click at [468, 22] on icon "loading" at bounding box center [473, 21] width 10 height 10
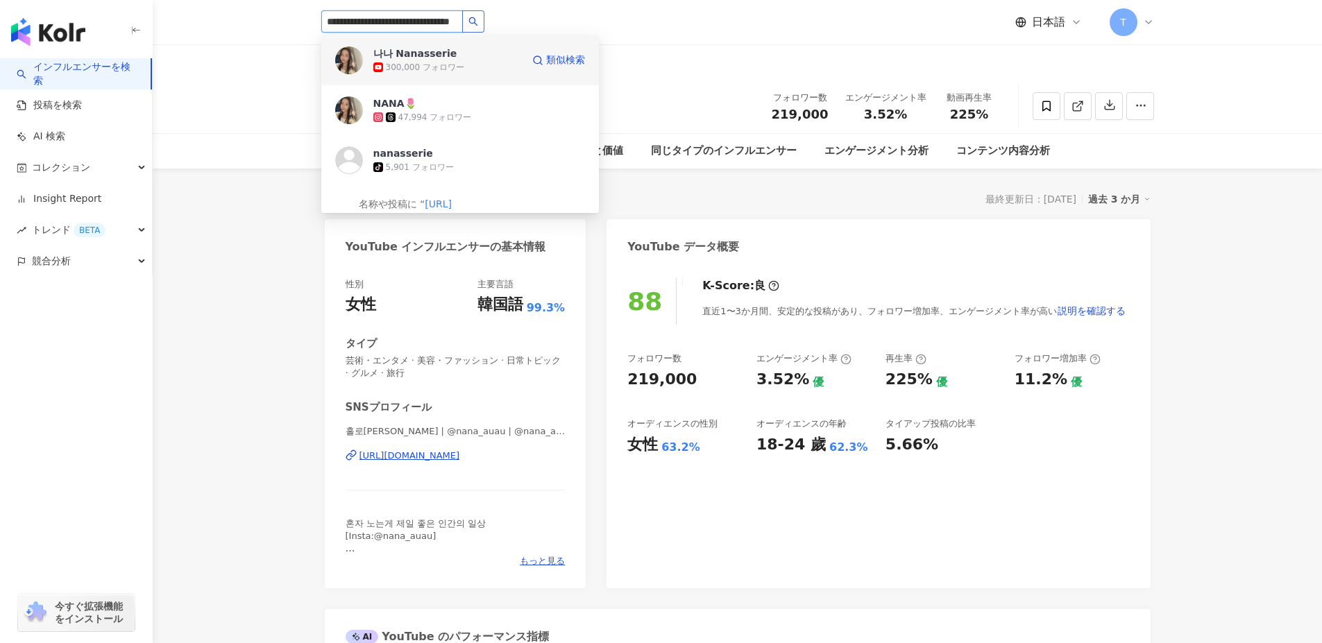
click at [437, 60] on div "300,000 フォロワー" at bounding box center [447, 67] width 148 height 14
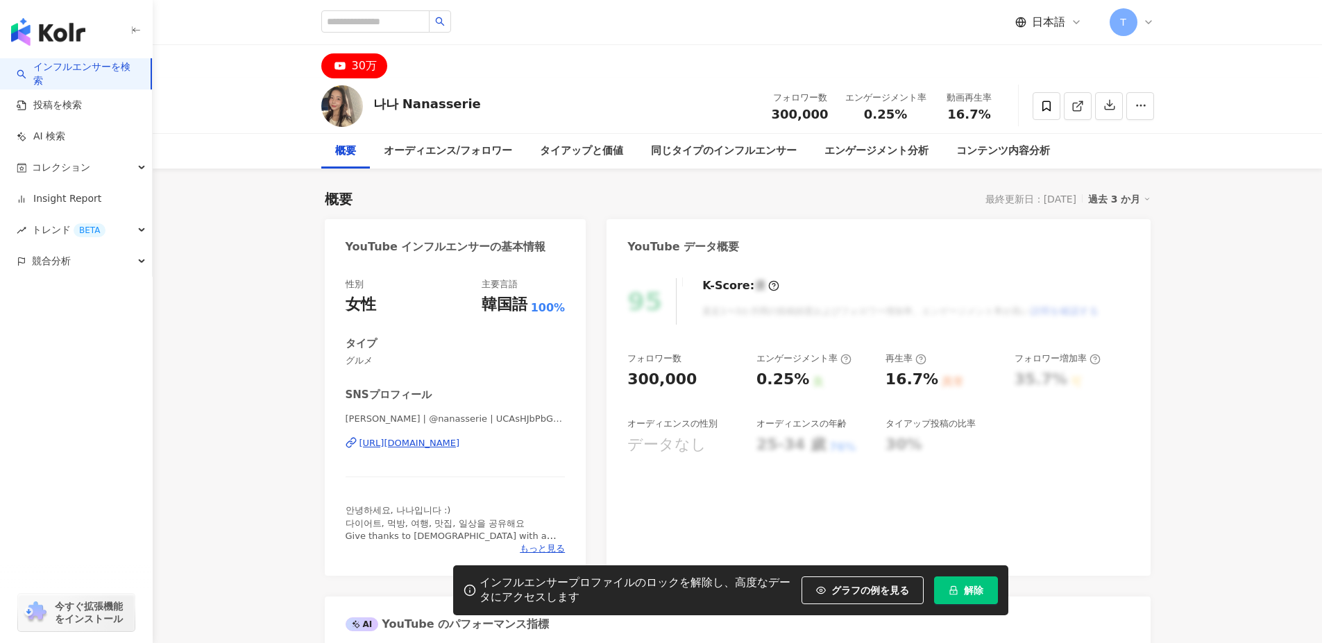
click at [962, 590] on button "解除" at bounding box center [966, 591] width 64 height 28
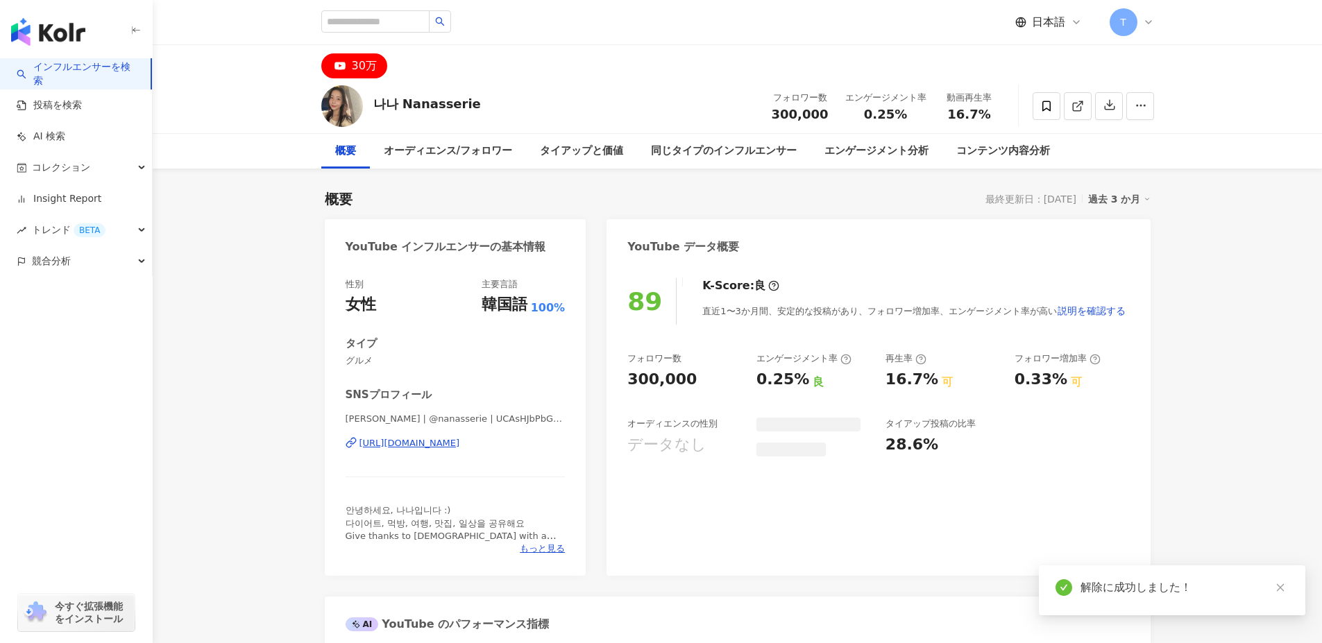
click at [608, 425] on div "89 K-Score : 良 直近1〜3か月間、安定的な投稿があり、フォロワー増加率、エンゲージメント率が高い 説明を確認する フォロワー数 300,000 …" at bounding box center [877, 419] width 543 height 311
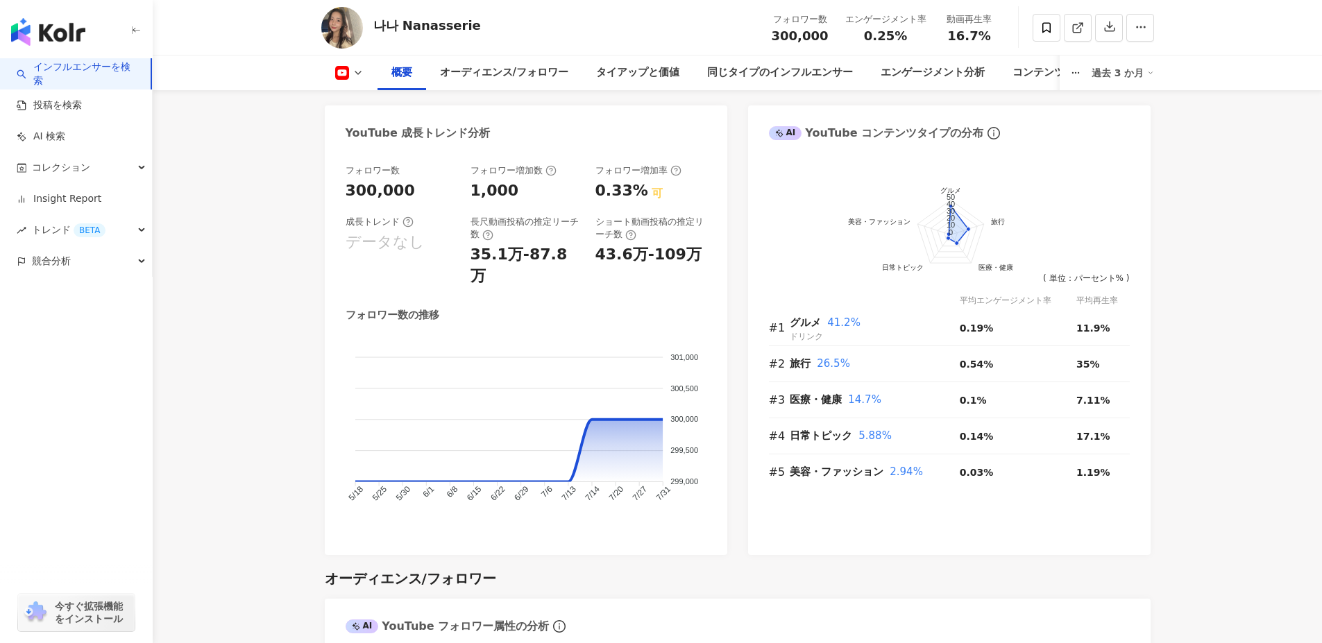
scroll to position [763, 0]
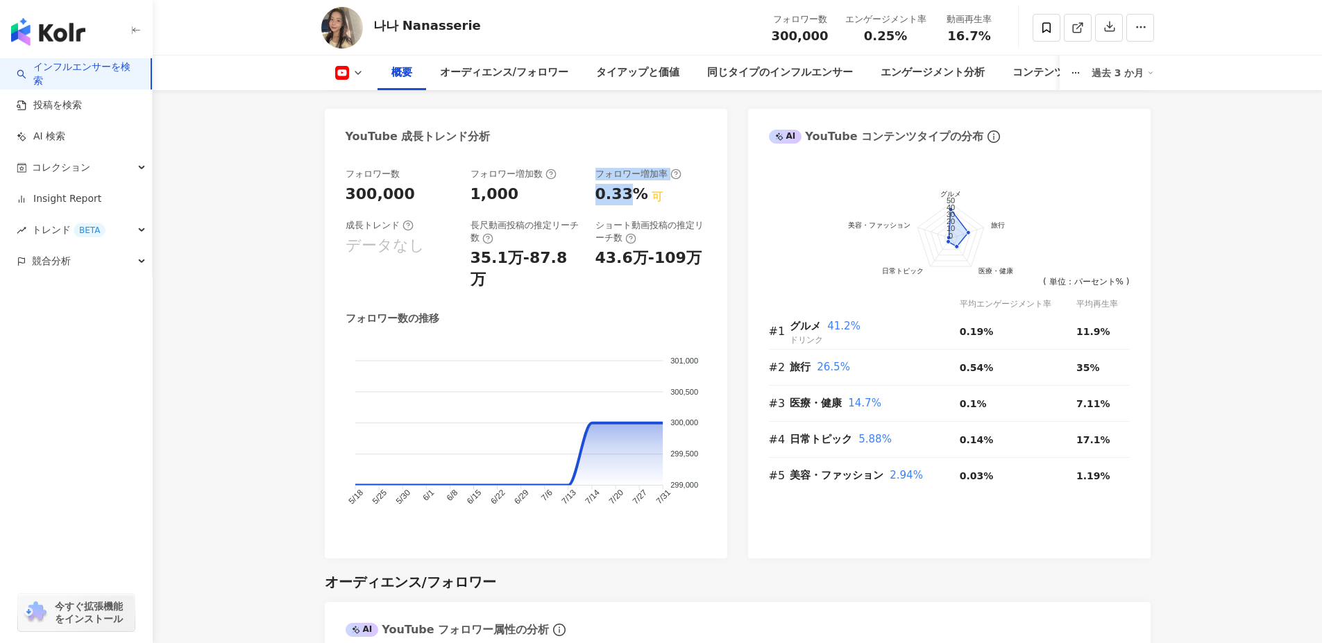
drag, startPoint x: 584, startPoint y: 198, endPoint x: 631, endPoint y: 194, distance: 47.3
click at [631, 194] on div "フォロワー数 300,000 フォロワー増加数 1,000 フォロワー増加率 0.33% 可 成長トレンド データなし 長尺動画投稿の推定リーチ数 35.1万…" at bounding box center [525, 229] width 361 height 123
click at [615, 208] on div "フォロワー数 300,000 フォロワー増加数 1,000 フォロワー増加率 0.33% 可 成長トレンド データなし 長尺動画投稿の推定リーチ数 35.1万…" at bounding box center [525, 229] width 361 height 123
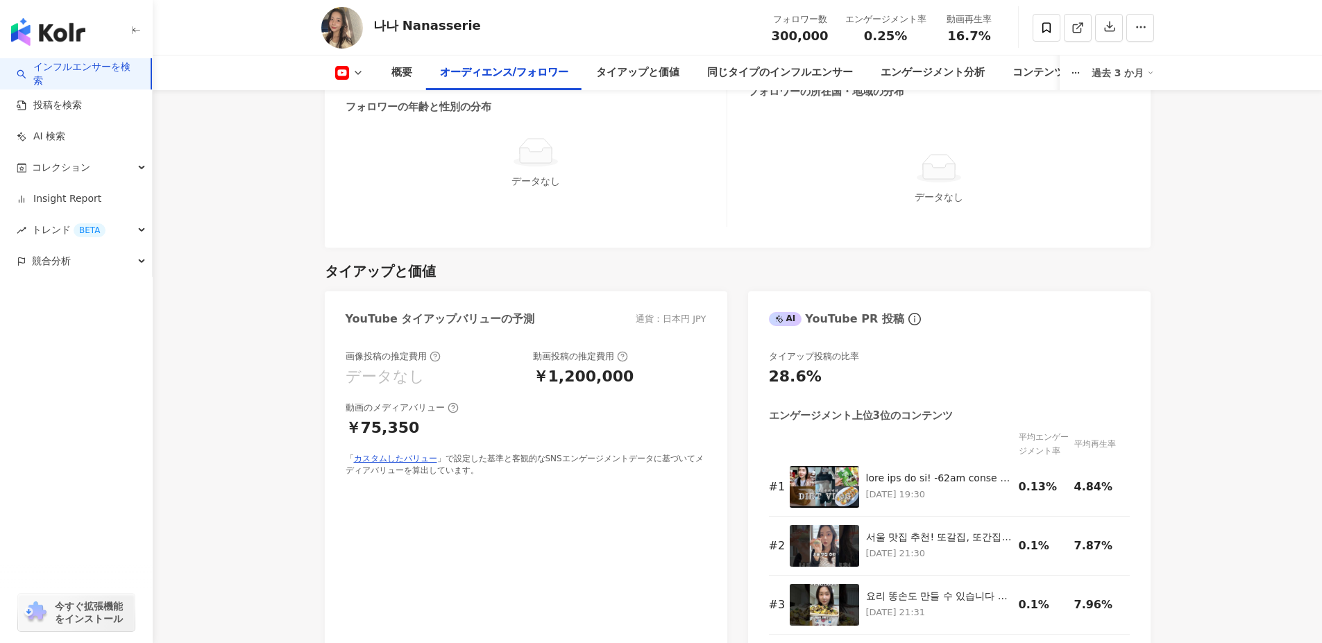
scroll to position [1457, 0]
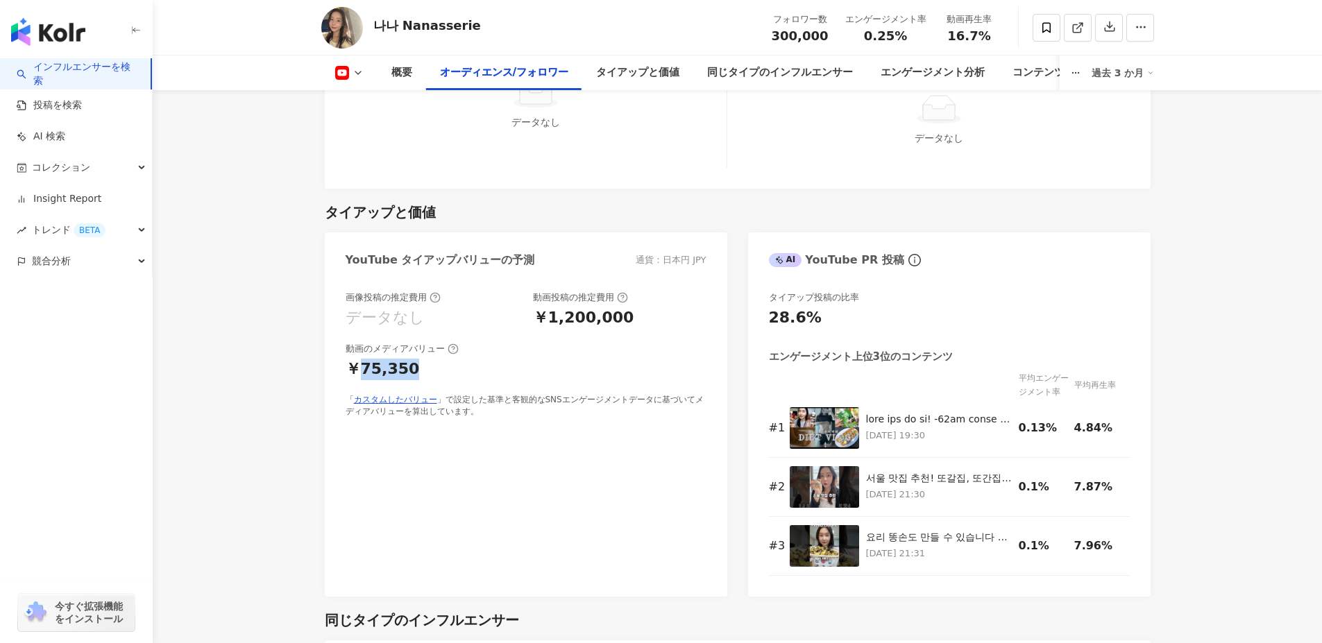
drag, startPoint x: 364, startPoint y: 357, endPoint x: 431, endPoint y: 356, distance: 67.3
click at [431, 359] on div "￥75,350" at bounding box center [525, 370] width 361 height 22
click at [659, 362] on div "画像投稿の推定費用 データなし 動画投稿の推定費用 ￥1,200,000 動画のメディアバリュー ￥75,350 「 カスタムしたバリュー 」で設定した基準と…" at bounding box center [525, 354] width 361 height 126
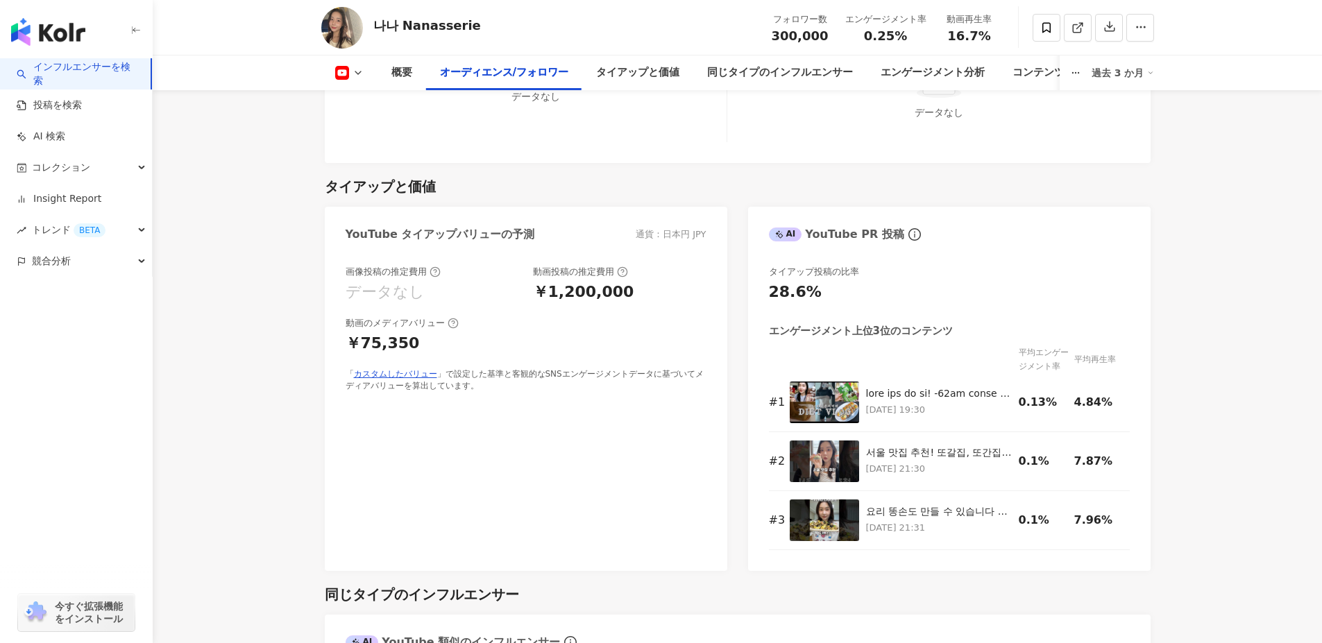
scroll to position [1526, 0]
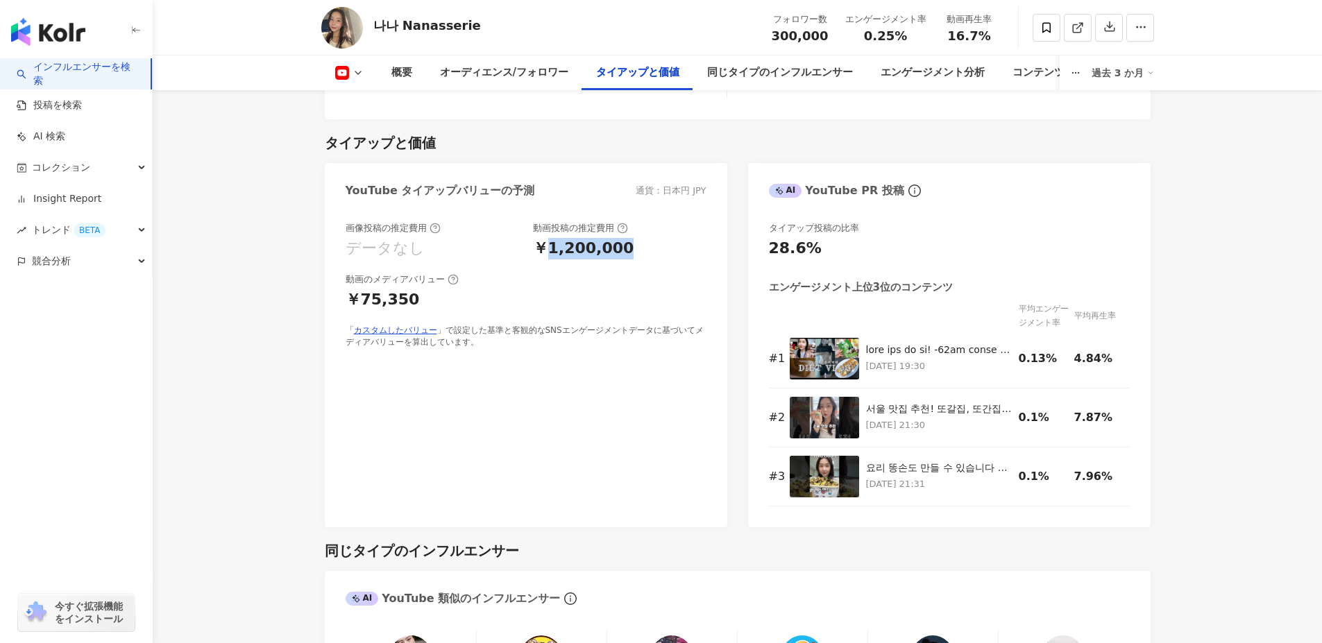
drag, startPoint x: 550, startPoint y: 234, endPoint x: 678, endPoint y: 228, distance: 127.8
click at [678, 238] on div "￥1,200,000" at bounding box center [619, 249] width 173 height 22
click at [635, 299] on div "画像投稿の推定費用 データなし 動画投稿の推定費用 ￥1,200,000 動画のメディアバリュー ￥75,350 「 カスタムしたバリュー 」で設定した基準と…" at bounding box center [525, 285] width 361 height 126
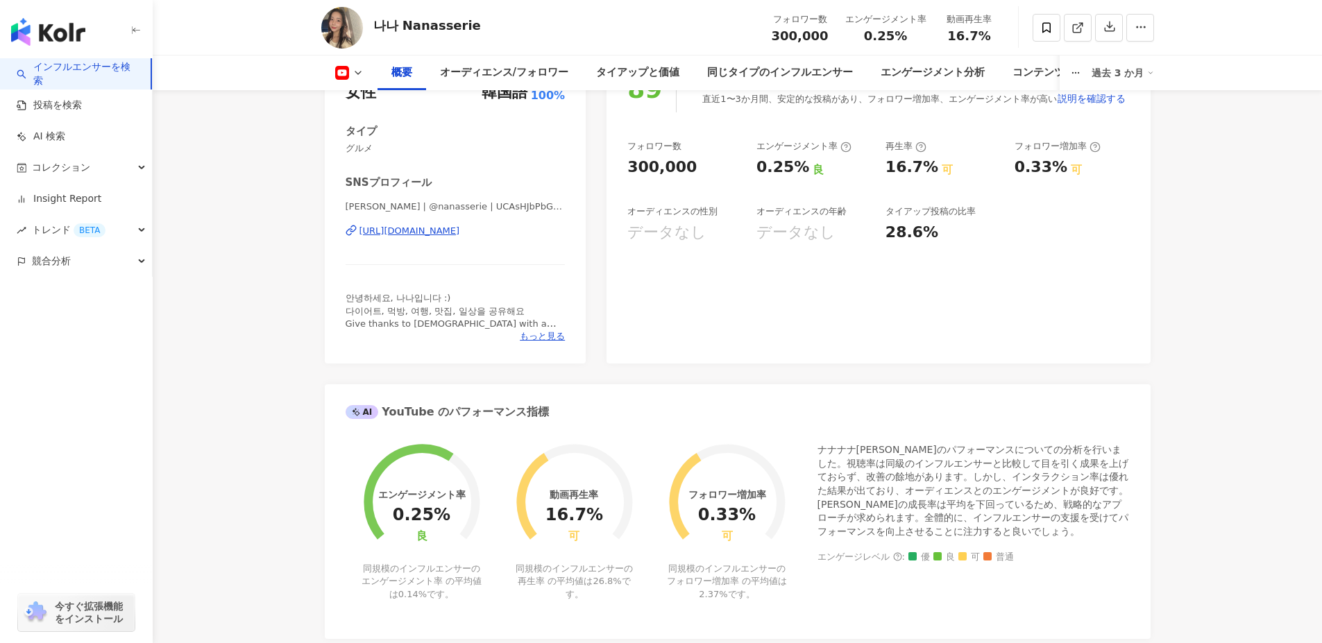
scroll to position [0, 0]
